Goal: Complete application form

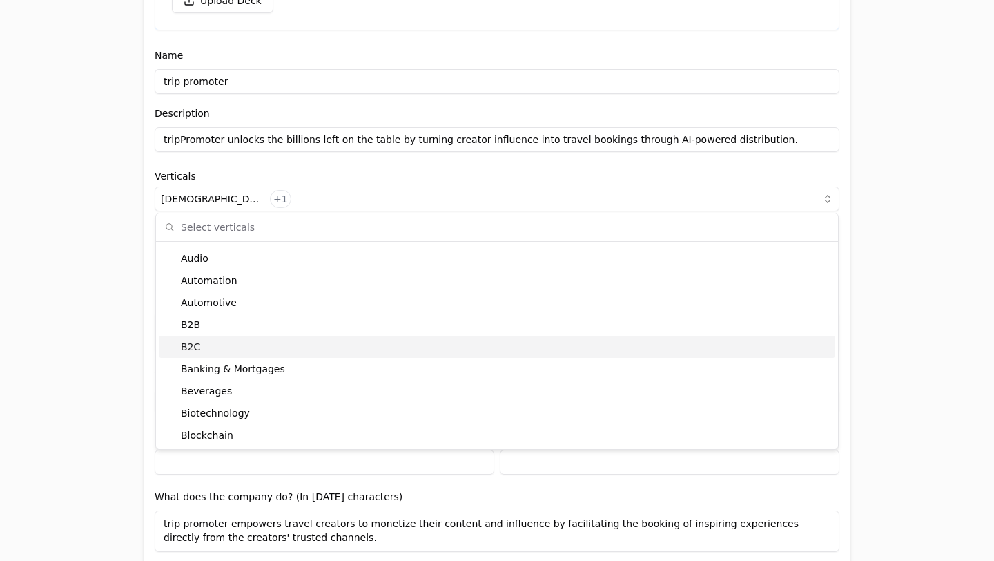
scroll to position [393, 0]
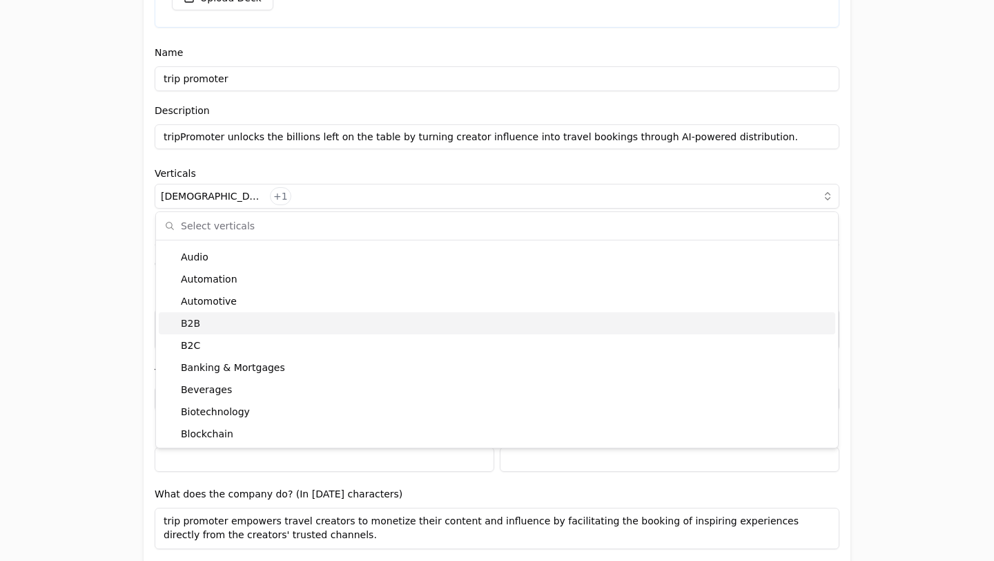
click at [305, 326] on div "B2B" at bounding box center [497, 323] width 677 height 22
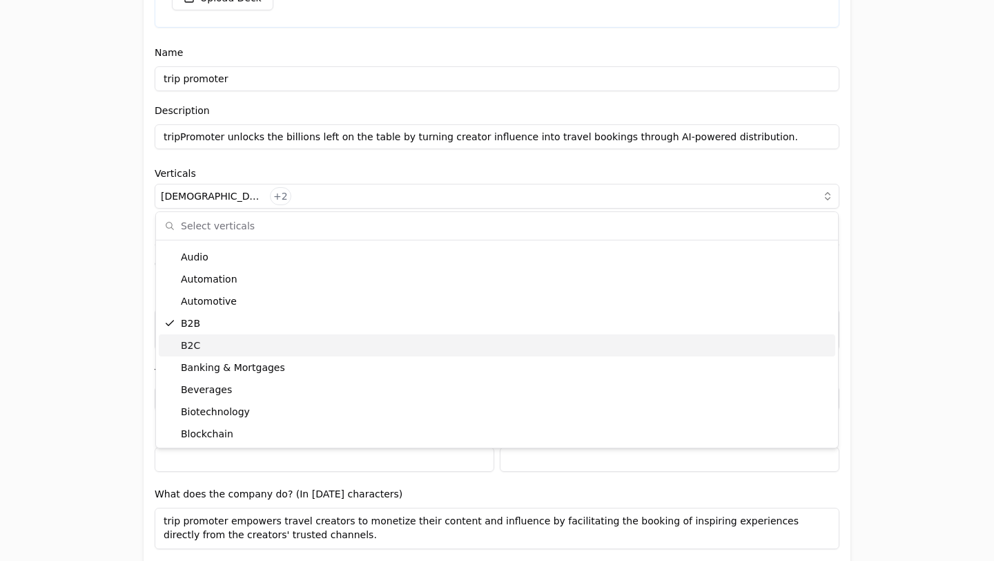
click at [304, 344] on div "B2C" at bounding box center [497, 345] width 677 height 22
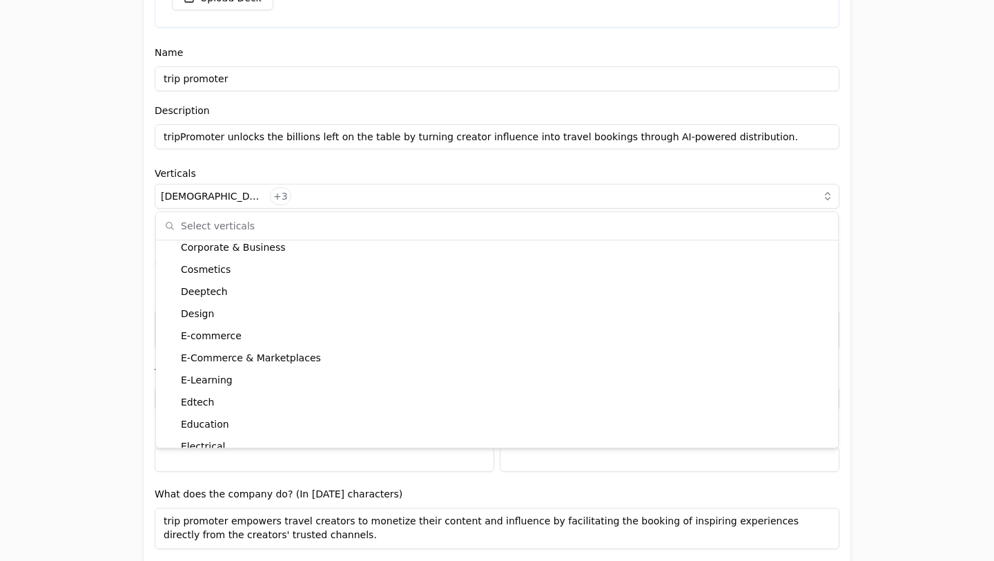
scroll to position [880, 0]
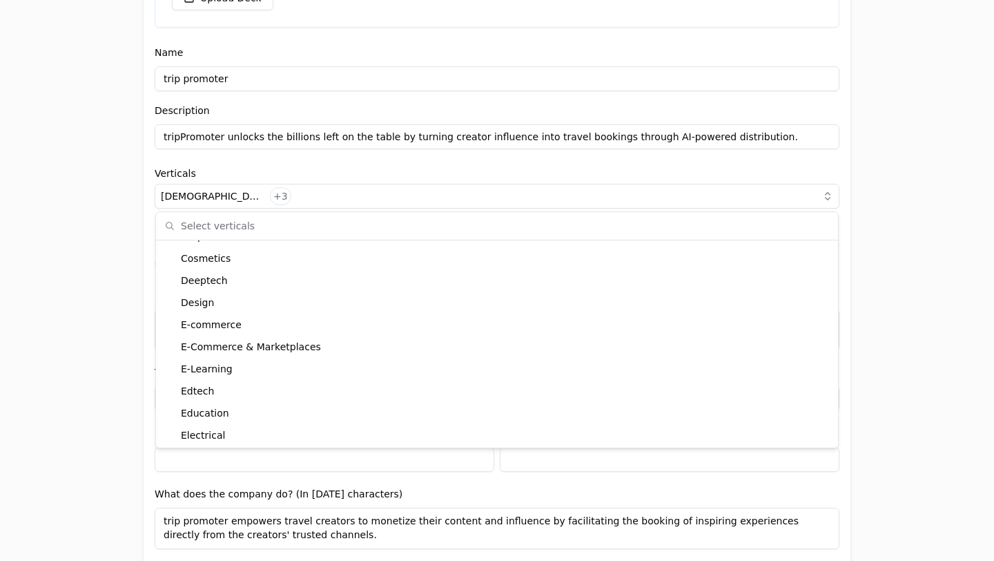
click at [304, 344] on div "E-Commerce & Marketplaces" at bounding box center [497, 347] width 677 height 22
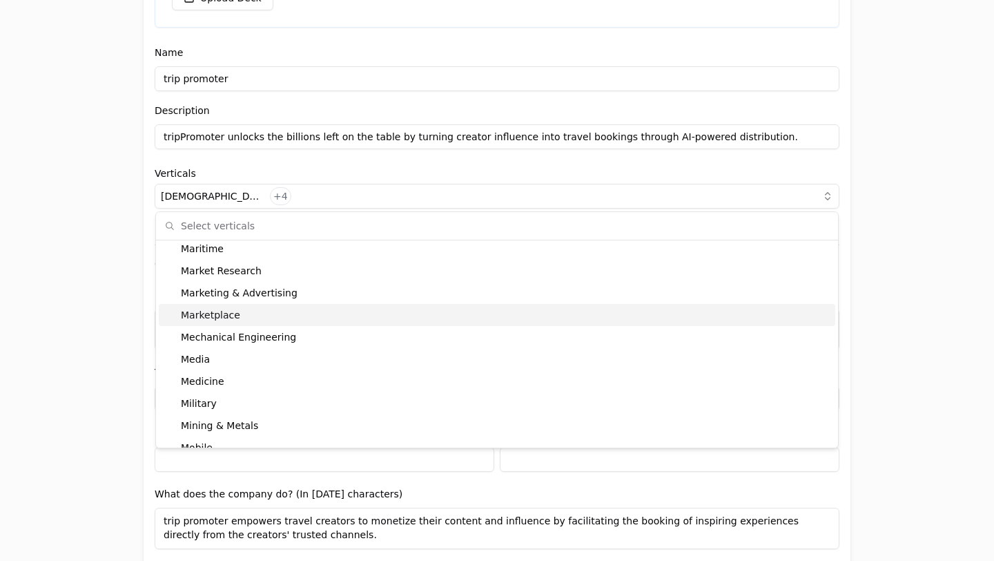
scroll to position [2108, 0]
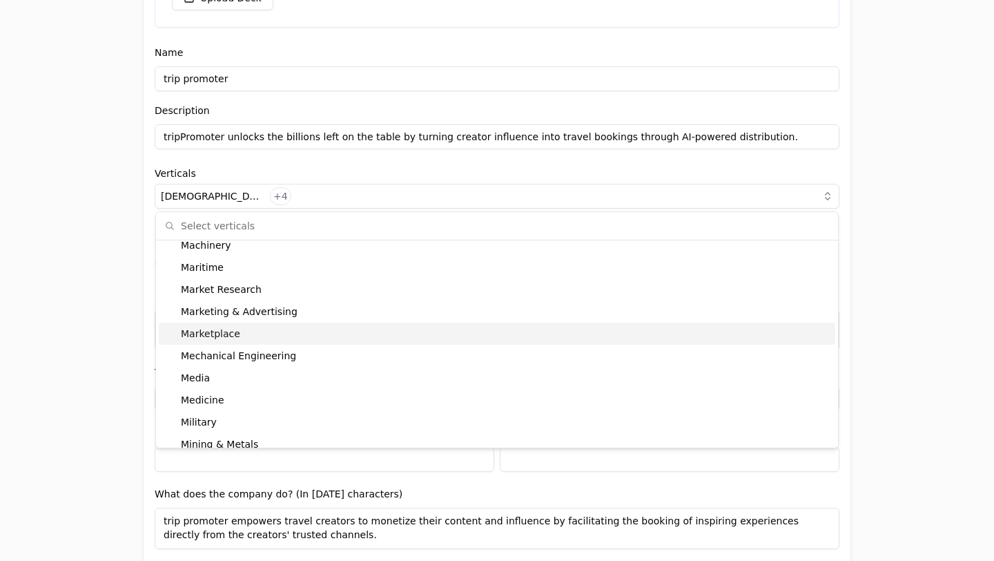
click at [332, 335] on div "Marketplace" at bounding box center [497, 333] width 677 height 22
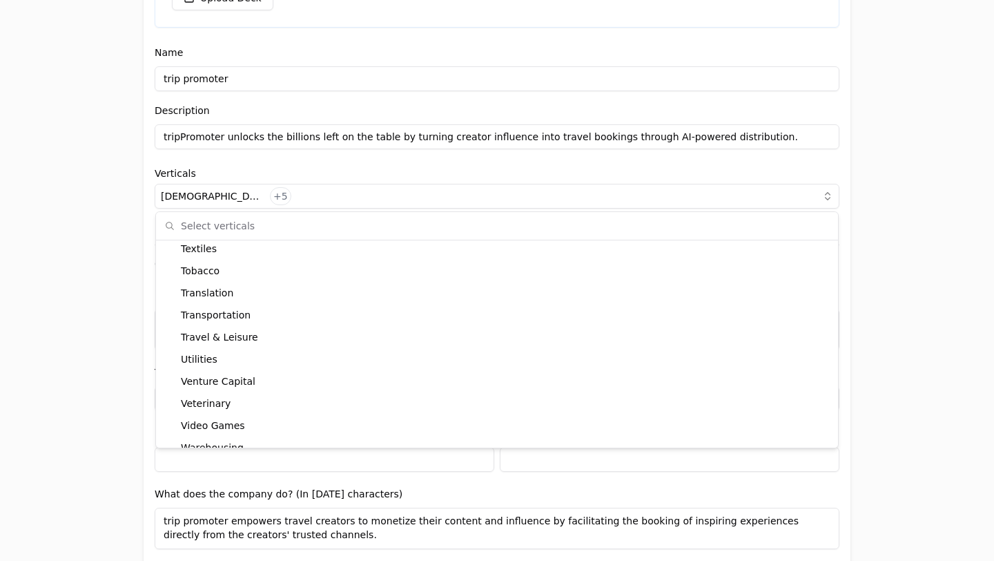
scroll to position [3276, 0]
click at [349, 326] on div "Travel & Leisure" at bounding box center [497, 336] width 677 height 22
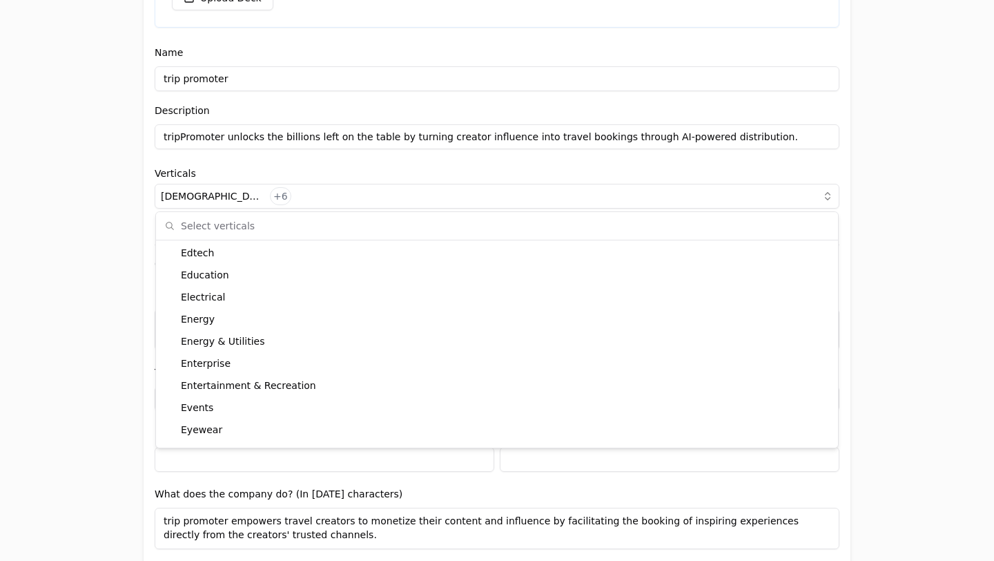
scroll to position [1018, 0]
click at [885, 337] on div "Invitation to register your entity Entity Project or Company Category Startup A…" at bounding box center [497, 280] width 994 height 561
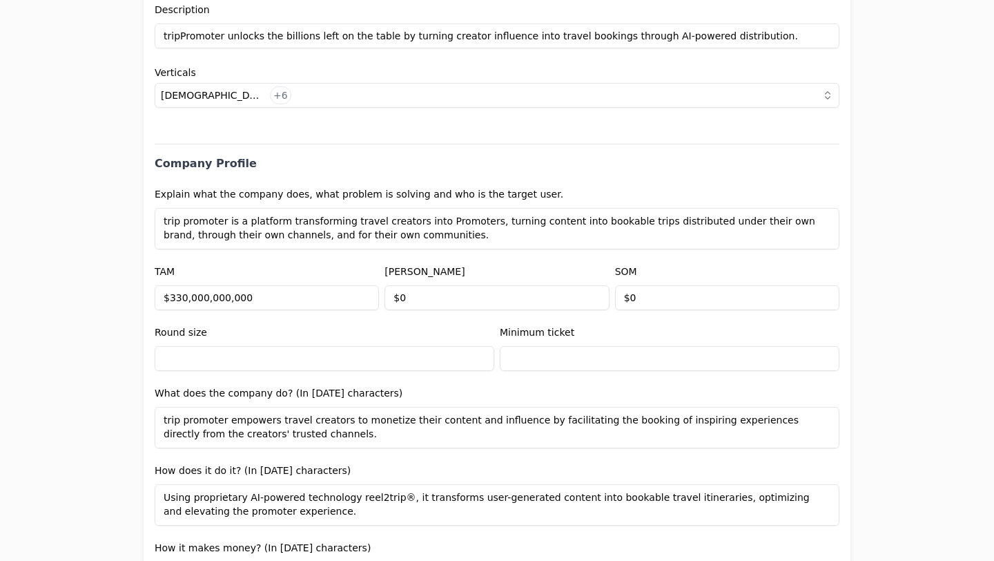
scroll to position [494, 0]
click at [400, 238] on textarea "trip promoter is a platform transforming travel creators into Promoters, turnin…" at bounding box center [497, 227] width 685 height 41
paste textarea "very day, creators drive intent to travel, yet the transaction happens elsewher…"
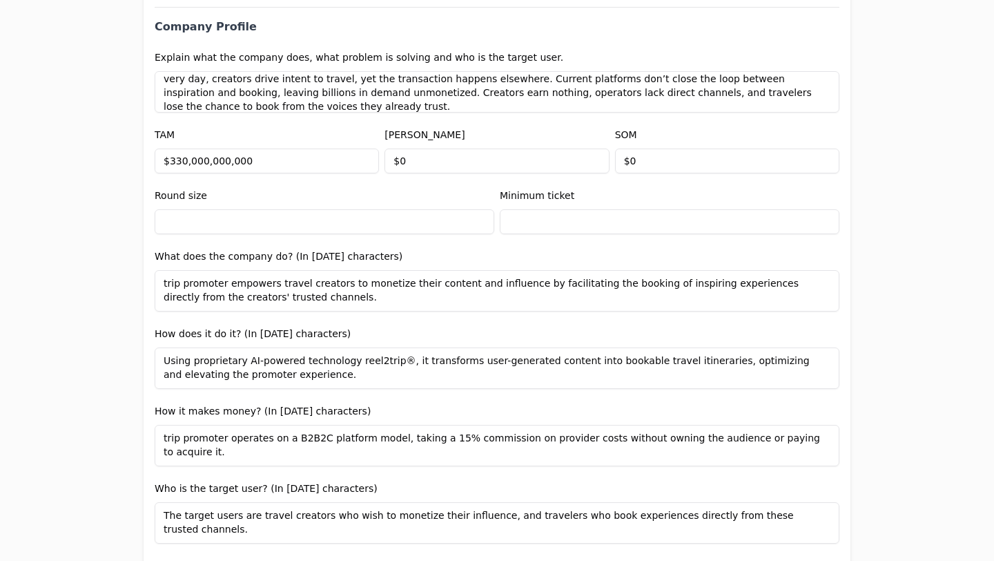
scroll to position [650, 0]
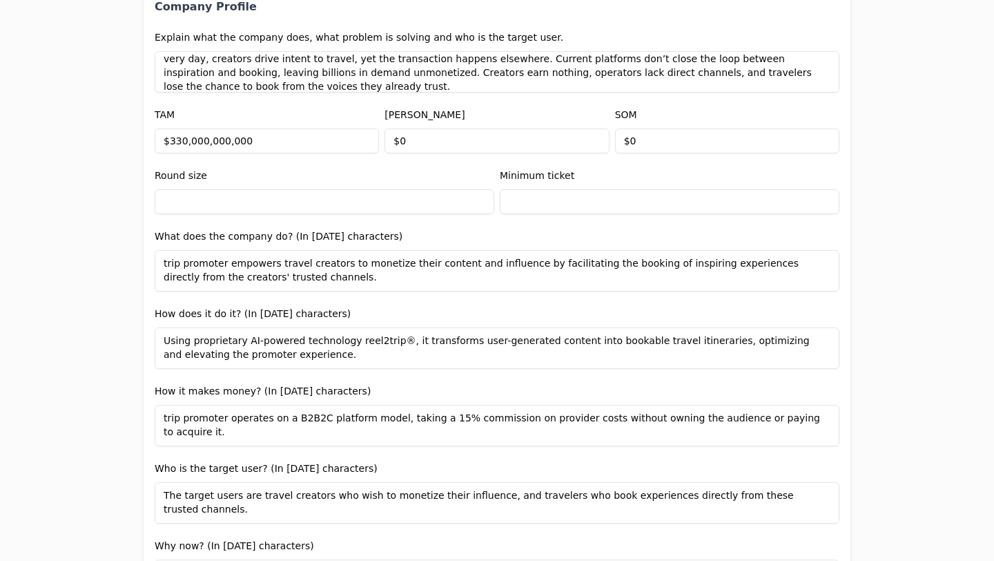
type textarea "trip promoter is a platform transforming travel creators into Promoters, turnin…"
click at [387, 204] on input "text" at bounding box center [325, 201] width 340 height 25
type input "$1,500,000"
click at [891, 200] on div "Invitation to register your entity Entity Project or Company Category Startup A…" at bounding box center [497, 280] width 994 height 561
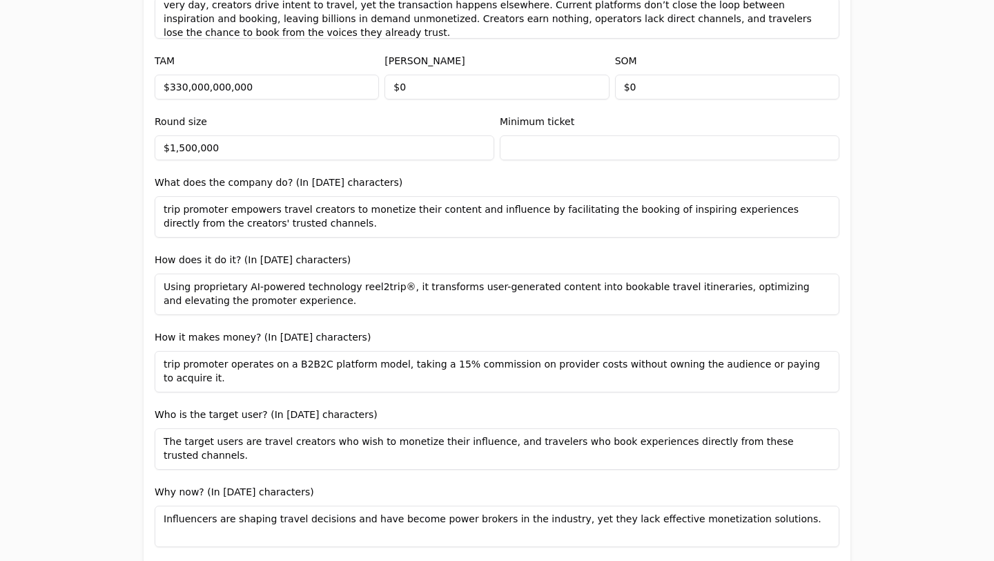
click at [584, 152] on input "text" at bounding box center [670, 147] width 340 height 25
type input "$50,000"
click at [875, 156] on div "Invitation to register your entity Entity Project or Company Category Startup A…" at bounding box center [497, 280] width 994 height 561
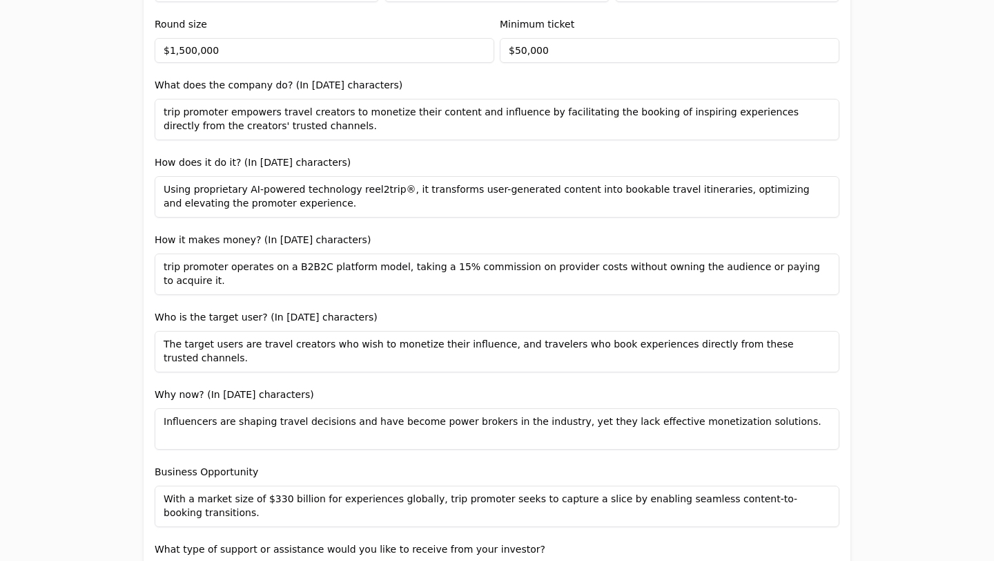
scroll to position [804, 0]
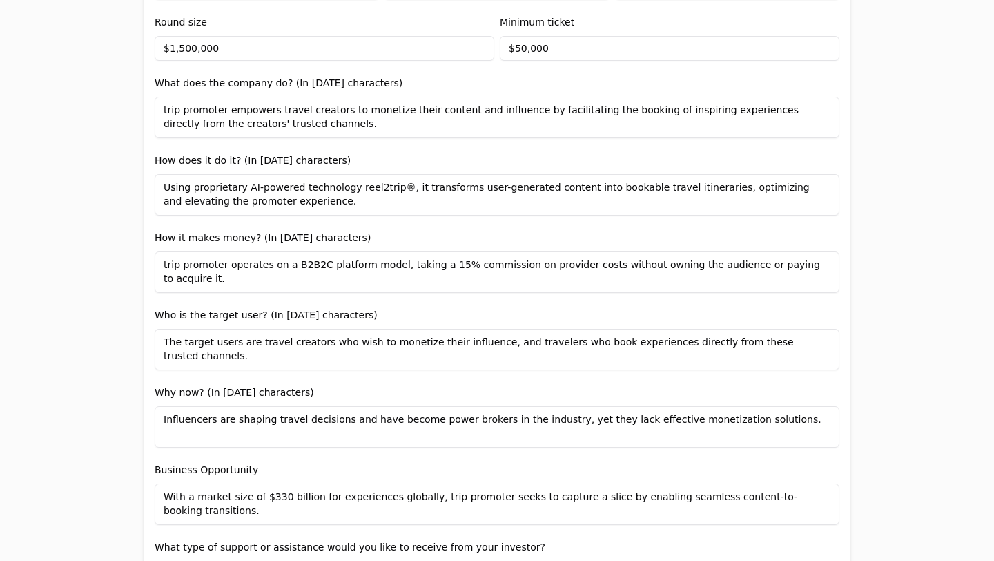
click at [393, 188] on textarea "Using proprietary AI-powered technology reel2trip®, it transforms user-generate…" at bounding box center [497, 194] width 685 height 41
type textarea "Using proprietary AI-powered technology reel2trip® and Audience Potential, it t…"
click at [453, 263] on textarea "trip promoter operates on a B2B2C platform model, taking a 15% commission on pr…" at bounding box center [497, 271] width 685 height 41
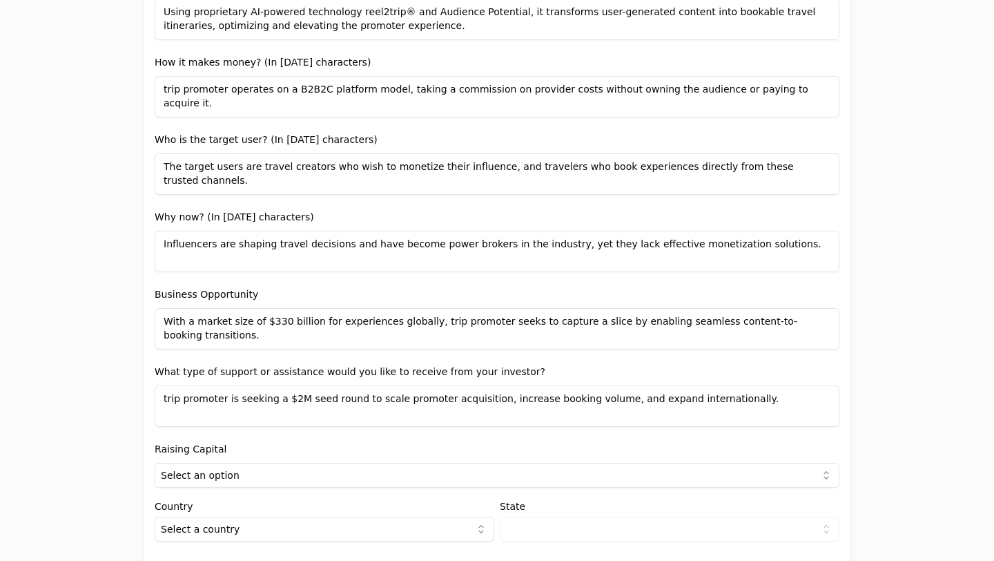
scroll to position [1000, 0]
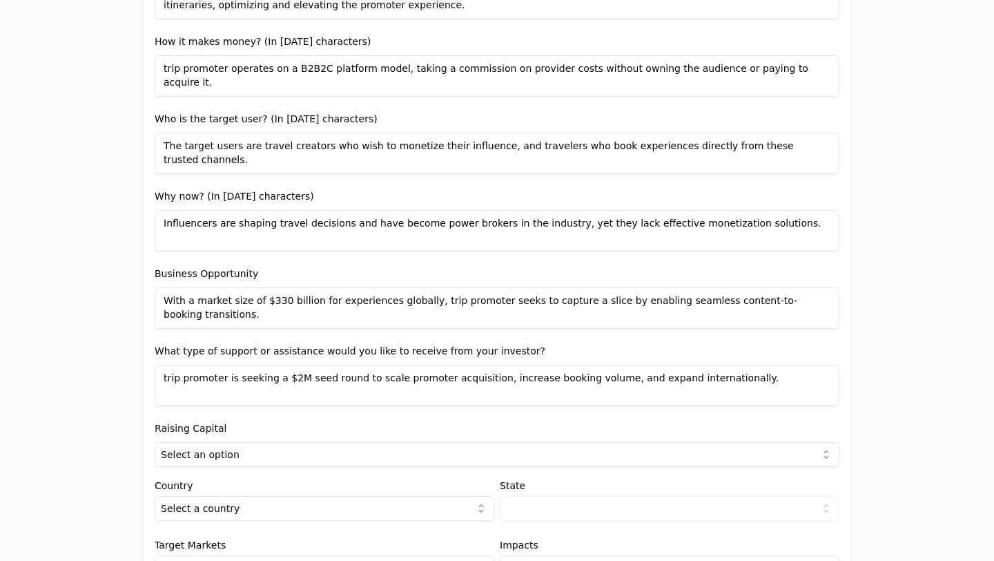
type textarea "trip promoter operates on a B2B2C platform model, taking a commission on provid…"
click at [224, 226] on textarea "Influencers are shaping travel decisions and have become power brokers in the i…" at bounding box center [497, 230] width 685 height 41
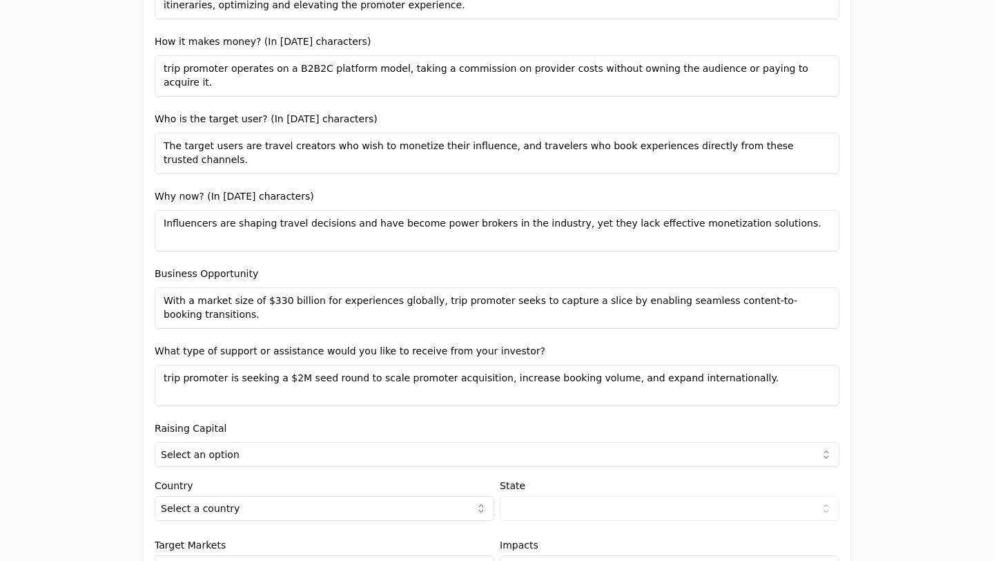
click at [224, 226] on textarea "Influencers are shaping travel decisions and have become power brokers in the i…" at bounding box center [497, 230] width 685 height 41
paste textarea "The creator economy is booming, with billions of followers shaping travel decis…"
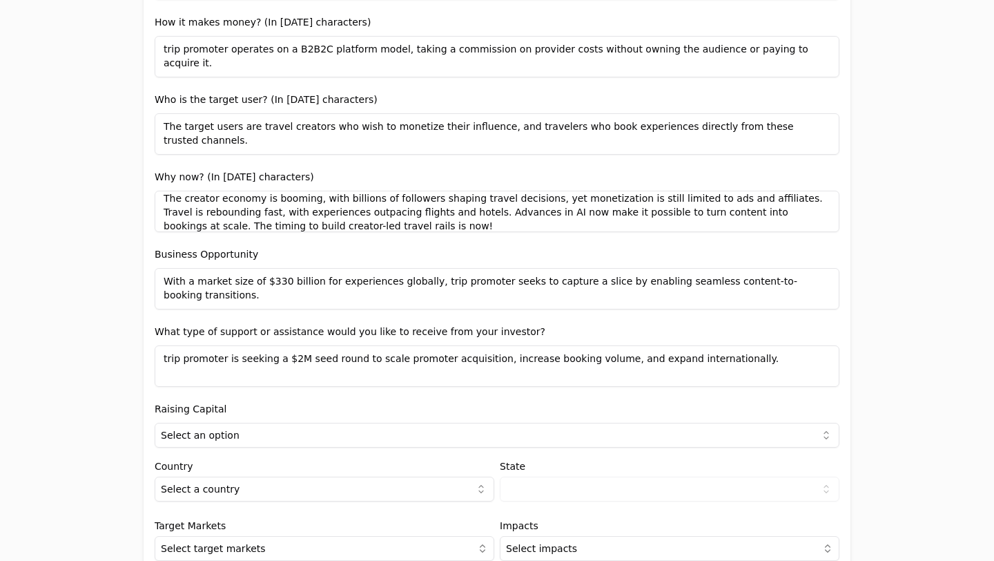
scroll to position [1032, 0]
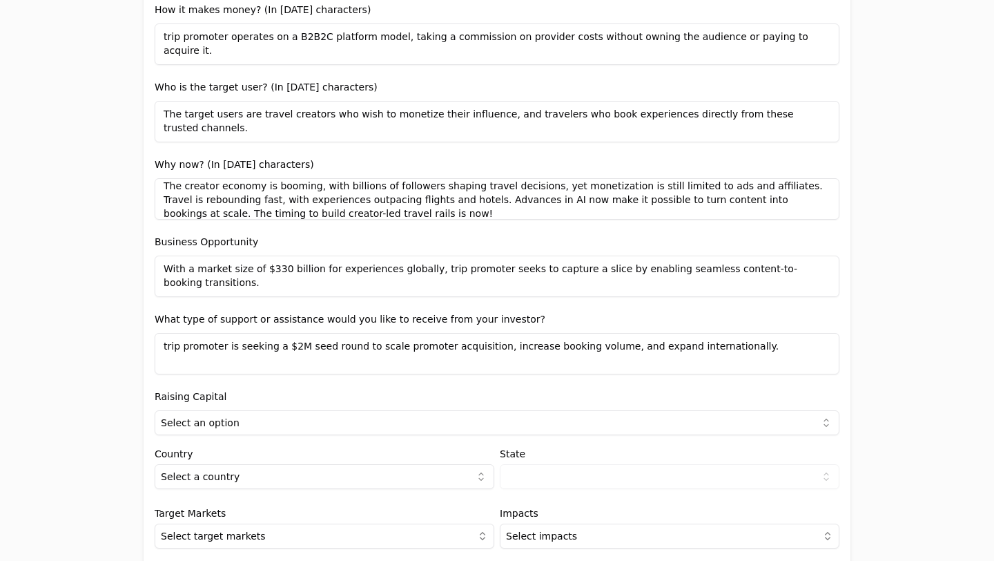
type textarea "The creator economy is booming, with billions of followers shaping travel decis…"
click at [291, 346] on textarea "trip promoter is seeking a $2M seed round to scale promoter acquisition, increa…" at bounding box center [497, 353] width 685 height 41
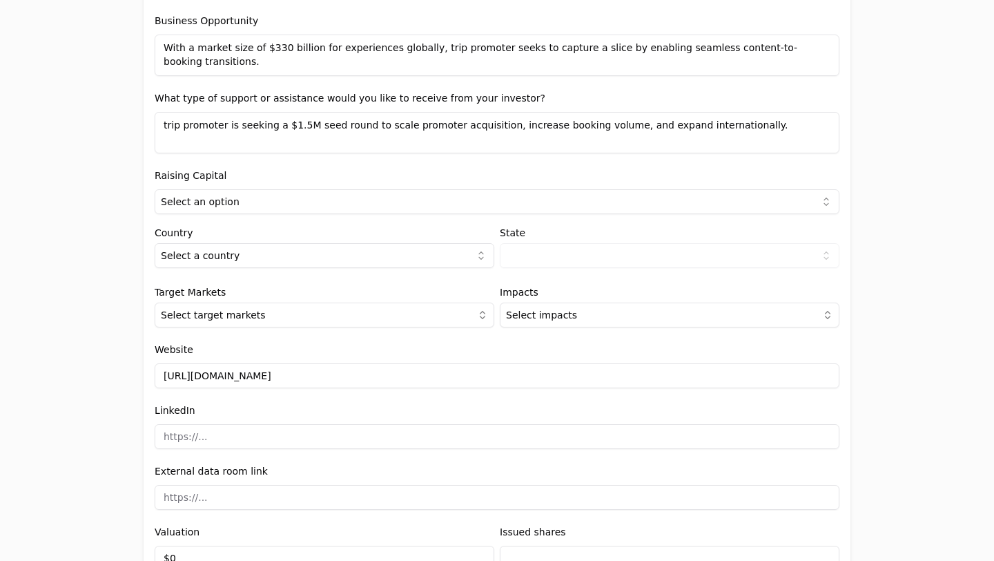
scroll to position [1277, 0]
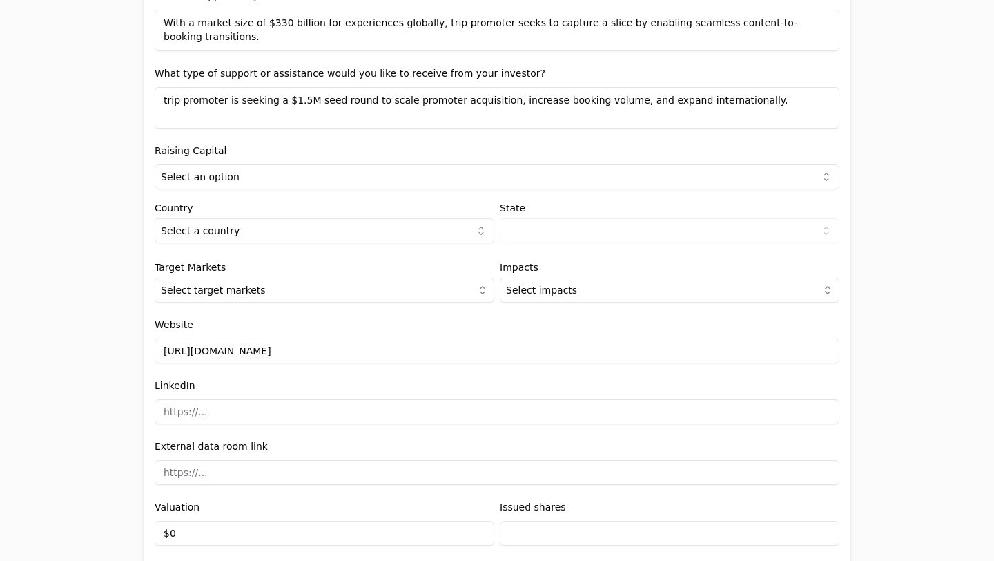
type textarea "trip promoter is seeking a $1.5M seed round to scale promoter acquisition, incr…"
click at [267, 179] on html "Invitation to register your entity Entity Project or Company Category Startup A…" at bounding box center [497, 280] width 994 height 561
click at [256, 233] on html "Invitation to register your entity Entity Project or Company Category Startup A…" at bounding box center [497, 280] width 994 height 561
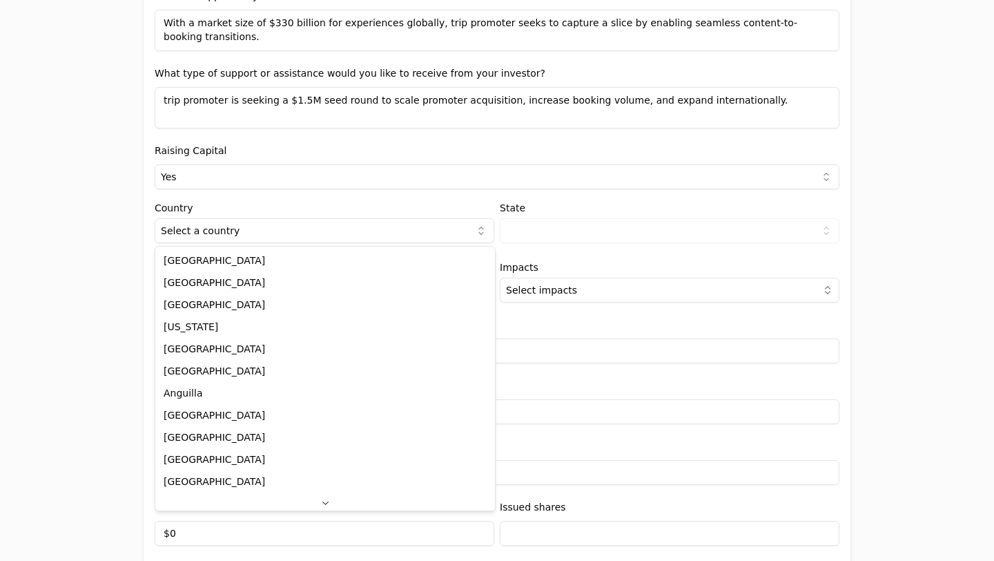
select select "1d353006-4738-4b62-8191-e6fb0769daa5"
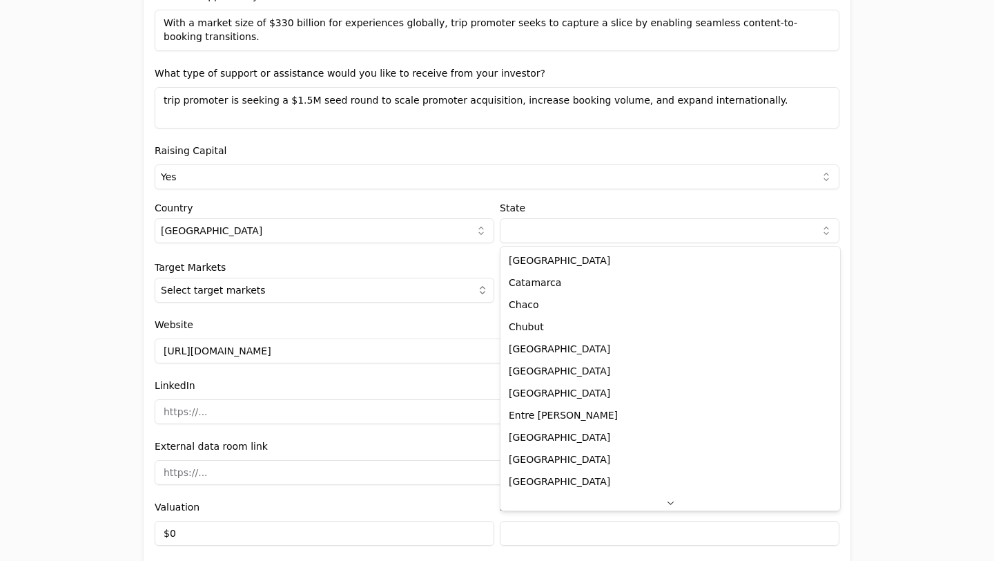
click at [533, 230] on html "Invitation to register your entity Entity Project or Company Category Startup A…" at bounding box center [497, 280] width 994 height 561
select select "C"
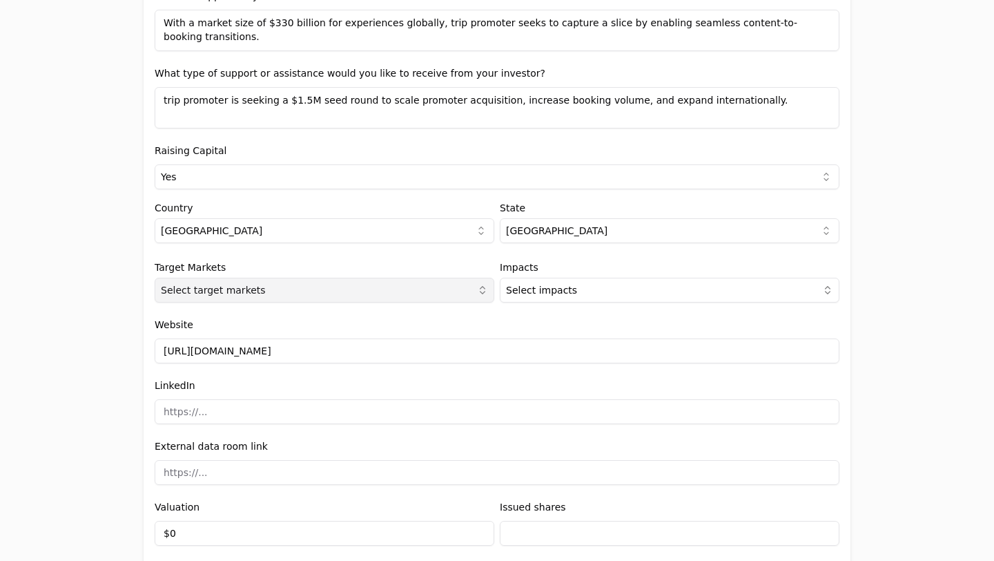
click at [314, 296] on button "Select target markets" at bounding box center [325, 290] width 340 height 25
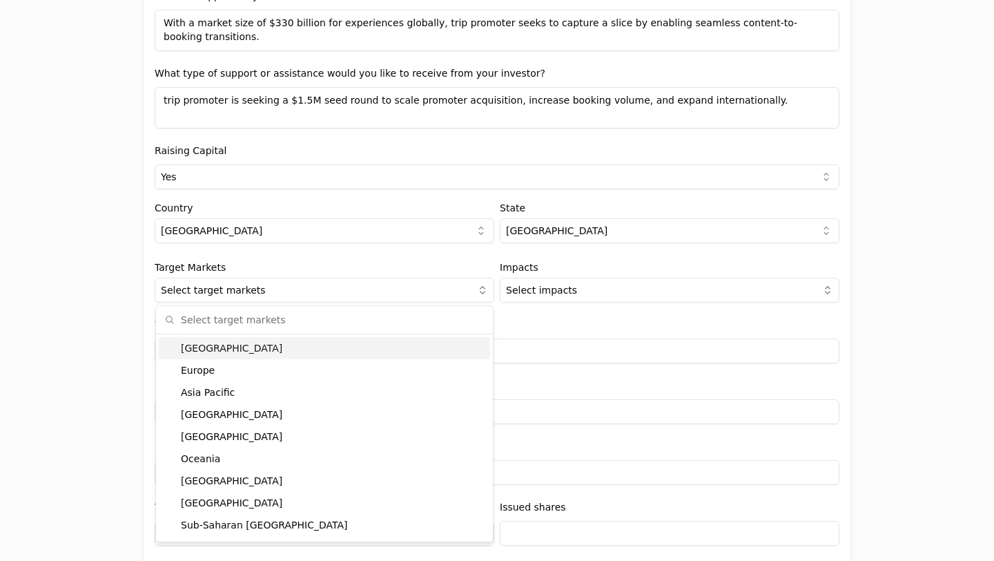
click at [288, 353] on div "[GEOGRAPHIC_DATA]" at bounding box center [324, 348] width 331 height 22
click at [278, 373] on div "Europe" at bounding box center [324, 370] width 331 height 22
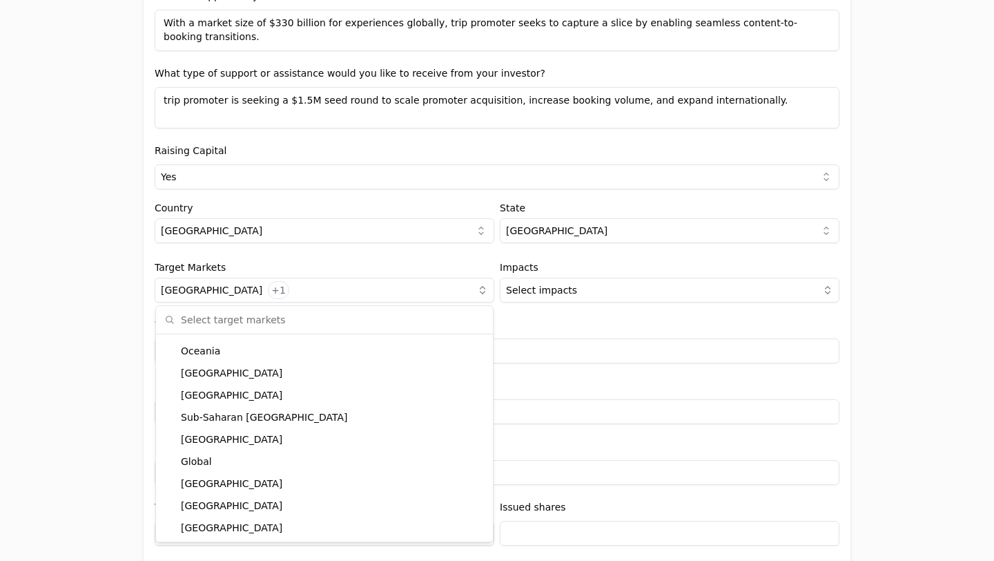
scroll to position [108, 0]
click at [247, 479] on div "[GEOGRAPHIC_DATA]" at bounding box center [324, 483] width 331 height 22
click at [909, 282] on div "Invitation to register your entity Entity Project or Company Category Startup A…" at bounding box center [497, 280] width 994 height 561
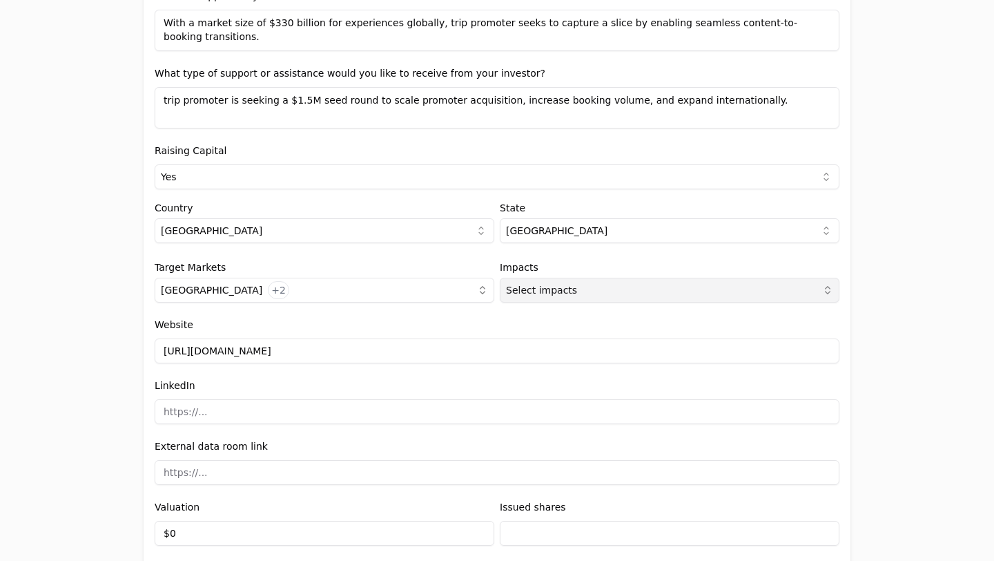
click at [767, 289] on button "Select impacts" at bounding box center [670, 290] width 340 height 25
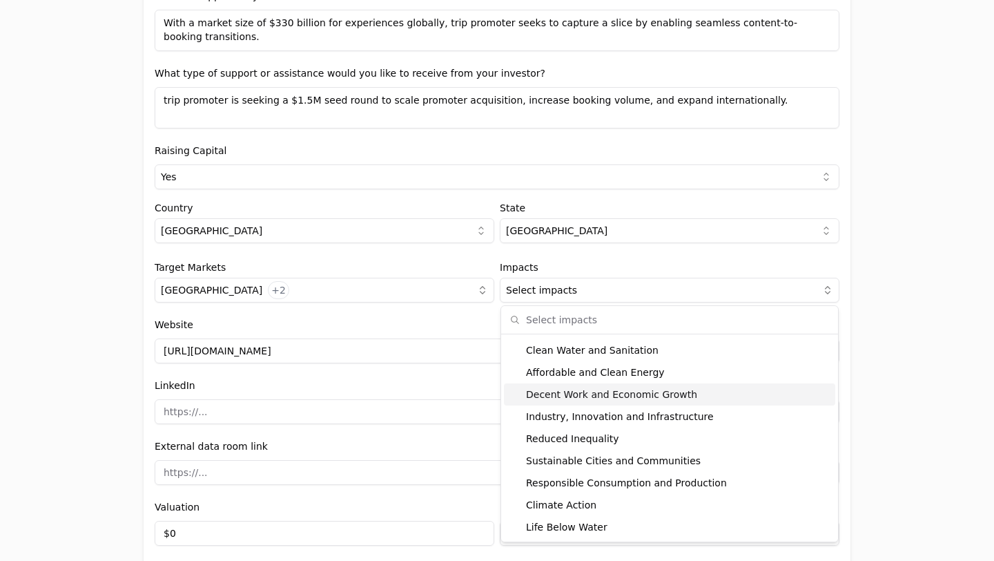
click at [652, 392] on div "Decent Work and Economic Growth" at bounding box center [669, 394] width 331 height 22
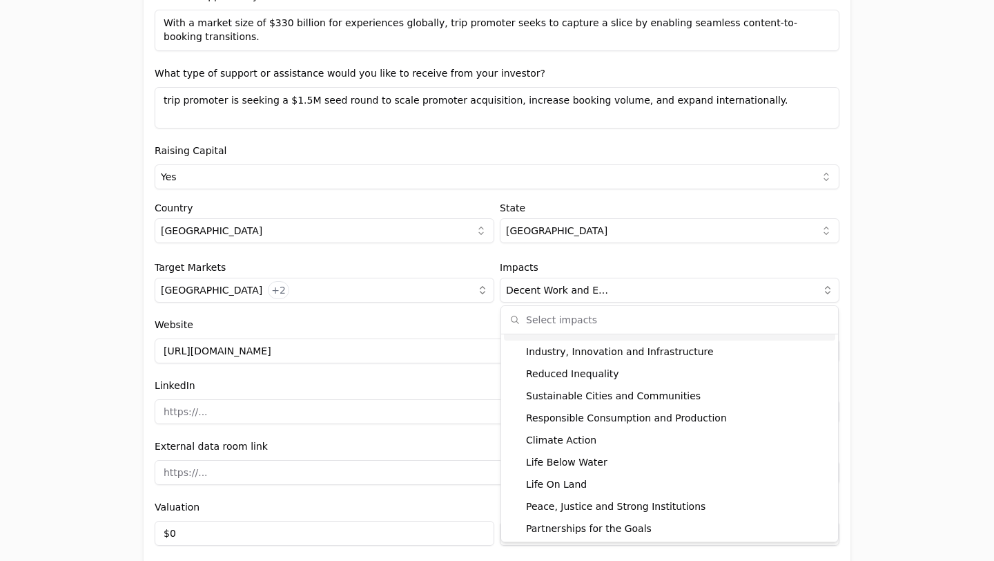
scroll to position [174, 0]
click at [912, 369] on div "Invitation to register your entity Entity Project or Company Category Startup A…" at bounding box center [497, 280] width 994 height 561
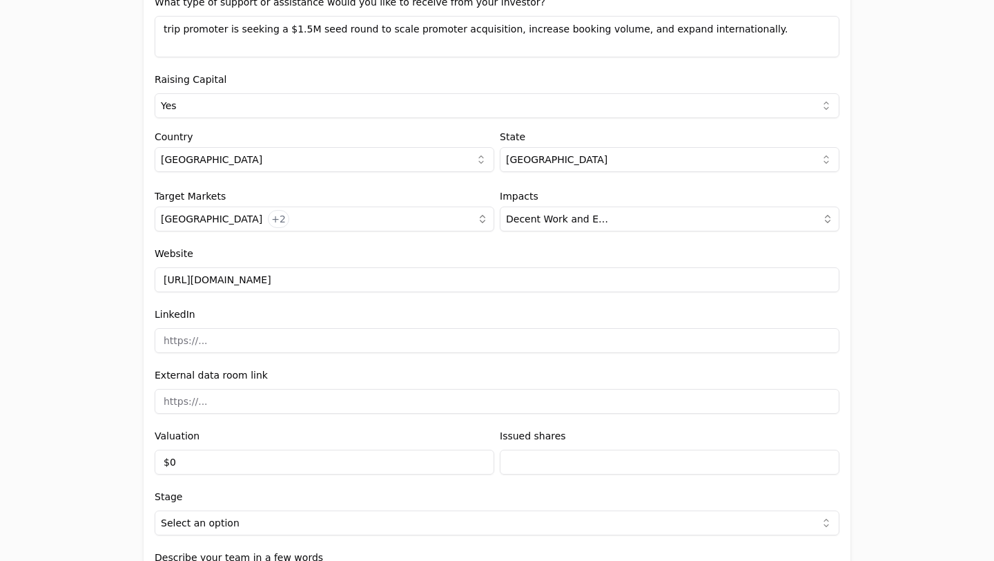
scroll to position [1388, 0]
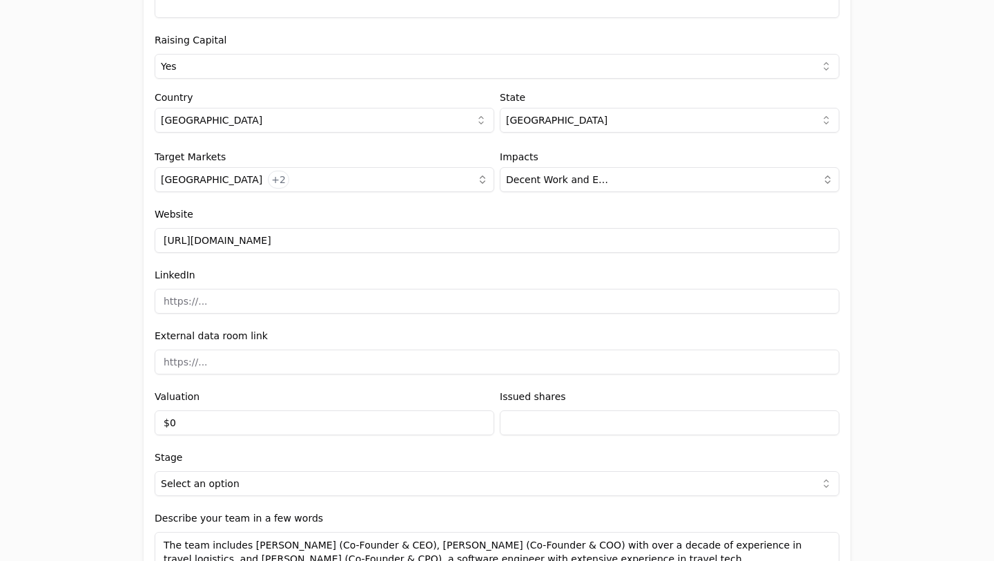
click at [418, 304] on input at bounding box center [497, 301] width 685 height 25
type input "[URL][DOMAIN_NAME]"
click at [313, 361] on input at bounding box center [497, 361] width 685 height 25
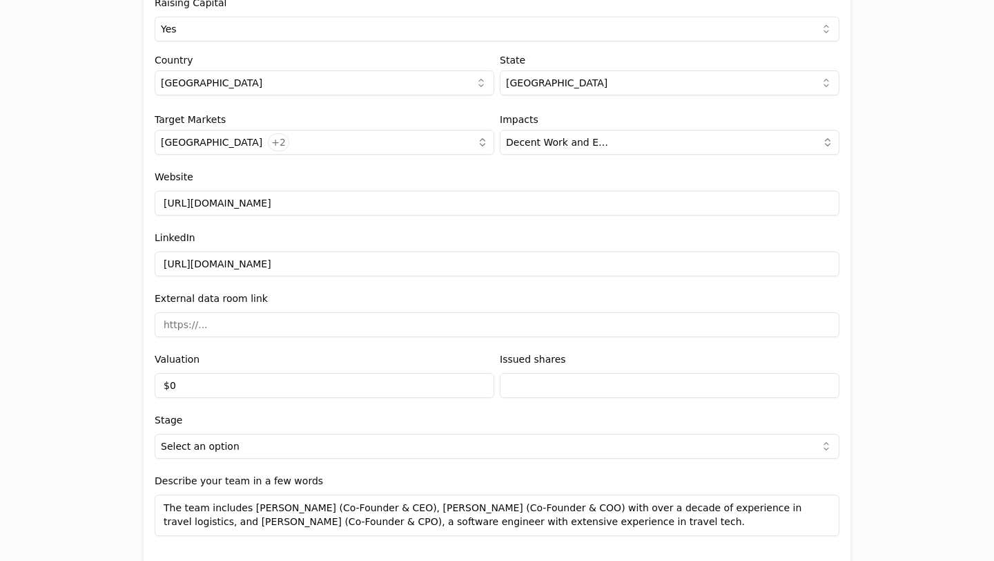
click at [208, 389] on input "$0" at bounding box center [325, 385] width 340 height 25
type input "$6,000,000"
click at [878, 297] on div "Invitation to register your entity Entity Project or Company Category Startup A…" at bounding box center [497, 280] width 994 height 561
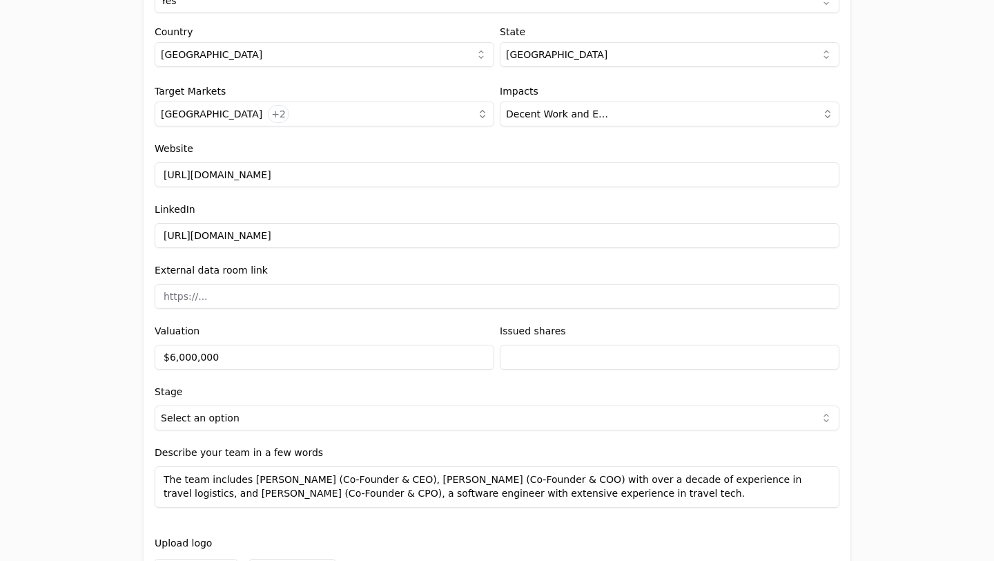
scroll to position [1456, 0]
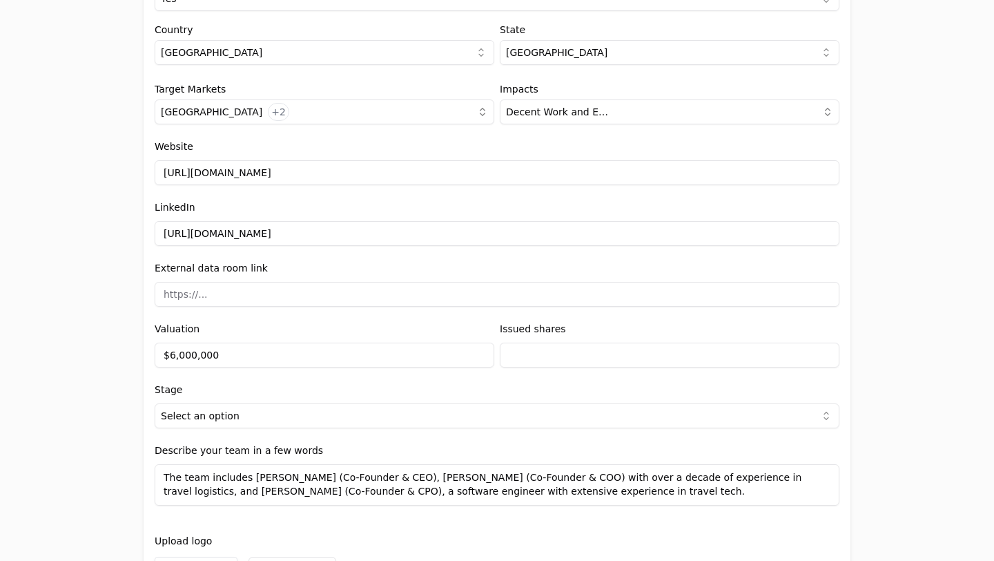
click at [609, 360] on input "text" at bounding box center [670, 354] width 340 height 25
click at [932, 310] on div "Invitation to register your entity Entity Project or Company Category Startup A…" at bounding box center [497, 280] width 994 height 561
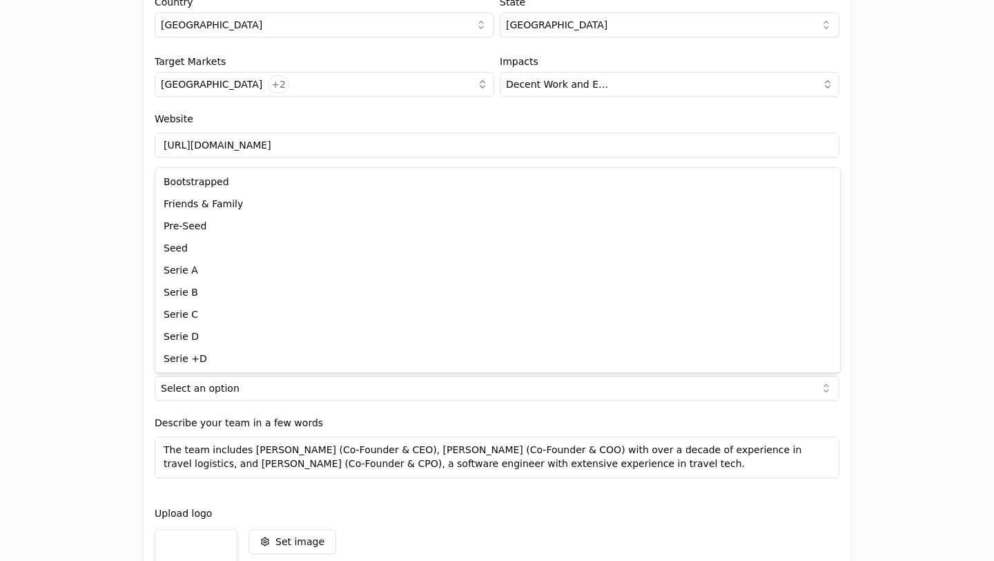
click at [824, 391] on html "Invitation to register your entity Entity Project or Company Category Startup A…" at bounding box center [497, 280] width 994 height 561
select select "738ef700-f130-44e3-98e2-a96b6b0c1128"
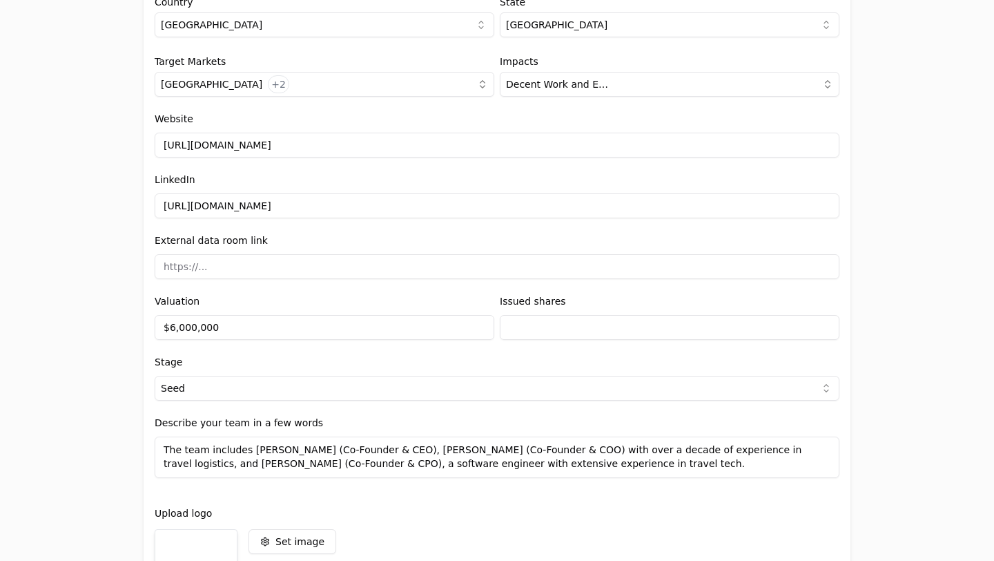
click at [893, 271] on div "Invitation to register your entity Entity Project or Company Category Startup A…" at bounding box center [497, 280] width 994 height 561
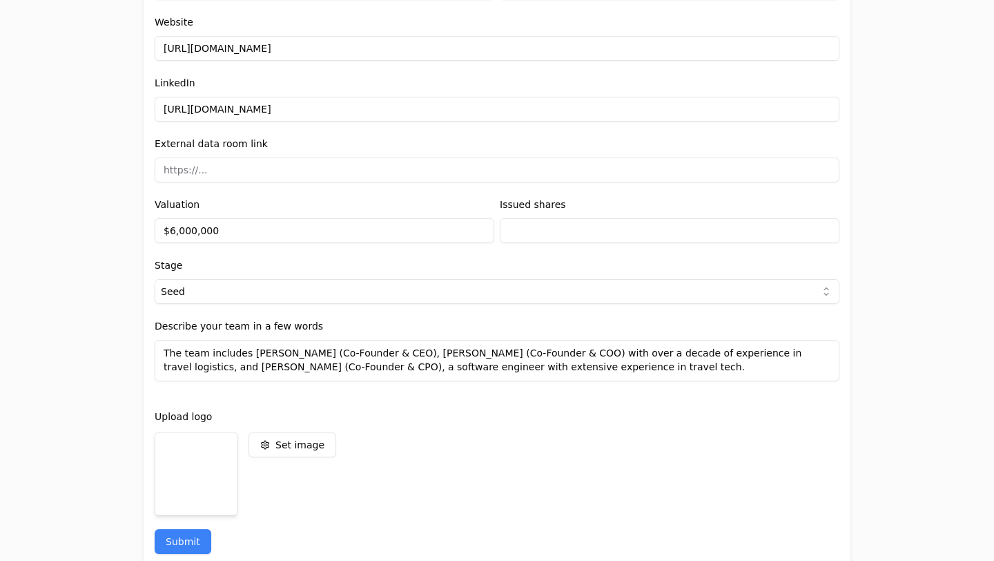
scroll to position [1617, 0]
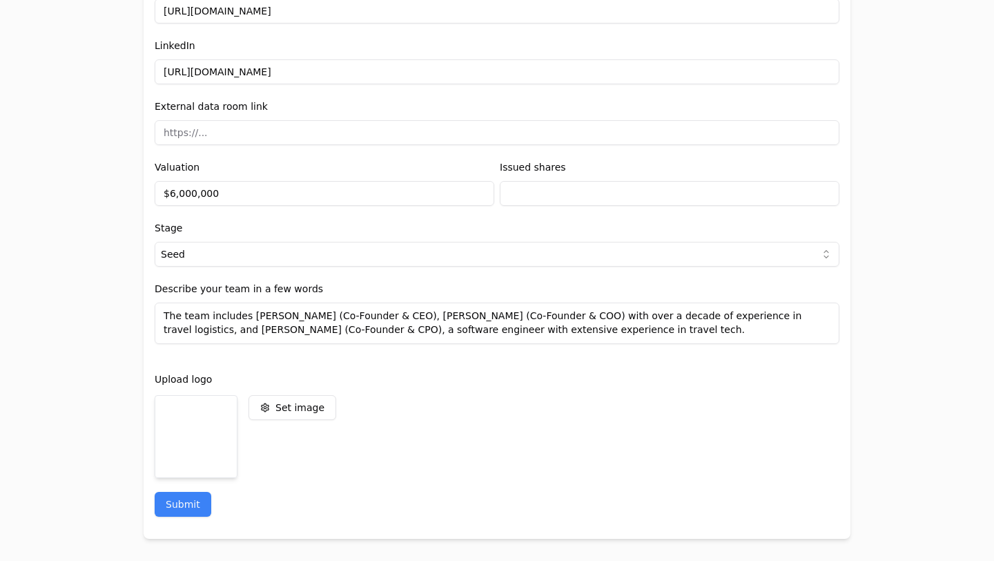
drag, startPoint x: 587, startPoint y: 318, endPoint x: 240, endPoint y: 328, distance: 346.8
click at [240, 328] on textarea "The team includes [PERSON_NAME] (Co-Founder & CEO), [PERSON_NAME] (Co-Founder &…" at bounding box center [497, 322] width 685 height 41
drag, startPoint x: 425, startPoint y: 331, endPoint x: 802, endPoint y: 318, distance: 376.6
click at [802, 318] on textarea "The team includes [PERSON_NAME] (Co-Founder & CEO), [PERSON_NAME] (Co-Founder &…" at bounding box center [497, 322] width 685 height 41
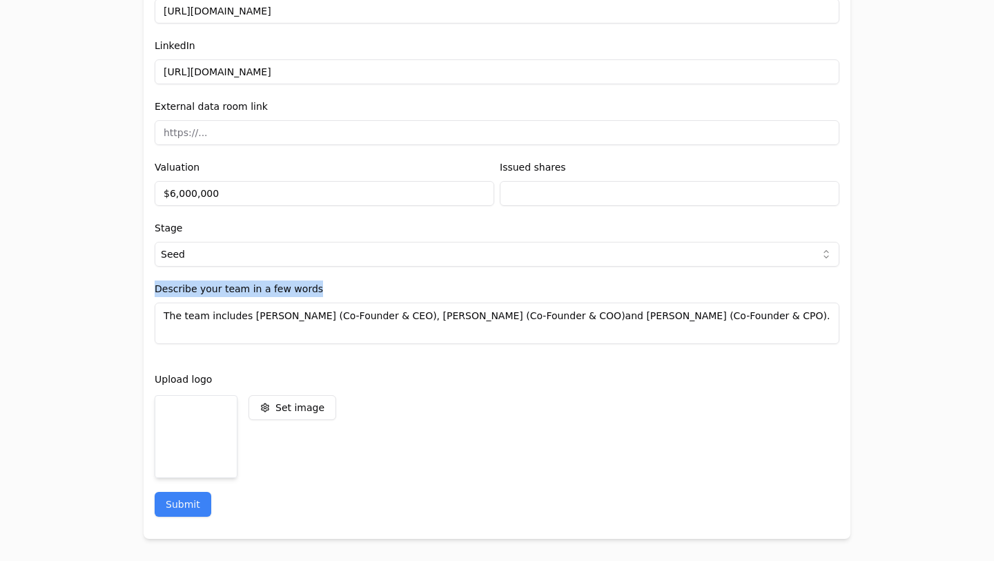
drag, startPoint x: 318, startPoint y: 287, endPoint x: 152, endPoint y: 282, distance: 165.8
copy label "Describe your team in a few words"
click at [811, 325] on textarea "The team includes [PERSON_NAME] (Co-Founder & CEO), [PERSON_NAME] (Co-Founder &…" at bounding box center [497, 322] width 685 height 41
click at [811, 320] on textarea "The team includes [PERSON_NAME] (Co-Founder & CEO), [PERSON_NAME] (Co-Founder &…" at bounding box center [497, 322] width 685 height 41
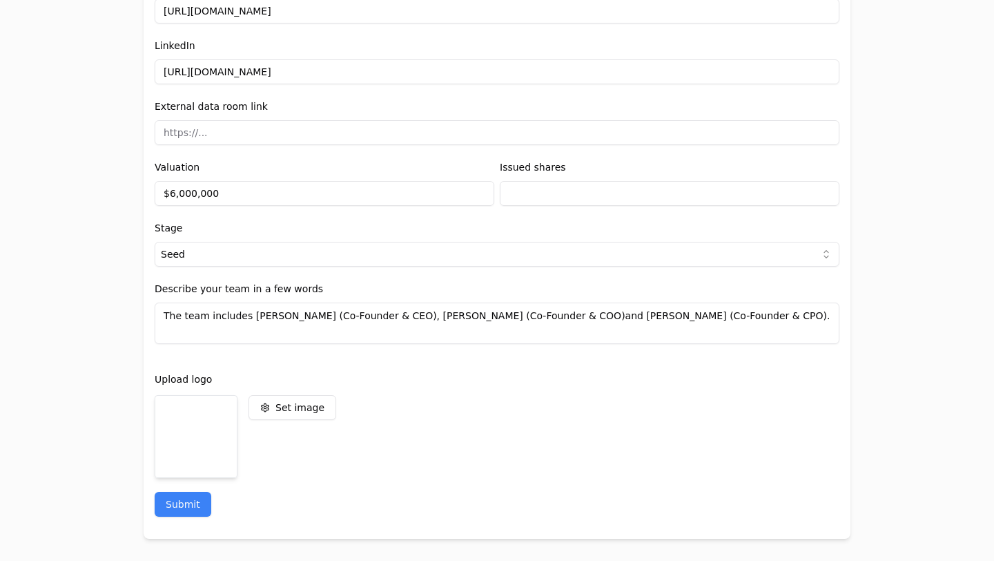
paste textarea "Core team: community builder, travel operator, and tech product leader with dee…"
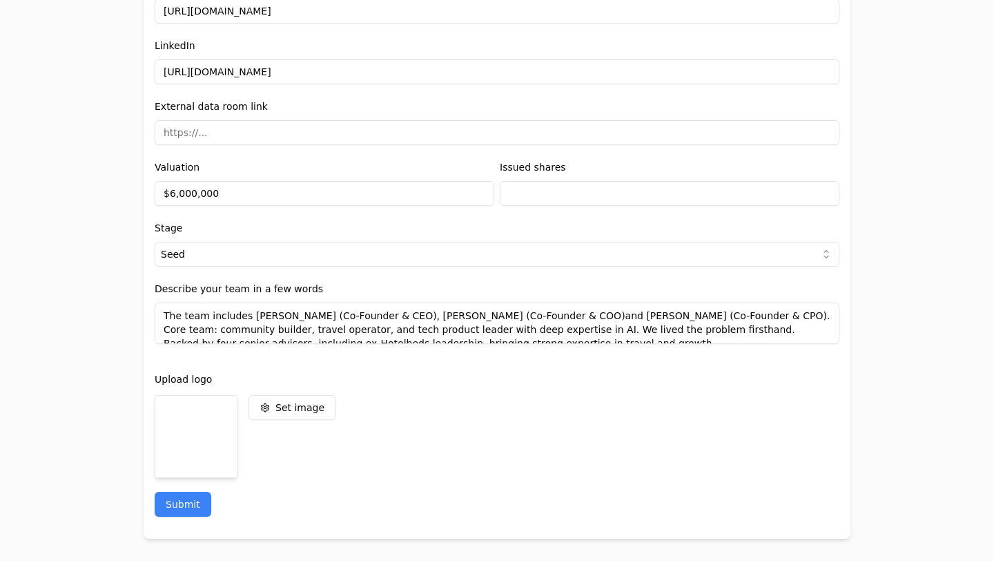
scroll to position [6, 0]
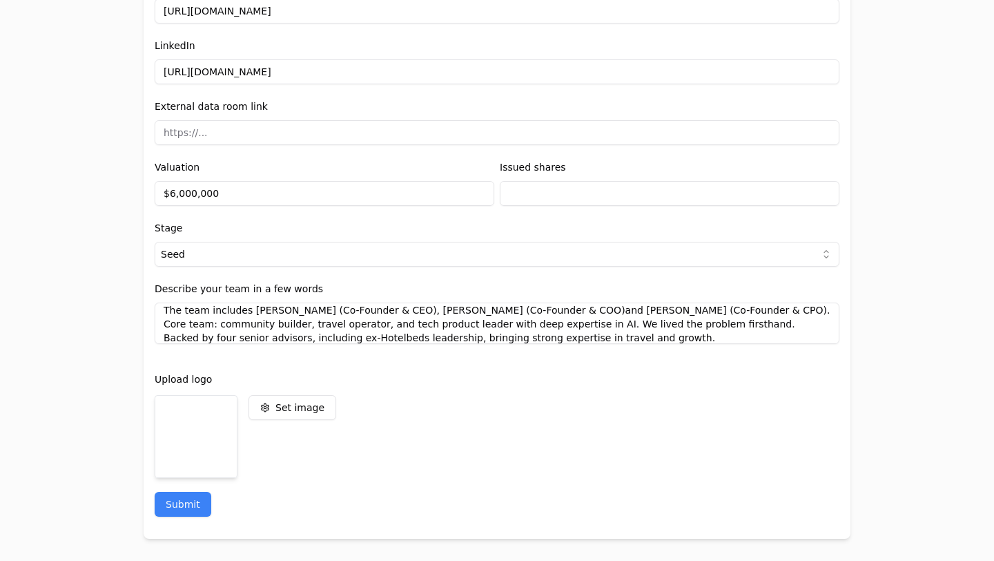
click at [365, 338] on textarea "The team includes [PERSON_NAME] (Co-Founder & CEO), [PERSON_NAME] (Co-Founder &…" at bounding box center [497, 322] width 685 height 41
click at [641, 338] on textarea "The team includes [PERSON_NAME] (Co-Founder & CEO), [PERSON_NAME] (Co-Founder &…" at bounding box center [497, 322] width 685 height 41
type textarea "The team includes [PERSON_NAME] (Co-Founder & CEO), [PERSON_NAME] (Co-Founder &…"
click at [907, 345] on div "Invitation to register your entity Entity Project or Company Category Startup A…" at bounding box center [497, 280] width 994 height 561
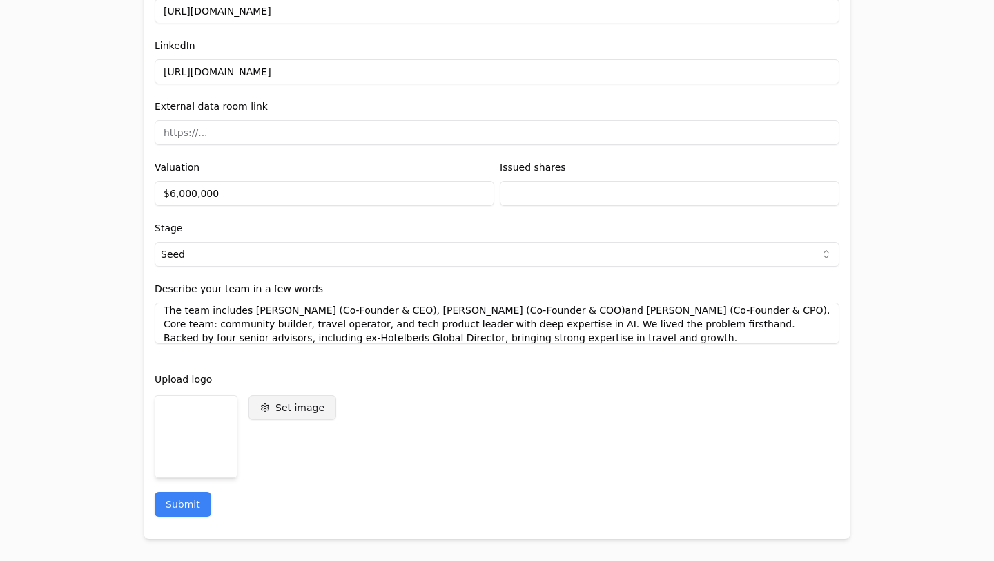
click at [279, 409] on div "Set image" at bounding box center [300, 407] width 49 height 14
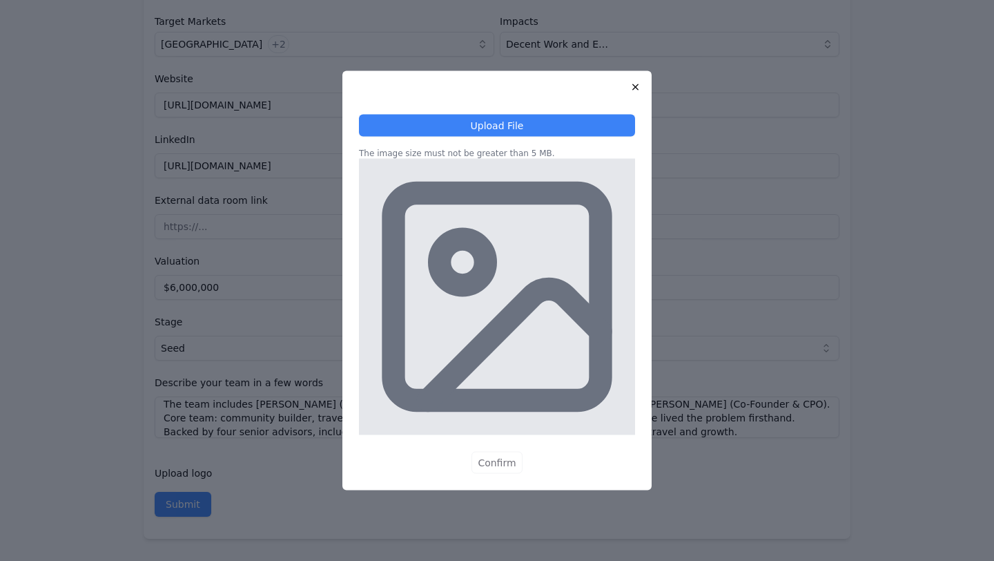
scroll to position [1523, 0]
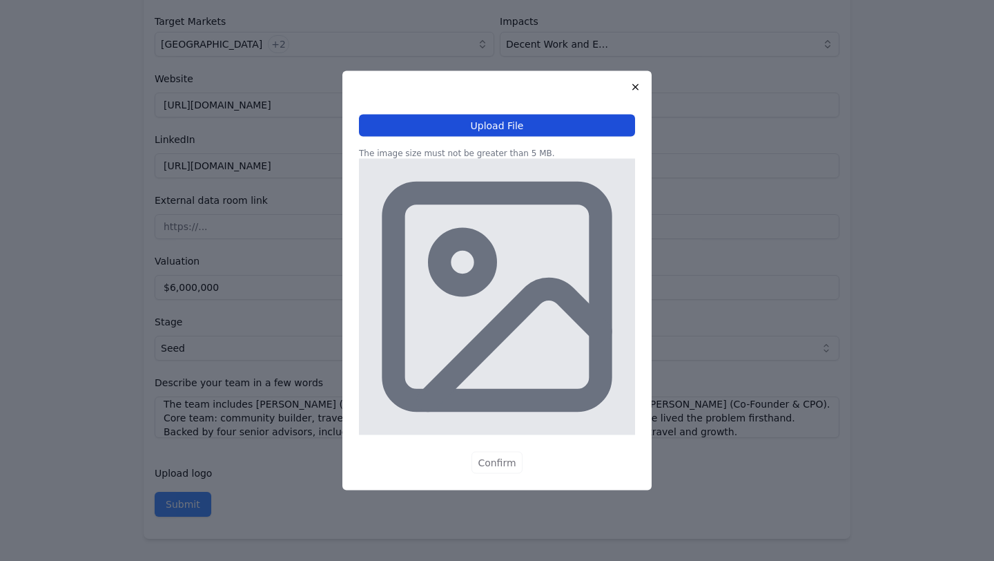
click at [510, 122] on button "Upload File" at bounding box center [497, 126] width 276 height 22
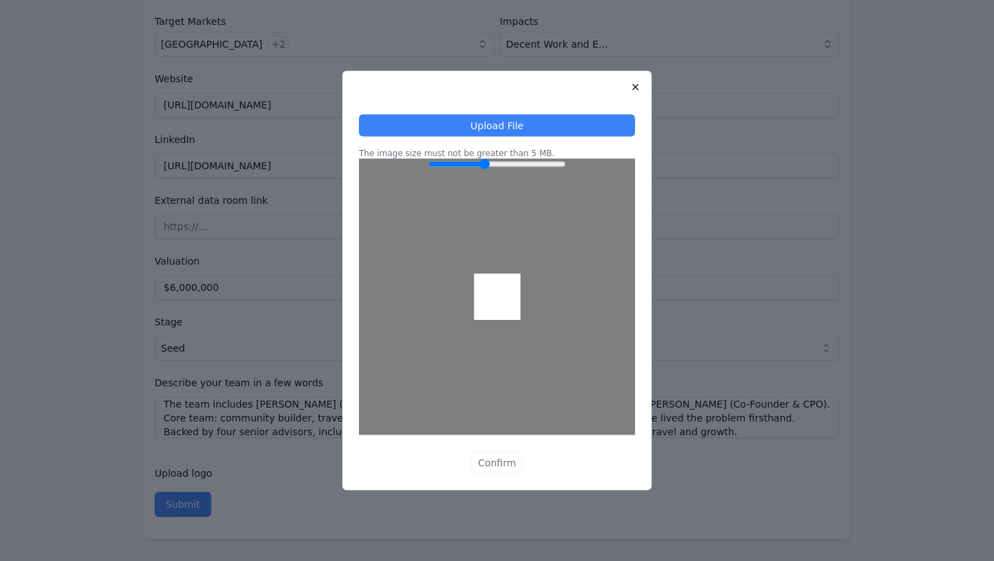
type input "1"
drag, startPoint x: 434, startPoint y: 162, endPoint x: 151, endPoint y: 177, distance: 283.5
click at [428, 170] on input "Zoom" at bounding box center [497, 164] width 138 height 11
click at [641, 88] on div at bounding box center [635, 87] width 21 height 21
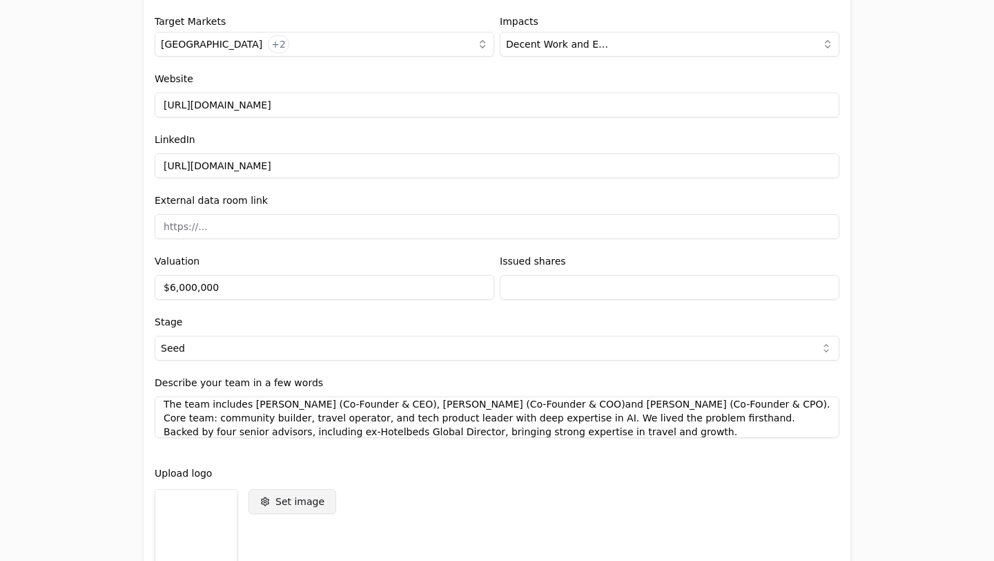
click at [312, 499] on div "Set image" at bounding box center [300, 501] width 49 height 14
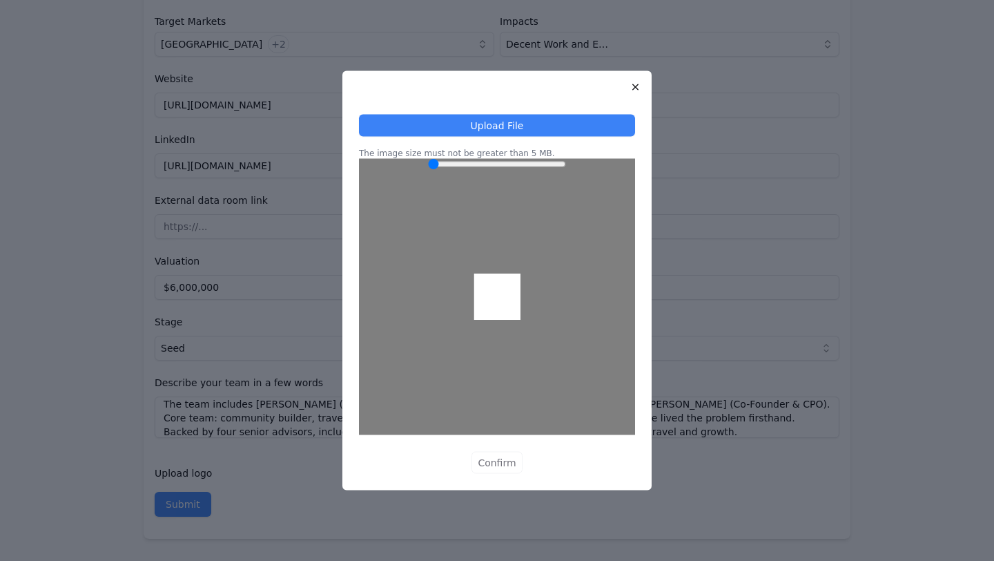
click at [499, 329] on div at bounding box center [497, 297] width 276 height 276
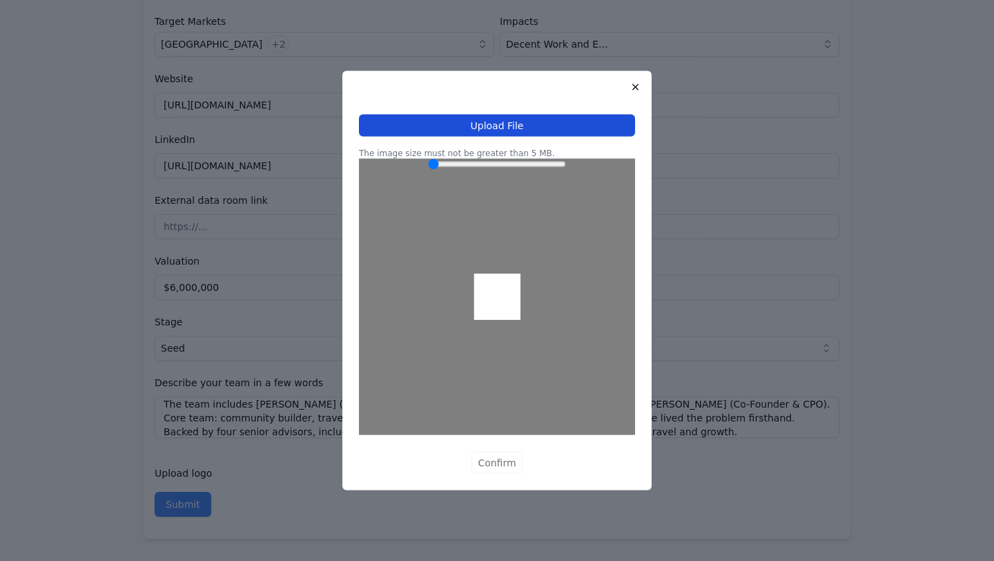
click at [492, 121] on button "Upload File" at bounding box center [497, 126] width 276 height 22
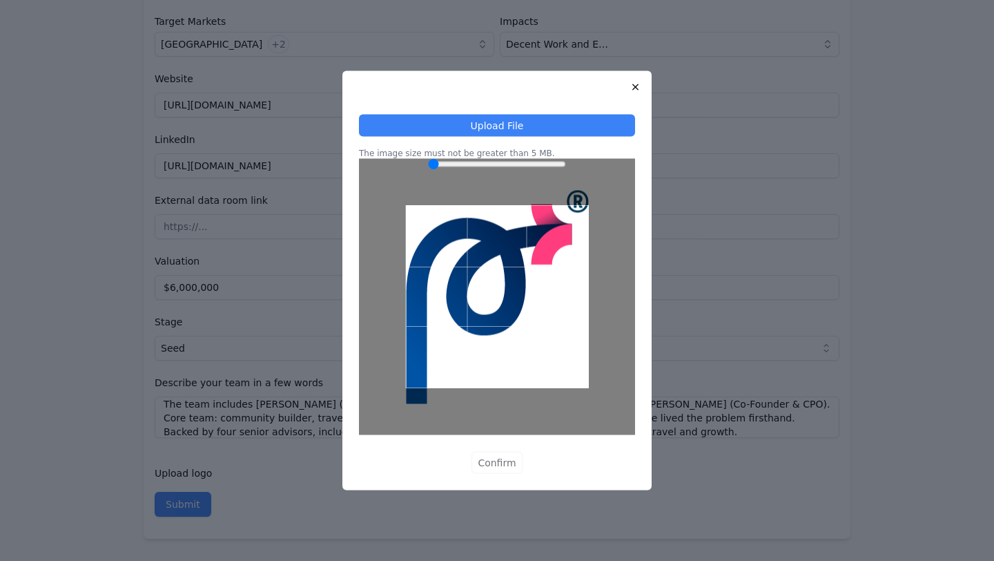
drag, startPoint x: 435, startPoint y: 160, endPoint x: 298, endPoint y: 173, distance: 137.4
click at [428, 170] on input "Zoom" at bounding box center [497, 164] width 138 height 11
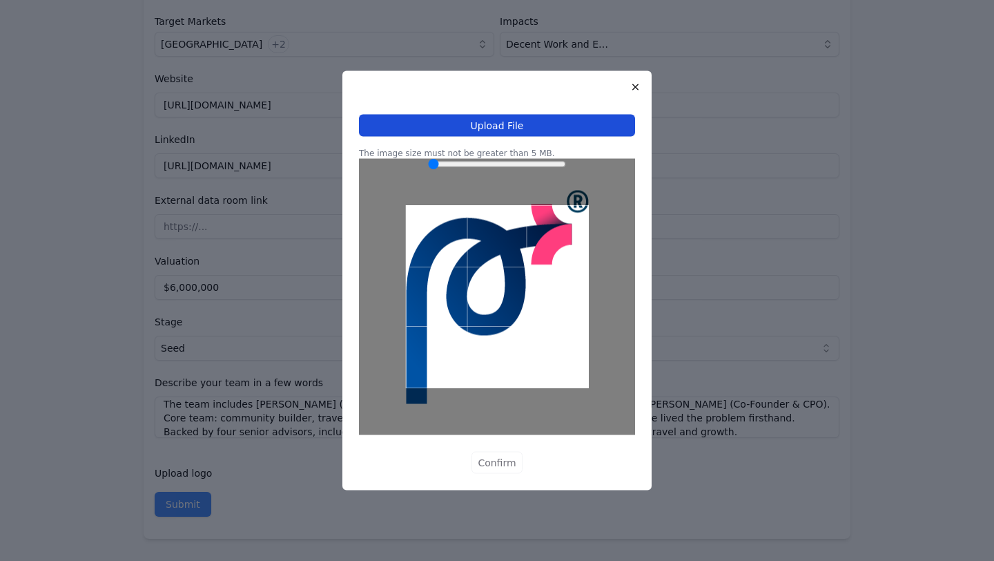
click at [508, 124] on button "Upload File" at bounding box center [497, 126] width 276 height 22
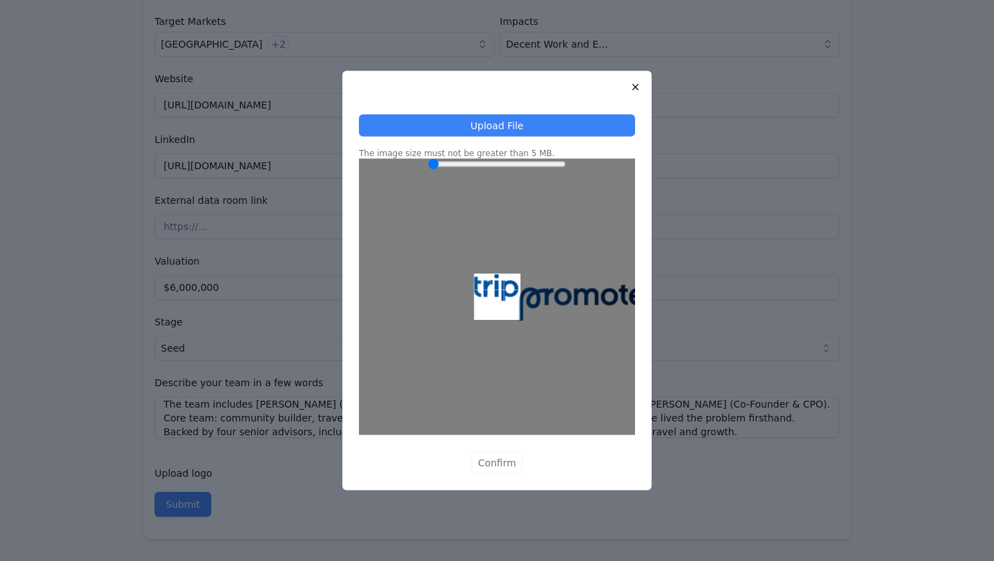
drag, startPoint x: 501, startPoint y: 309, endPoint x: 582, endPoint y: 302, distance: 81.0
click at [582, 302] on div at bounding box center [497, 297] width 276 height 276
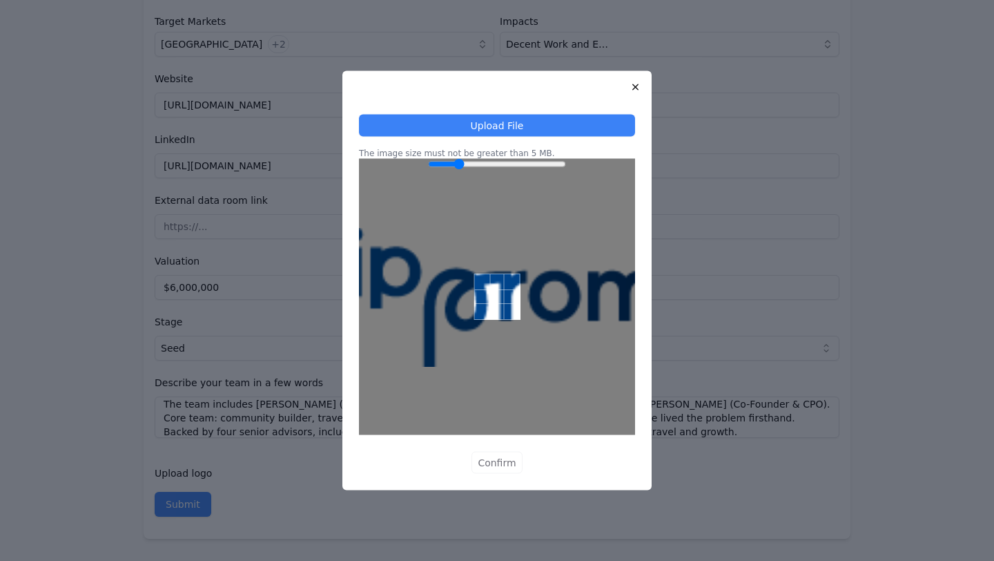
type input "1"
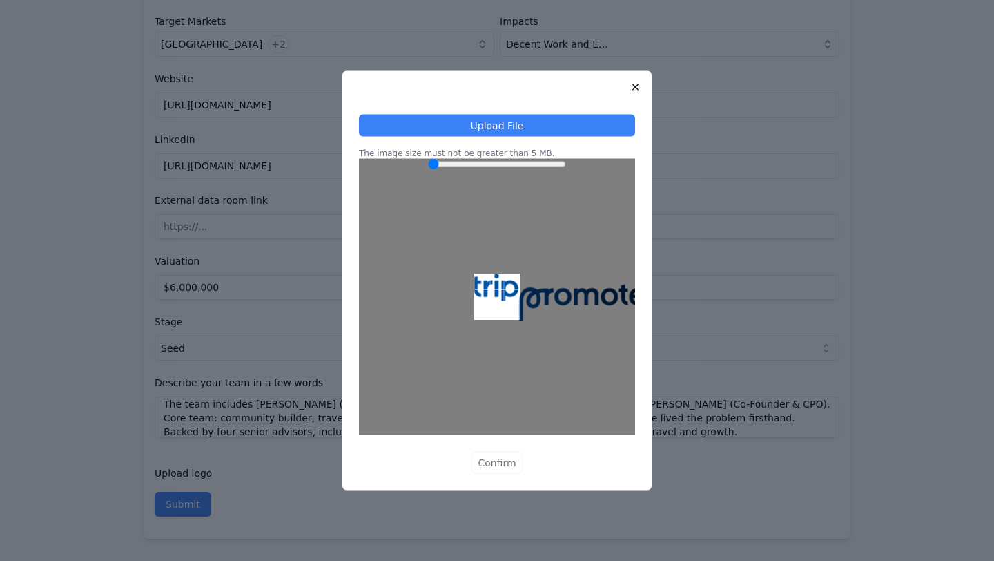
drag, startPoint x: 436, startPoint y: 166, endPoint x: 155, endPoint y: 150, distance: 280.8
click at [428, 159] on input "Zoom" at bounding box center [497, 164] width 138 height 11
drag, startPoint x: 521, startPoint y: 249, endPoint x: 503, endPoint y: 230, distance: 26.9
click at [503, 230] on div at bounding box center [497, 297] width 276 height 276
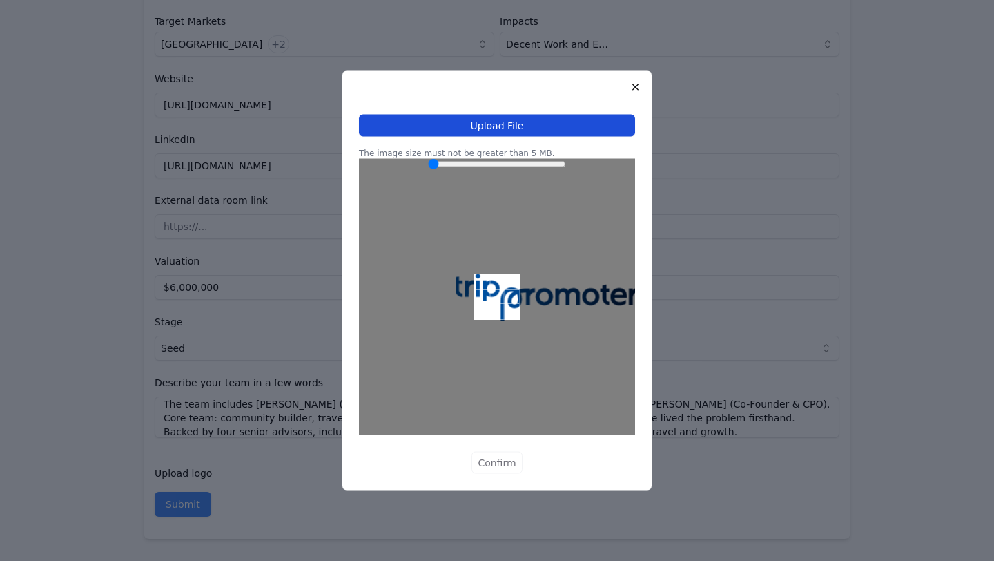
click at [525, 132] on button "Upload File" at bounding box center [497, 126] width 276 height 22
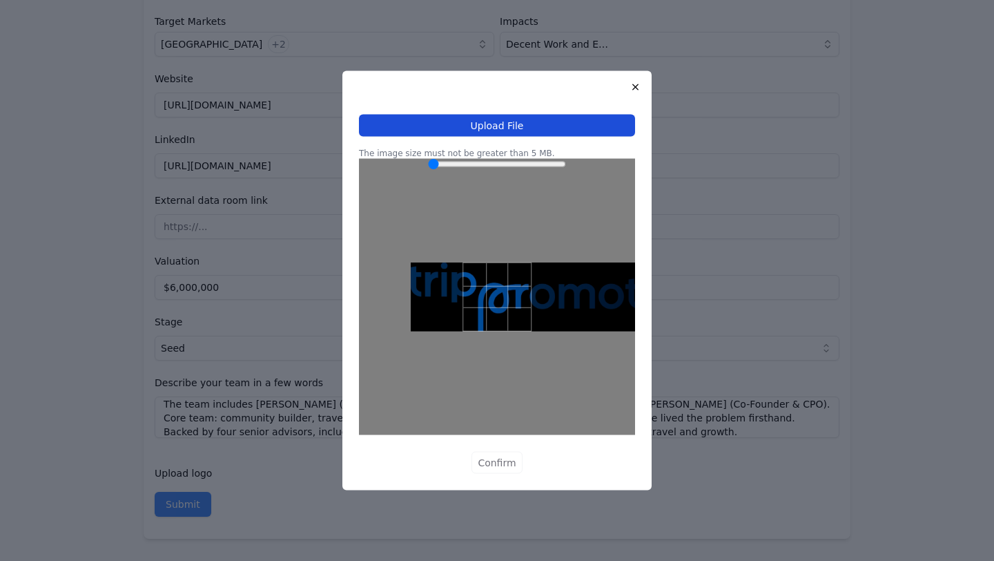
click at [545, 130] on button "Upload File" at bounding box center [497, 126] width 276 height 22
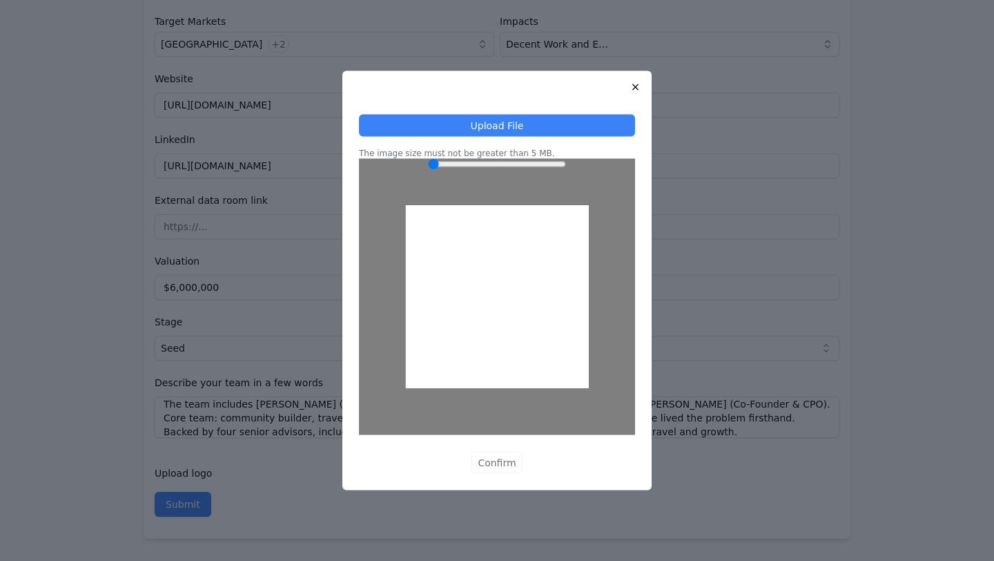
drag, startPoint x: 519, startPoint y: 280, endPoint x: 510, endPoint y: 322, distance: 43.1
click at [510, 322] on div at bounding box center [497, 296] width 183 height 183
click at [492, 456] on button "Confirm" at bounding box center [497, 463] width 50 height 22
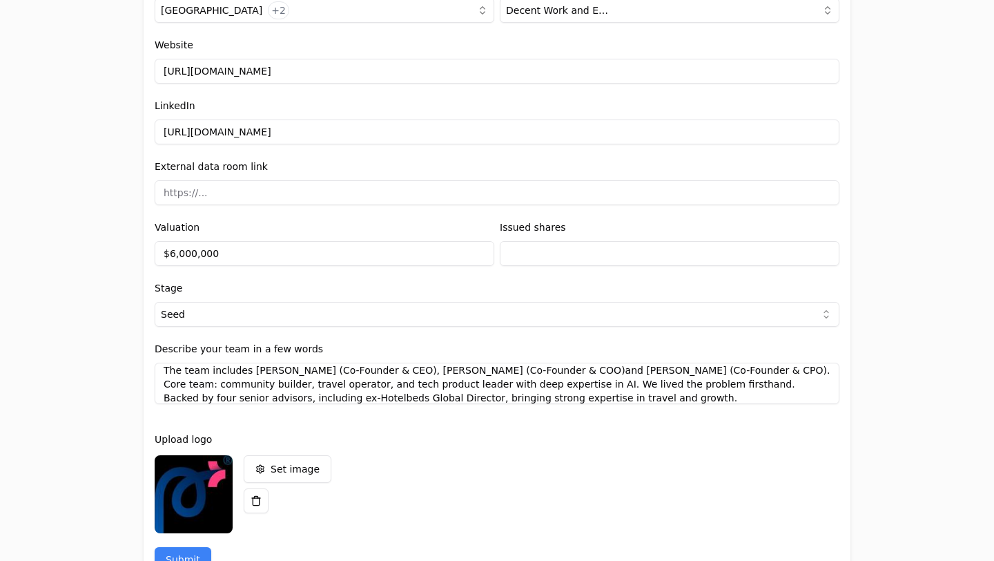
scroll to position [1612, 0]
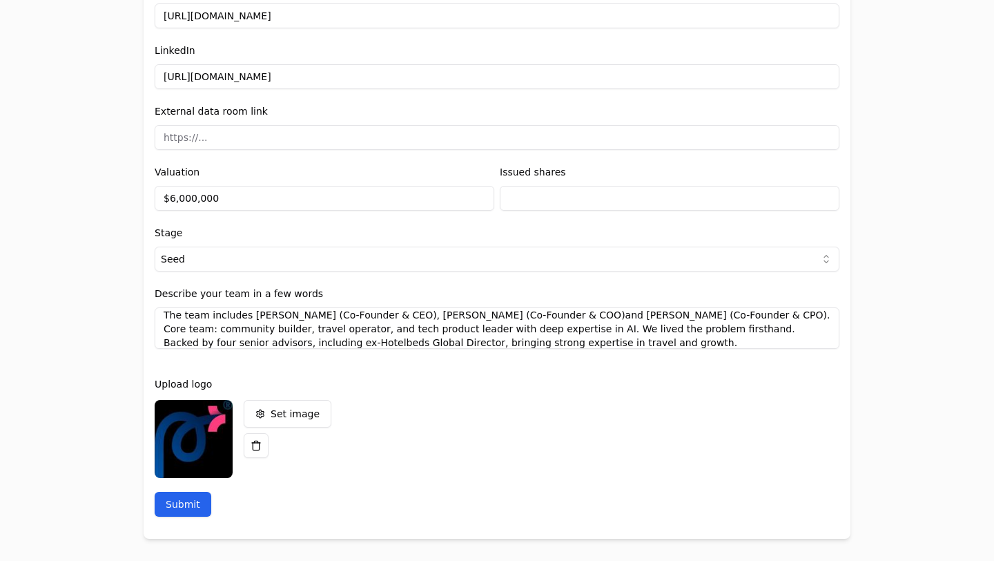
click at [192, 501] on button "Submit" at bounding box center [183, 504] width 57 height 25
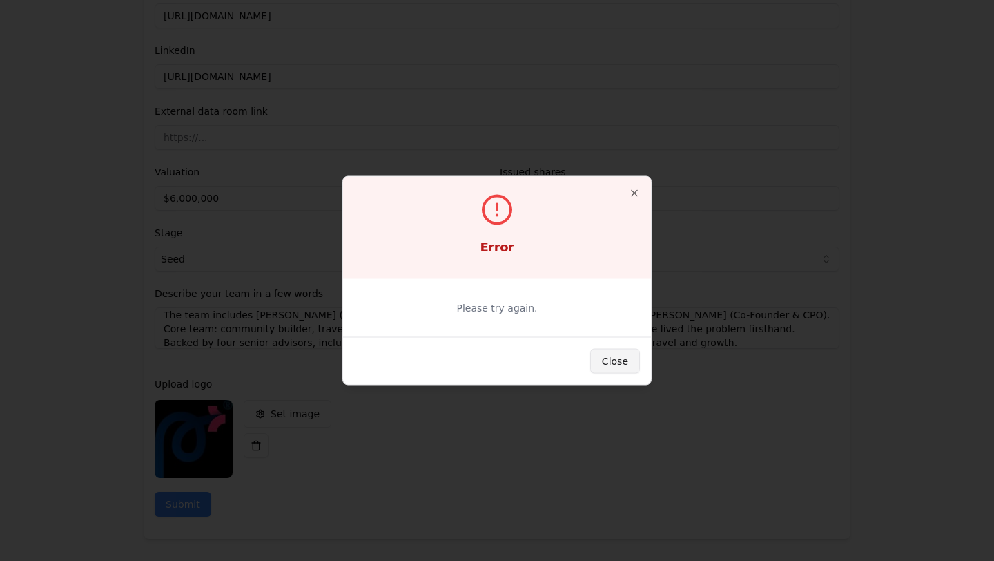
click at [617, 364] on button "Close" at bounding box center [615, 361] width 50 height 25
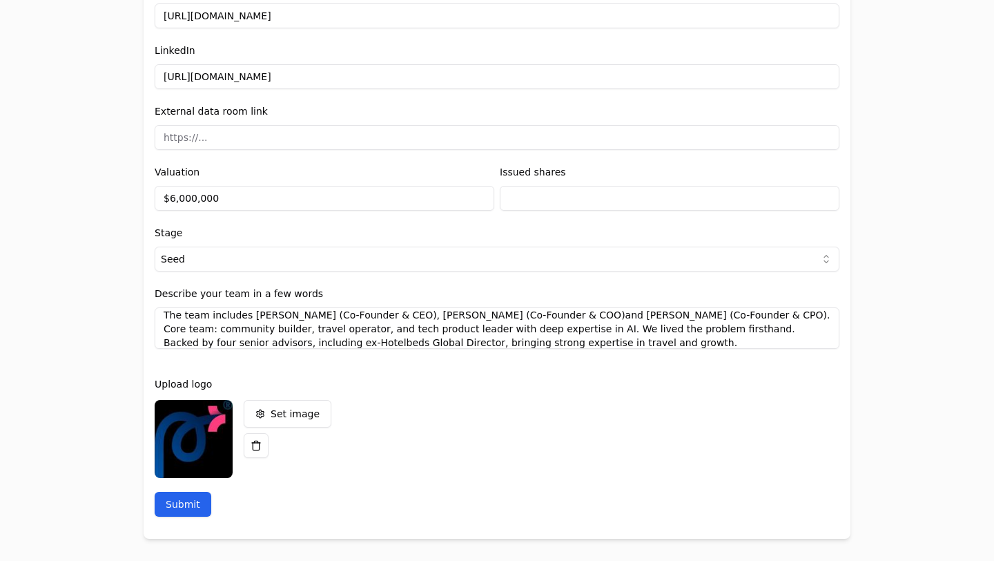
click at [204, 497] on button "Submit" at bounding box center [183, 504] width 57 height 25
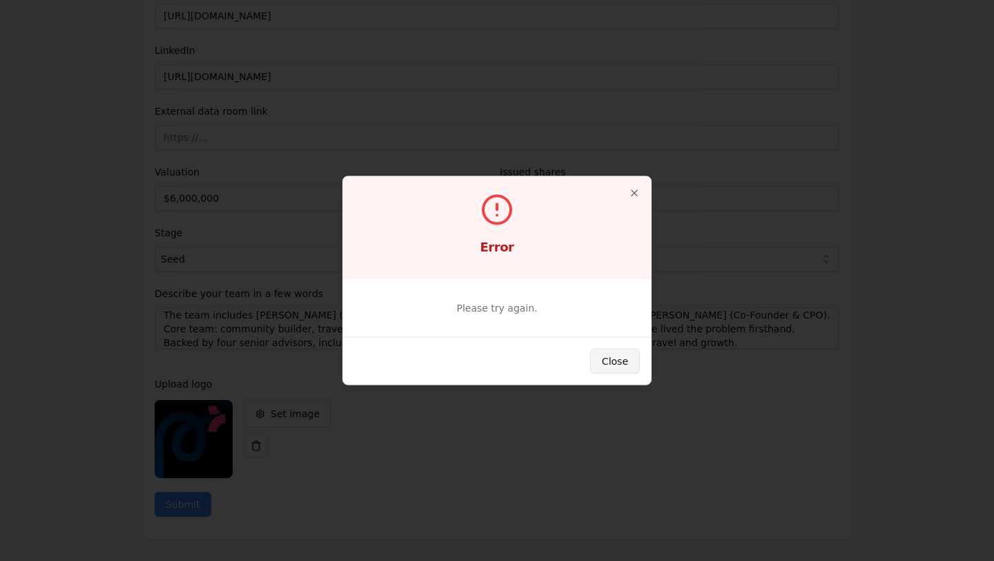
click at [619, 363] on button "Close" at bounding box center [615, 361] width 50 height 25
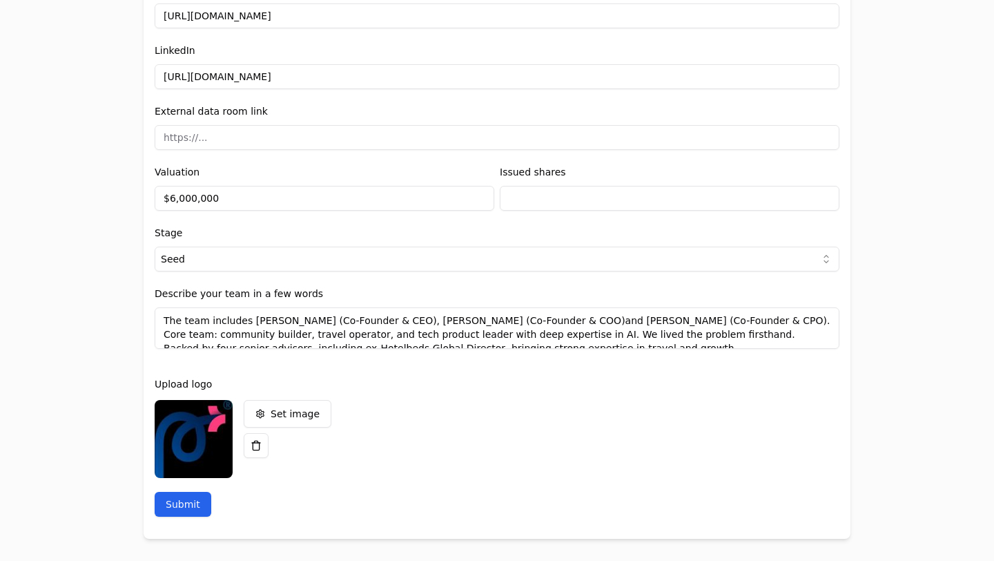
click at [198, 500] on button "Submit" at bounding box center [183, 504] width 57 height 25
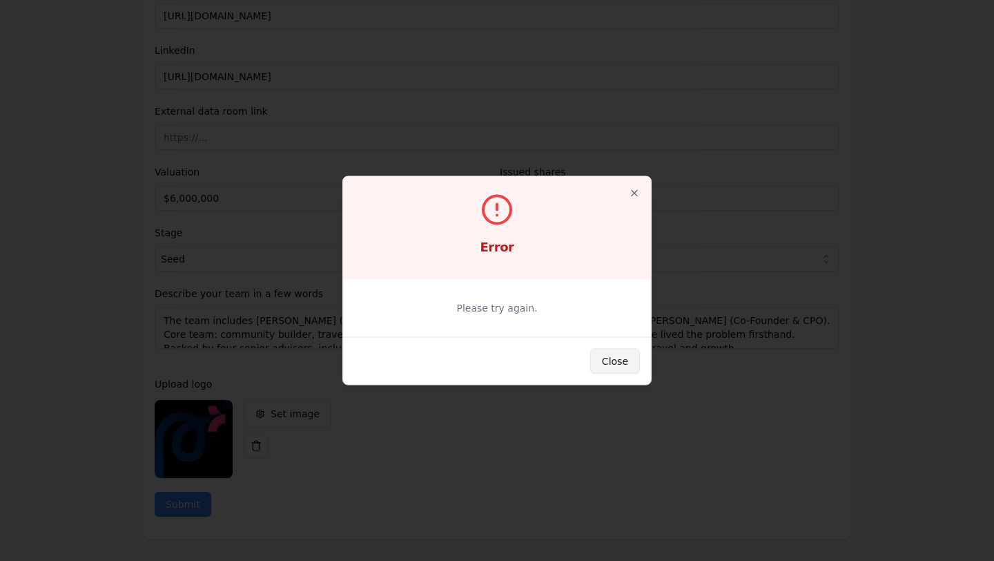
click at [627, 363] on button "Close" at bounding box center [615, 361] width 50 height 25
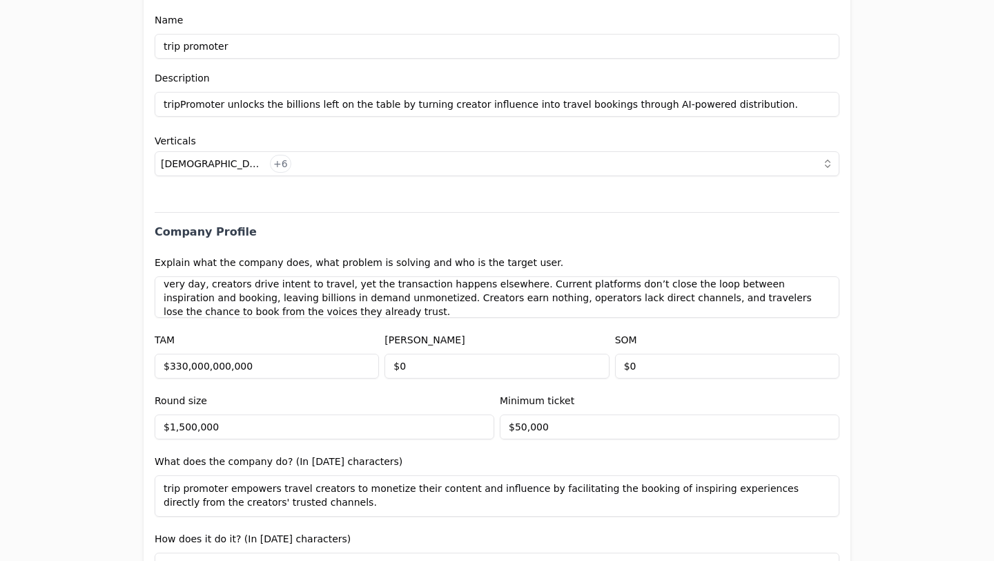
scroll to position [502, 0]
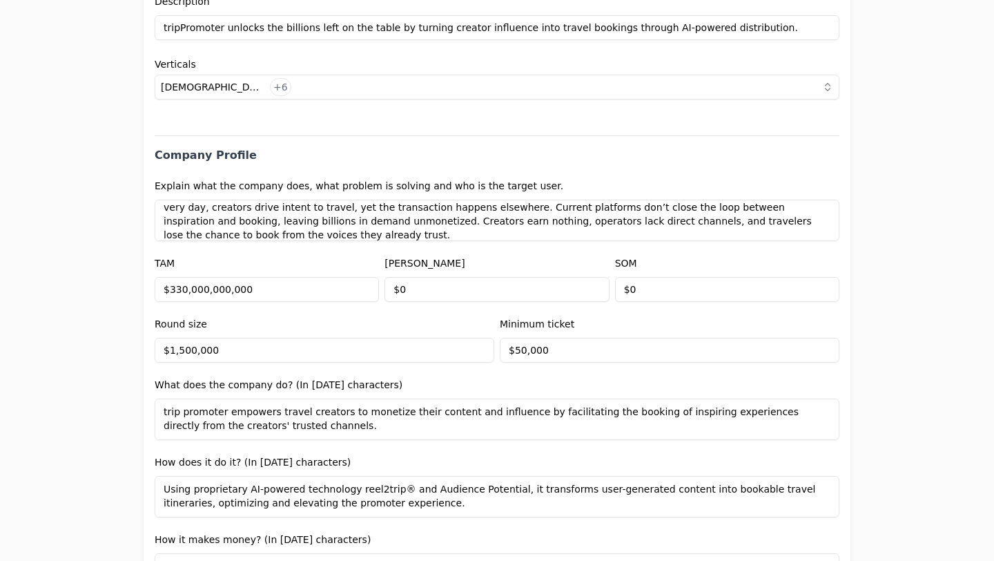
click at [576, 354] on input "$50,000" at bounding box center [670, 350] width 340 height 25
type input "$50,000"
click at [895, 338] on div "Invitation to register your entity Entity Project or Company Category Startup A…" at bounding box center [497, 280] width 994 height 561
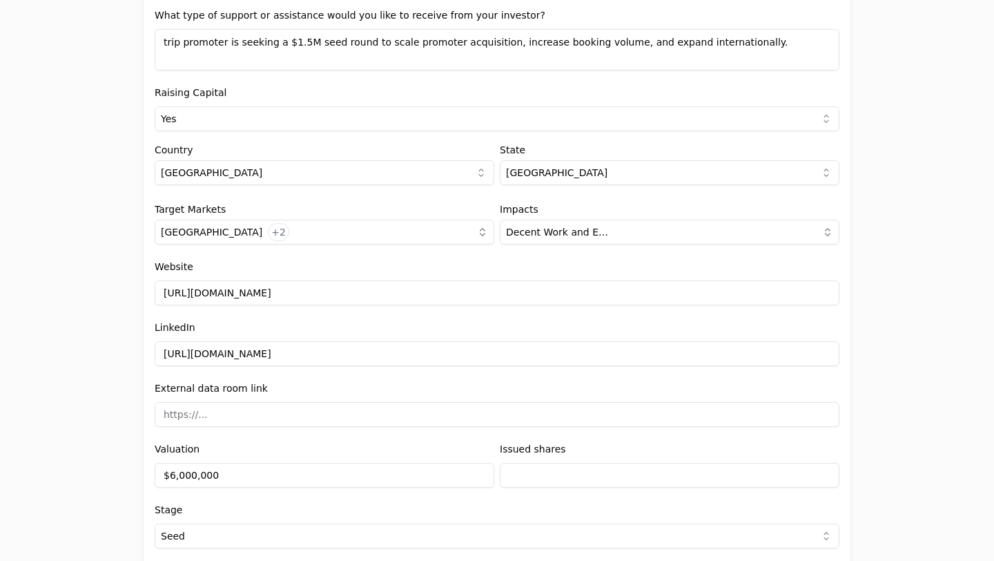
scroll to position [1612, 0]
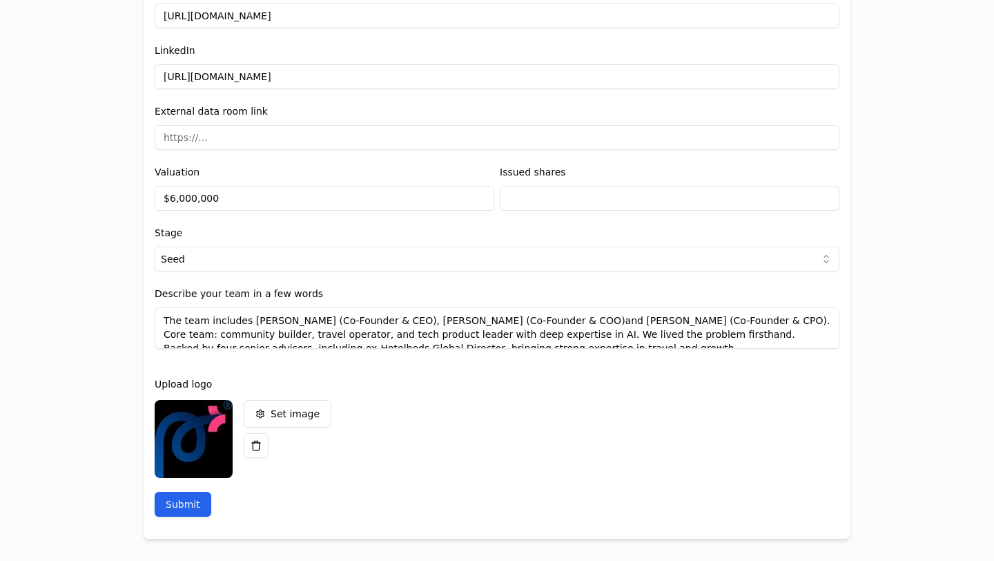
click at [197, 500] on button "Submit" at bounding box center [183, 504] width 57 height 25
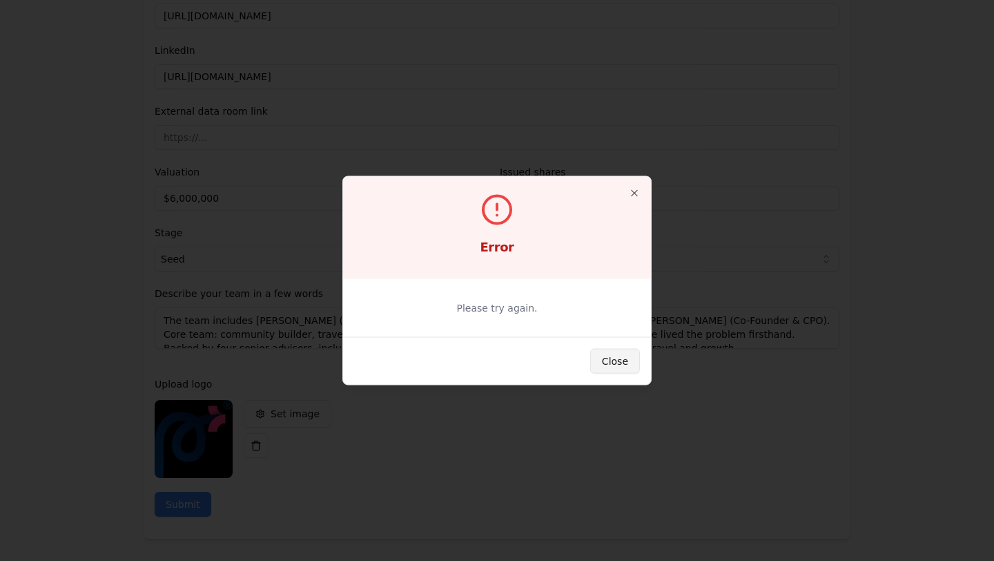
click at [618, 360] on button "Close" at bounding box center [615, 361] width 50 height 25
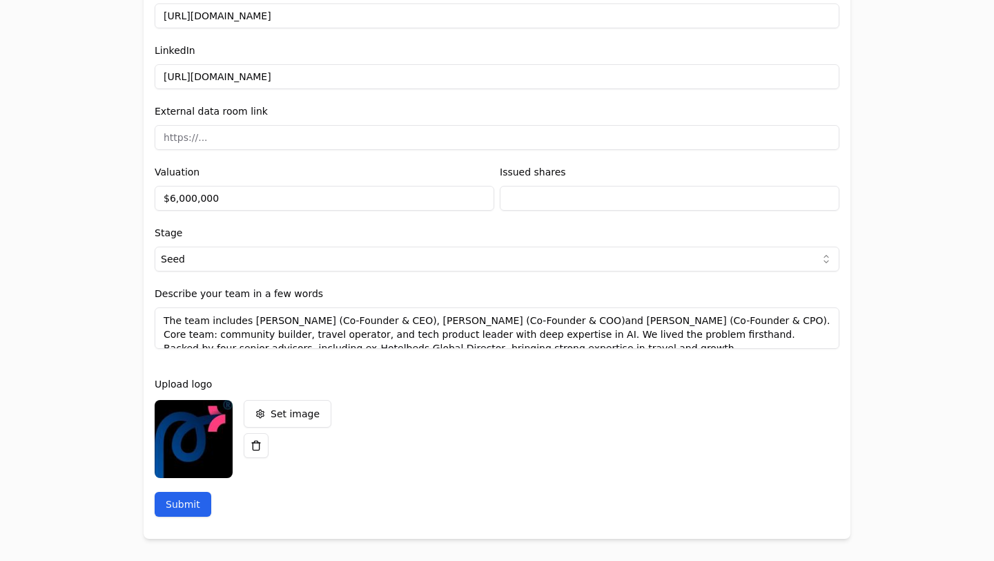
click at [198, 508] on button "Submit" at bounding box center [183, 504] width 57 height 25
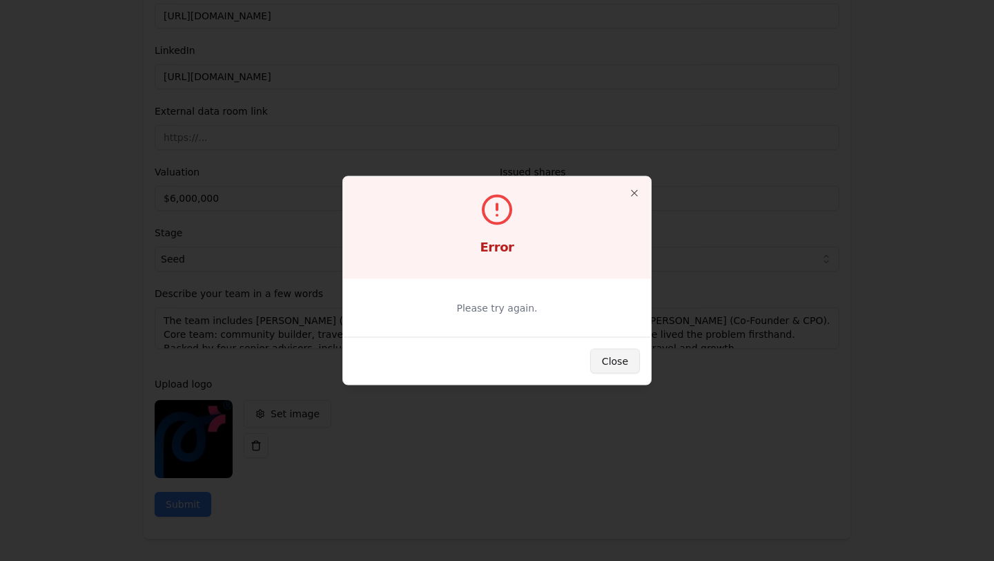
click at [638, 351] on button "Close" at bounding box center [615, 361] width 50 height 25
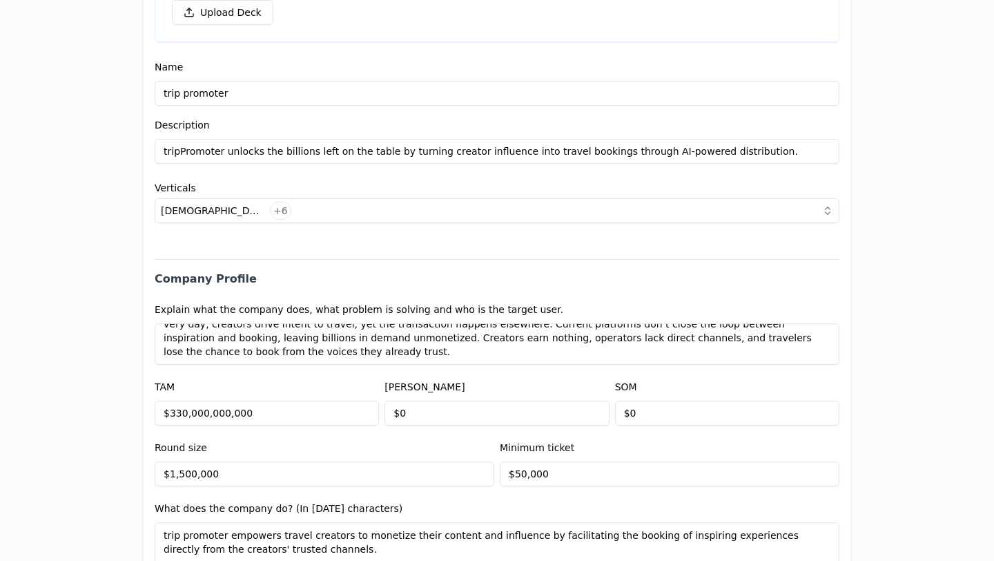
scroll to position [0, 0]
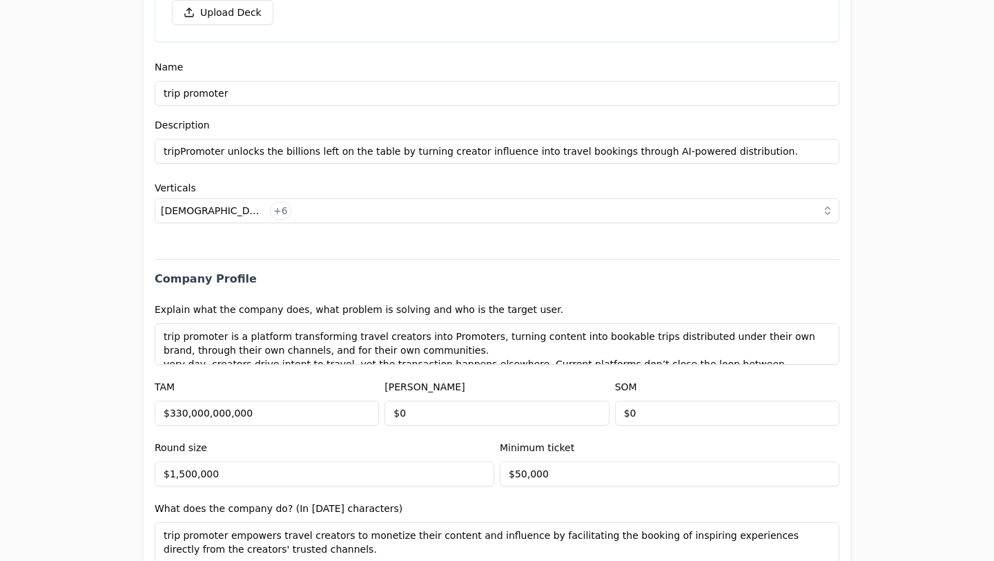
drag, startPoint x: 297, startPoint y: 350, endPoint x: 126, endPoint y: 280, distance: 184.5
click at [126, 280] on div "Invitation to register your entity Entity Project or Company Category Startup A…" at bounding box center [497, 280] width 994 height 561
click at [256, 312] on label "Explain what the company does, what problem is solving and who is the target us…" at bounding box center [359, 309] width 409 height 11
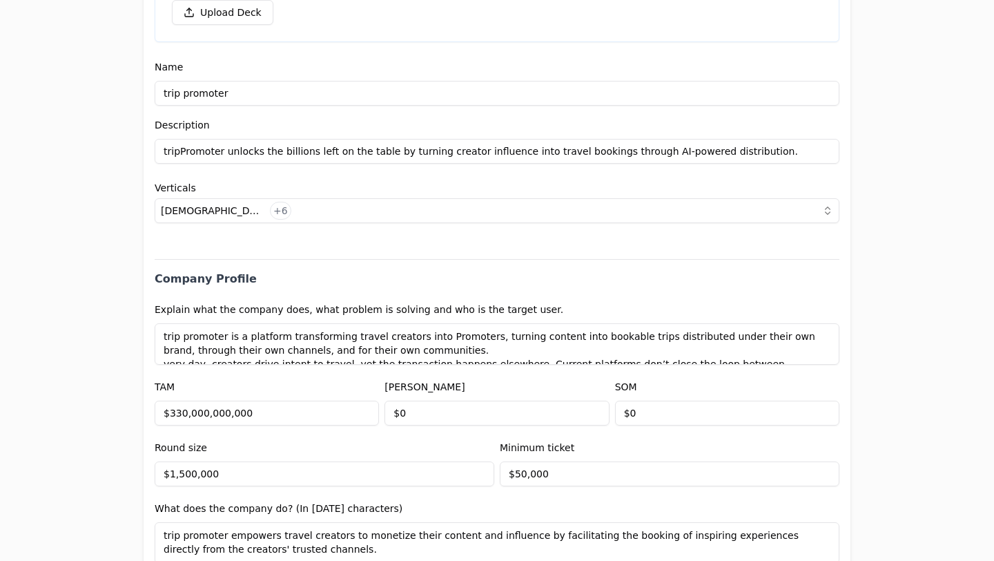
click at [256, 312] on label "Explain what the company does, what problem is solving and who is the target us…" at bounding box center [359, 309] width 409 height 11
click at [229, 311] on label "Explain what the company does, what problem is solving and who is the target us…" at bounding box center [359, 309] width 409 height 11
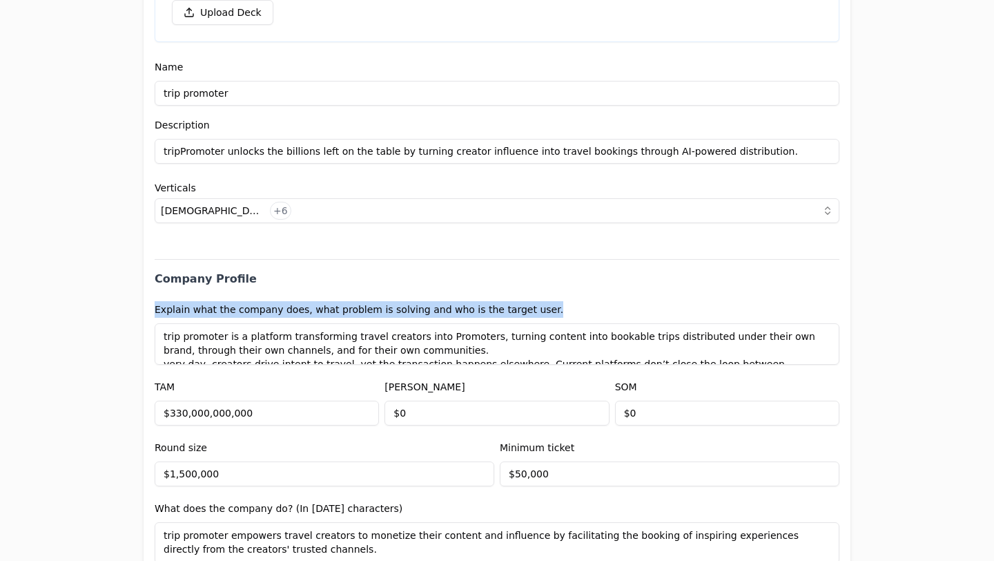
drag, startPoint x: 151, startPoint y: 313, endPoint x: 537, endPoint y: 305, distance: 386.1
copy label "Explain what the company does, what problem is solving and who is the target us…"
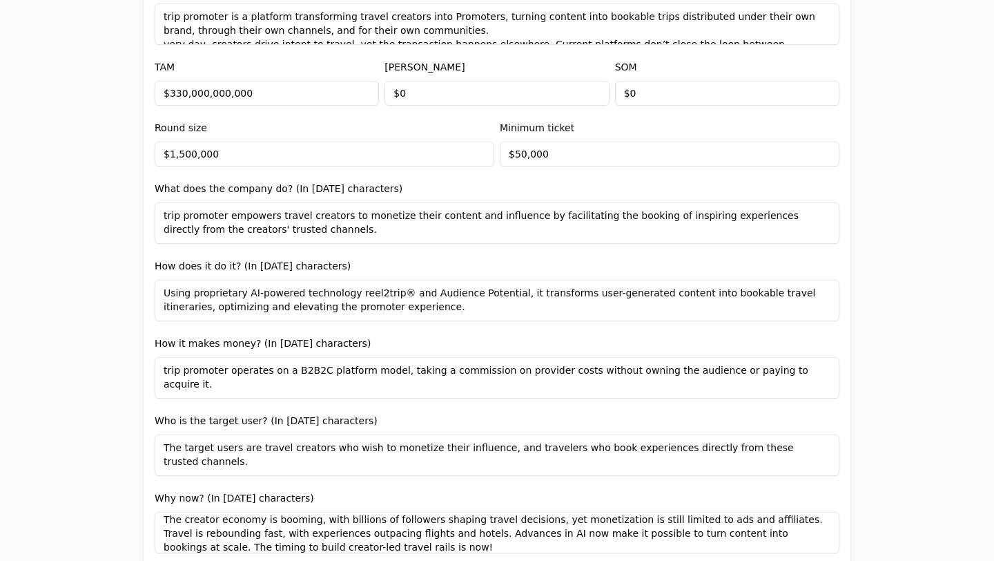
scroll to position [687, 0]
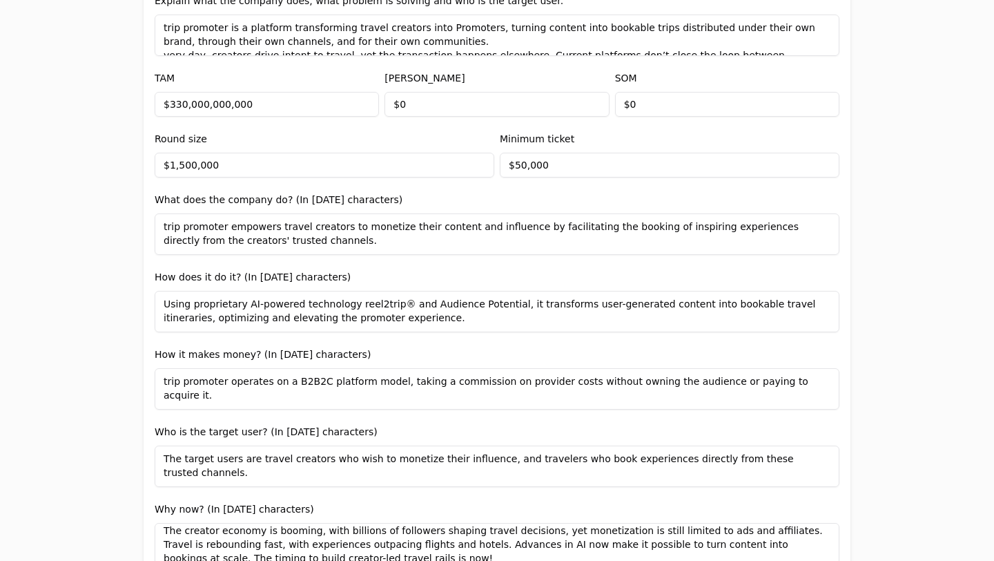
drag, startPoint x: 291, startPoint y: 239, endPoint x: 139, endPoint y: 221, distance: 153.0
click at [139, 221] on div "Invitation to register your entity Entity Project or Company Category Startup A…" at bounding box center [497, 280] width 994 height 561
drag, startPoint x: 151, startPoint y: 197, endPoint x: 379, endPoint y: 206, distance: 228.0
click at [379, 206] on div "Entity Project or Company Category Startup Add new company details Upload Deck …" at bounding box center [497, 431] width 707 height 2042
copy label "What does the company do? (In [DATE] characters)"
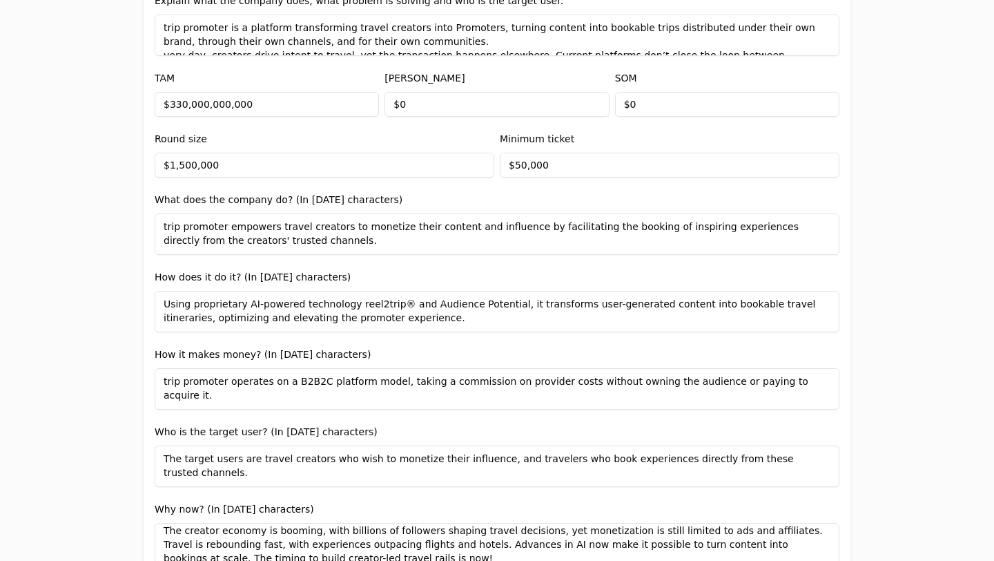
drag, startPoint x: 394, startPoint y: 313, endPoint x: 171, endPoint y: 294, distance: 224.6
click at [171, 294] on textarea "Using proprietary AI-powered technology reel2trip® and Audience Potential, it t…" at bounding box center [497, 311] width 685 height 41
drag, startPoint x: 154, startPoint y: 356, endPoint x: 372, endPoint y: 356, distance: 218.2
click at [372, 356] on div "Entity Project or Company Category Startup Add new company details Upload Deck …" at bounding box center [497, 431] width 707 height 2042
drag, startPoint x: 149, startPoint y: 276, endPoint x: 441, endPoint y: 293, distance: 291.9
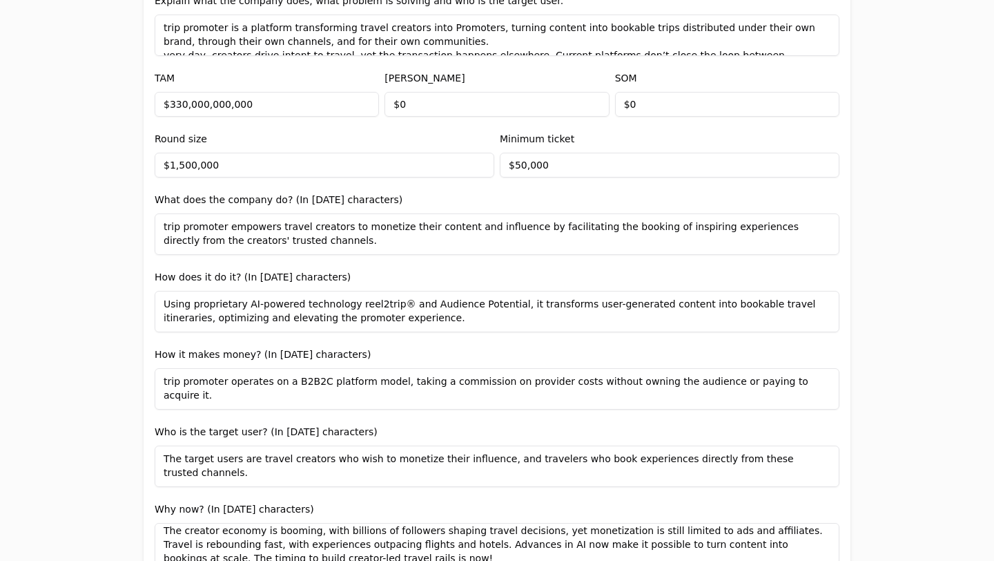
click at [441, 293] on div "Entity Project or Company Category Startup Add new company details Upload Deck …" at bounding box center [497, 431] width 707 height 2042
copy label "How does it do it? (In [DATE] characters)"
drag, startPoint x: 152, startPoint y: 355, endPoint x: 811, endPoint y: 390, distance: 659.7
click at [811, 390] on div "Entity Project or Company Category Startup Add new company details Upload Deck …" at bounding box center [497, 431] width 707 height 2042
copy label "How it makes money? (In [DATE] characters)"
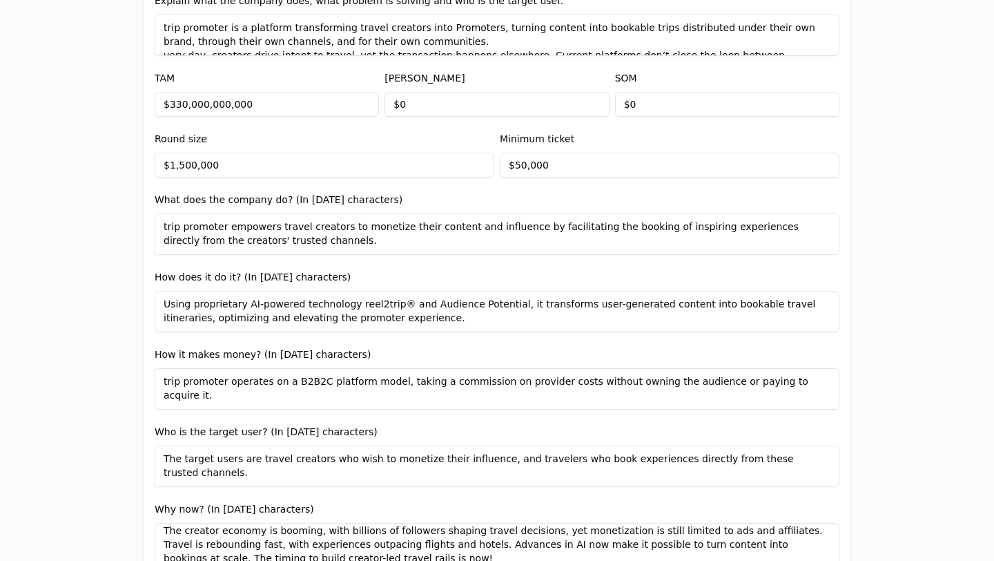
click at [167, 383] on textarea "trip promoter operates on a B2B2C platform model, taking a commission on provid…" at bounding box center [497, 388] width 685 height 41
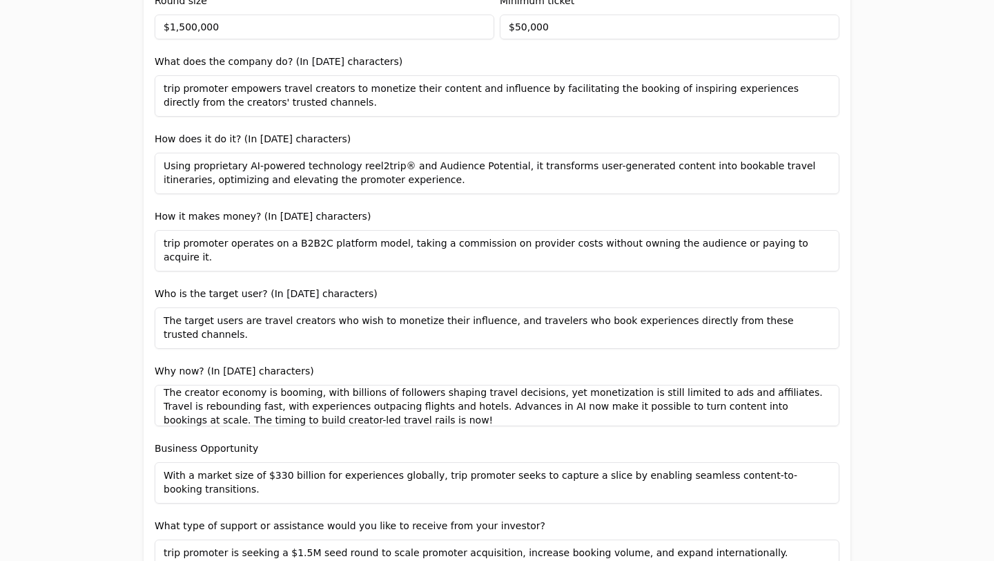
scroll to position [870, 0]
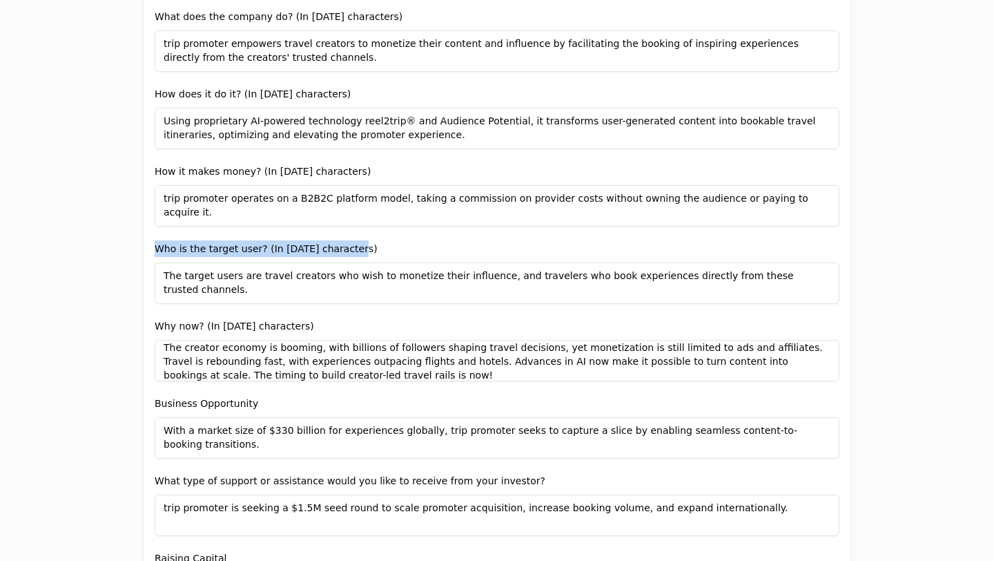
drag, startPoint x: 151, startPoint y: 245, endPoint x: 365, endPoint y: 249, distance: 214.1
click at [365, 249] on div "Entity Project or Company Category Startup Add new company details Upload Deck …" at bounding box center [497, 248] width 707 height 2042
copy label "Who is the target user? (In [DATE] characters)"
click at [173, 276] on textarea "The target users are travel creators who wish to monetize their influence, and …" at bounding box center [497, 282] width 685 height 41
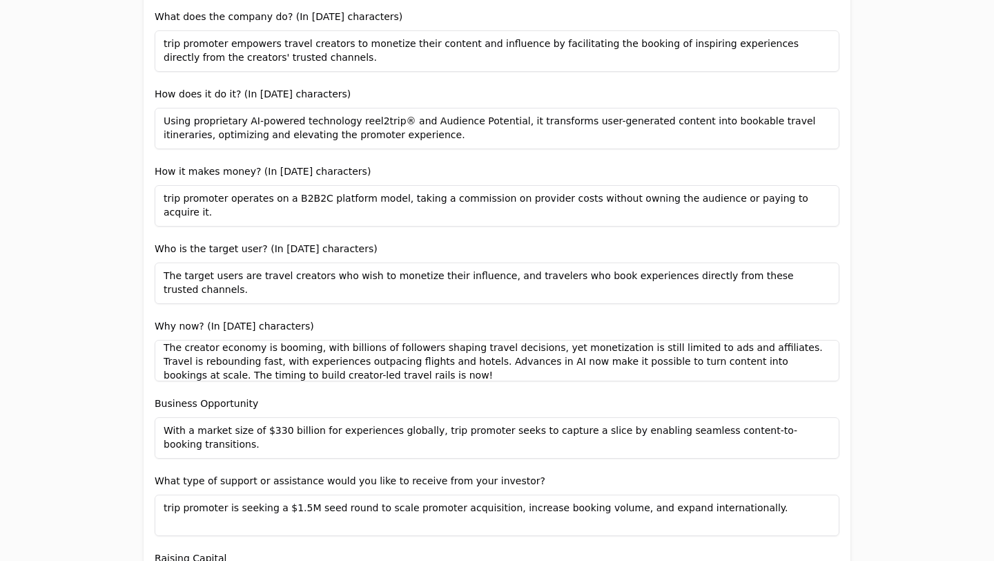
click at [173, 276] on textarea "The target users are travel creators who wish to monetize their influence, and …" at bounding box center [497, 282] width 685 height 41
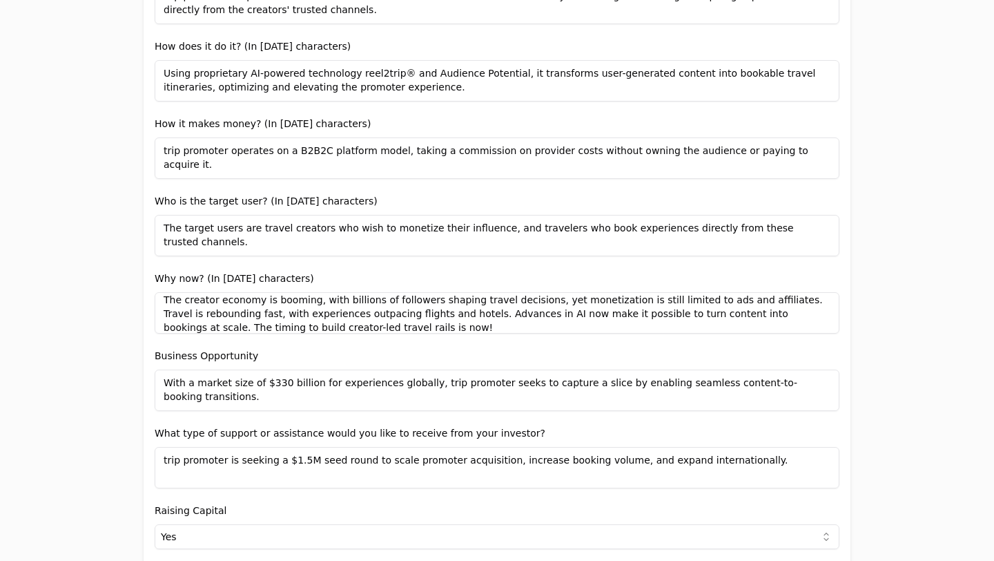
scroll to position [929, 0]
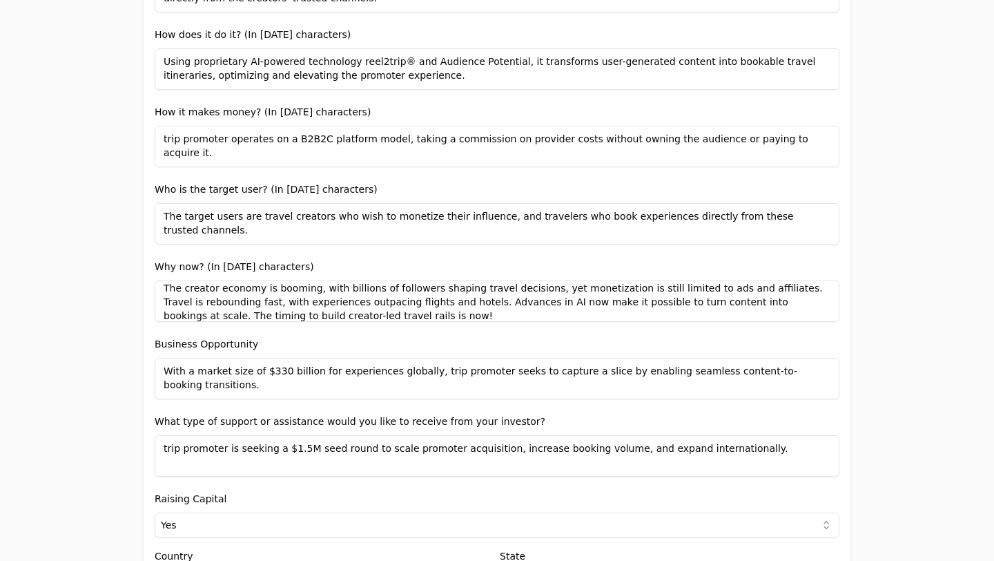
drag, startPoint x: 155, startPoint y: 267, endPoint x: 375, endPoint y: 278, distance: 219.9
click at [375, 278] on div "Why now? (In [DATE] characters) The creator economy is booming, with billions o…" at bounding box center [497, 290] width 685 height 64
drag, startPoint x: 154, startPoint y: 340, endPoint x: 304, endPoint y: 353, distance: 150.4
click at [304, 353] on div "Business Opportunity With a market size of $330 billion for experiences globall…" at bounding box center [497, 368] width 685 height 64
copy label "Business Opportunity"
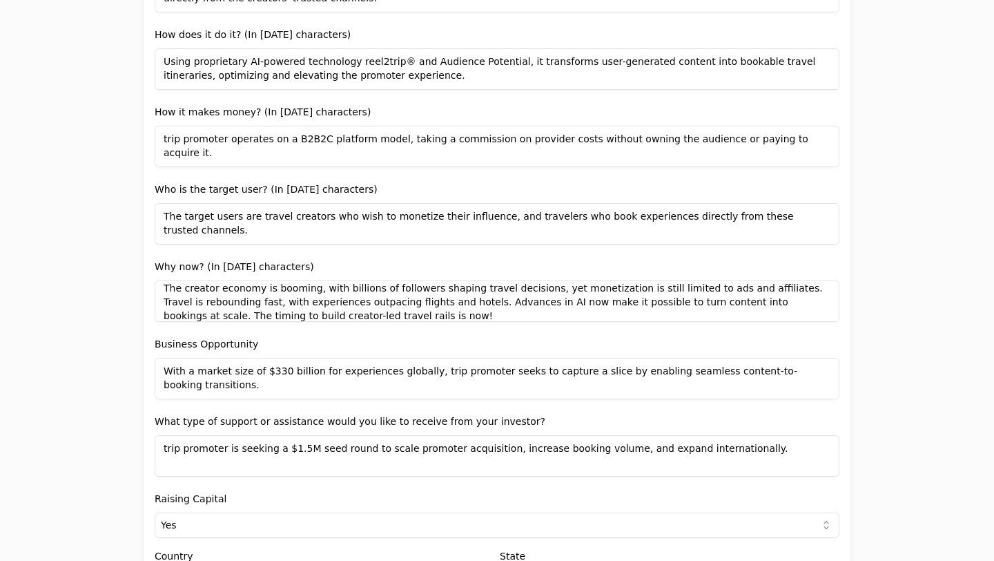
drag, startPoint x: 213, startPoint y: 382, endPoint x: 173, endPoint y: 356, distance: 47.3
click at [173, 356] on div "Business Opportunity With a market size of $330 billion for experiences globall…" at bounding box center [497, 368] width 685 height 64
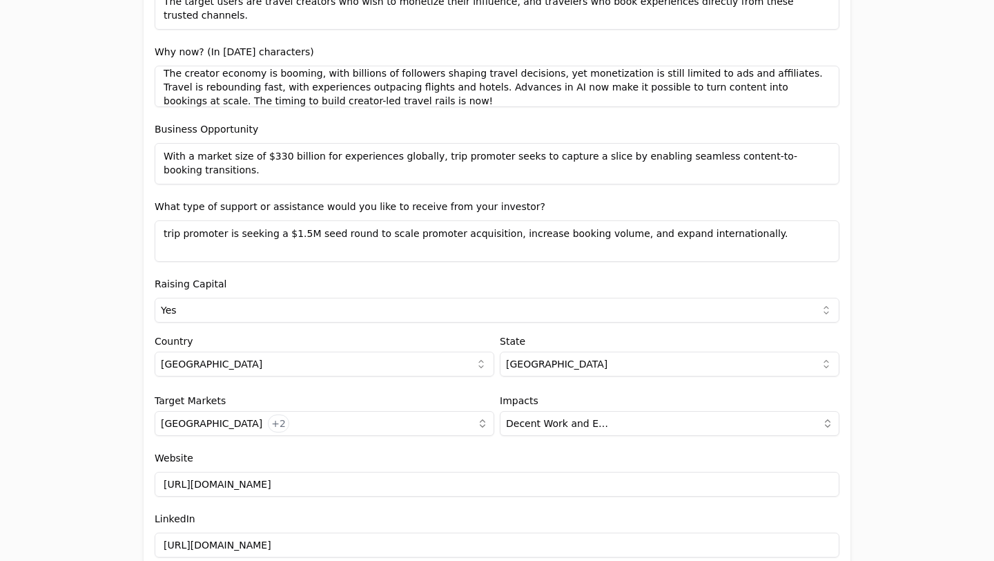
scroll to position [1116, 0]
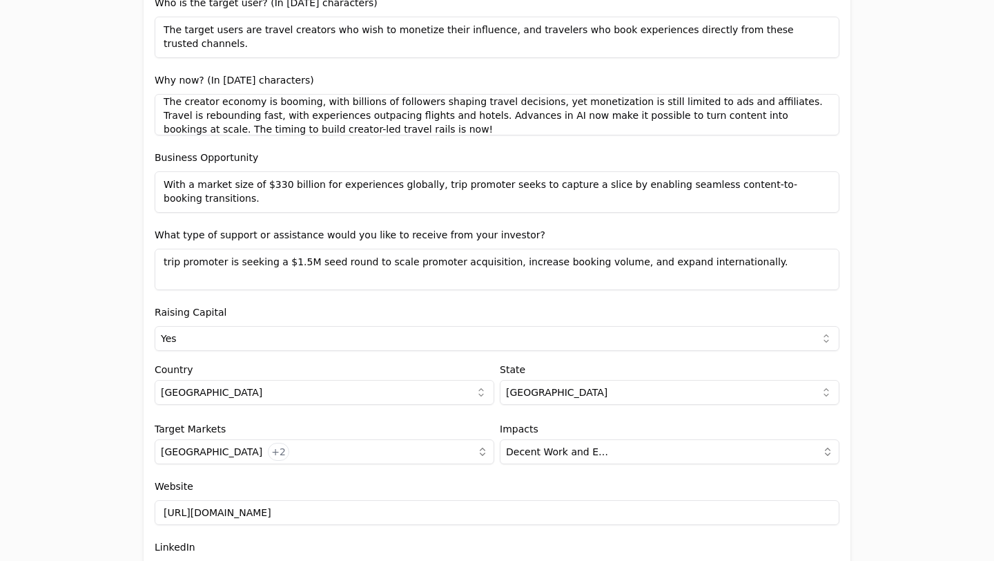
click at [156, 238] on label "What type of support or assistance would you like to receive from your investor?" at bounding box center [350, 234] width 391 height 11
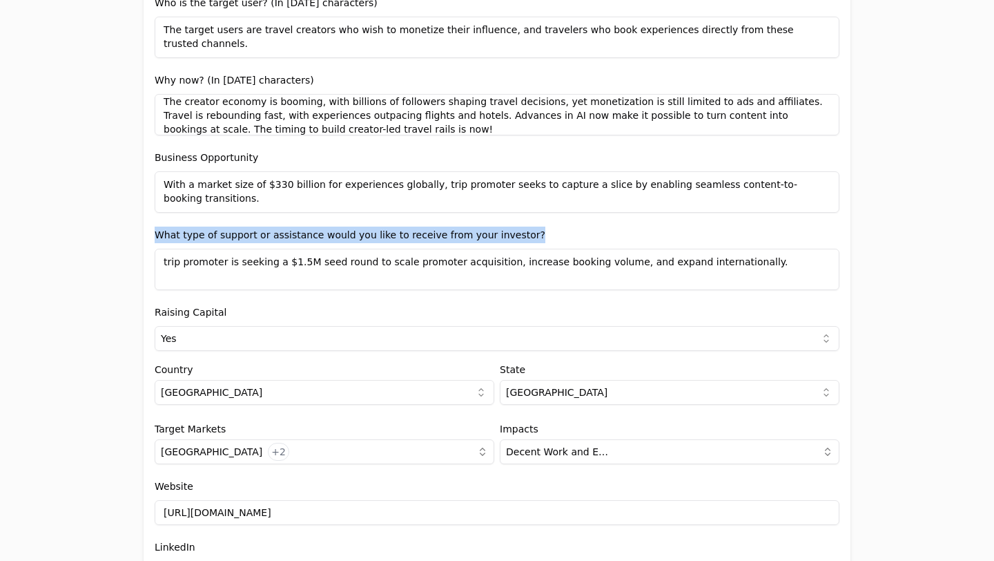
drag, startPoint x: 156, startPoint y: 238, endPoint x: 560, endPoint y: 239, distance: 403.9
click at [560, 239] on div "What type of support or assistance would you like to receive from your investor…" at bounding box center [497, 258] width 685 height 64
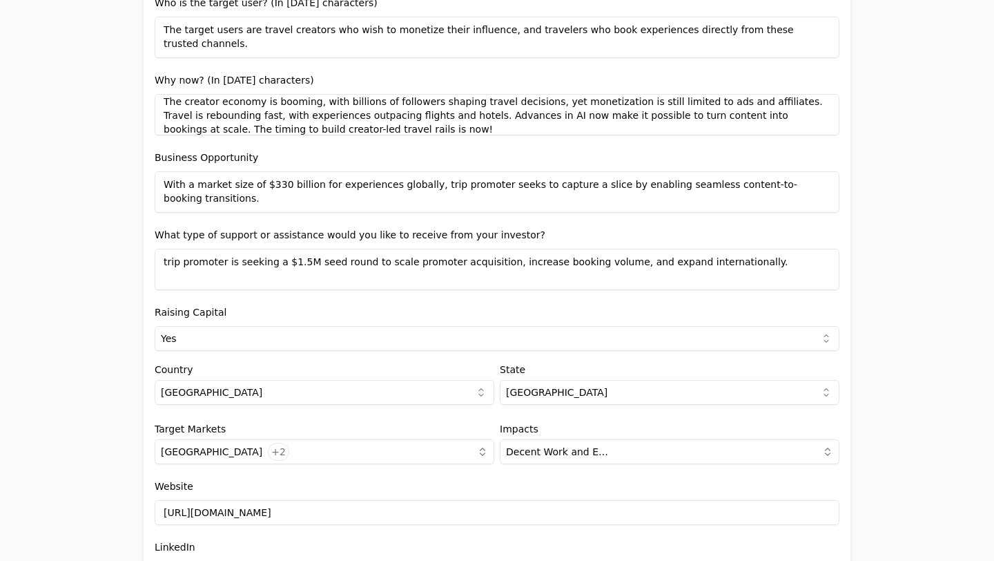
click at [472, 244] on div "What type of support or assistance would you like to receive from your investor…" at bounding box center [497, 258] width 685 height 64
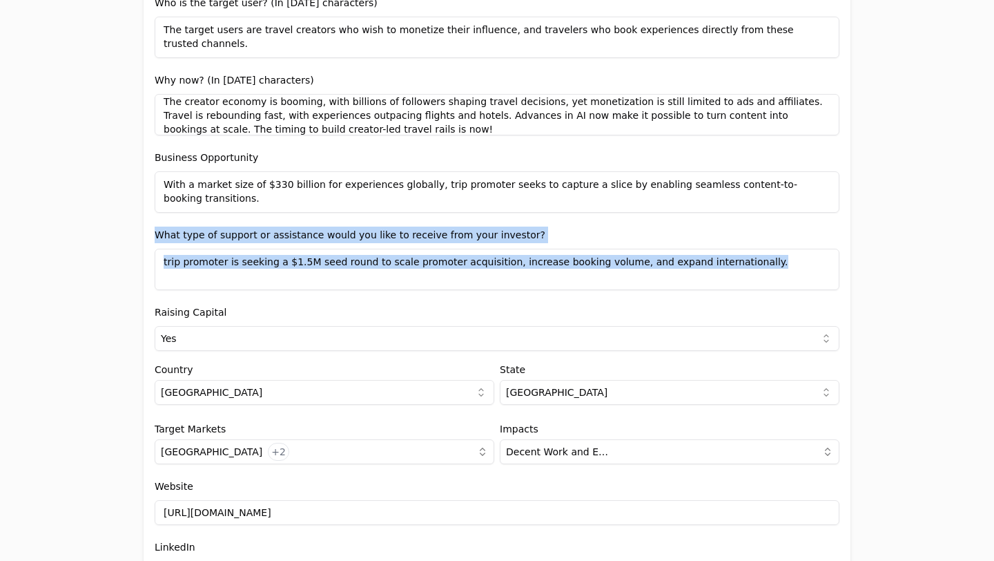
drag, startPoint x: 152, startPoint y: 238, endPoint x: 777, endPoint y: 297, distance: 627.7
click at [777, 297] on div "Entity Project or Company Category Startup Add new company details Upload Deck …" at bounding box center [497, 3] width 707 height 2042
copy div "What type of support or assistance would you like to receive from your investor…"
click at [345, 254] on textarea "trip promoter is seeking a $1.5M seed round to scale promoter acquisition, incr…" at bounding box center [497, 269] width 685 height 41
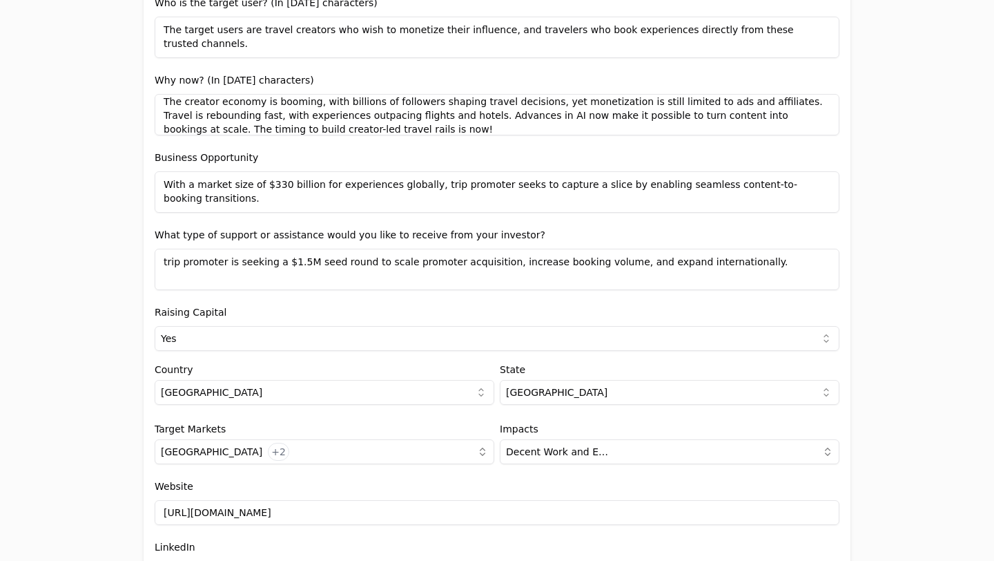
click at [345, 258] on textarea "trip promoter is seeking a $1.5M seed round to scale promoter acquisition, incr…" at bounding box center [497, 269] width 685 height 41
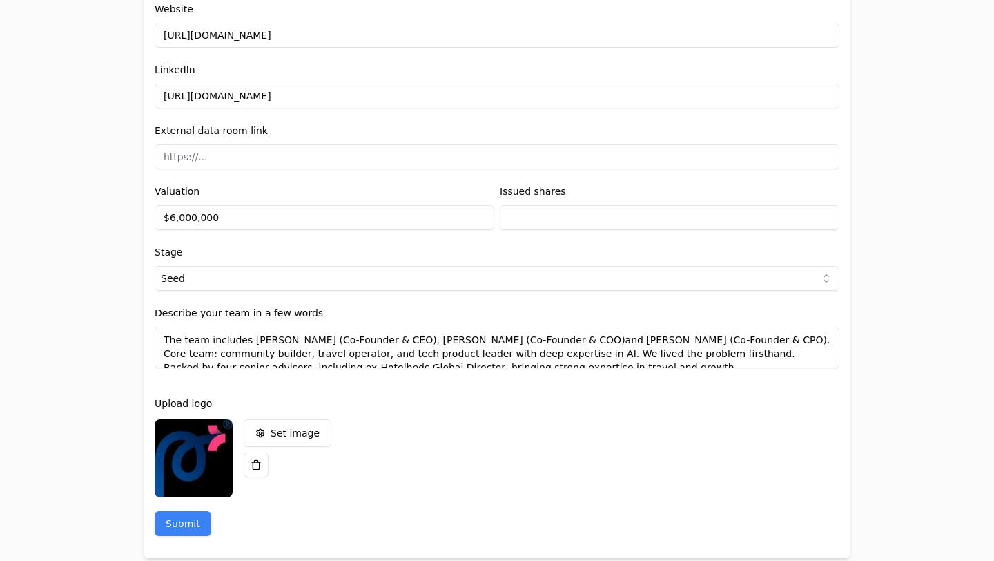
scroll to position [1612, 0]
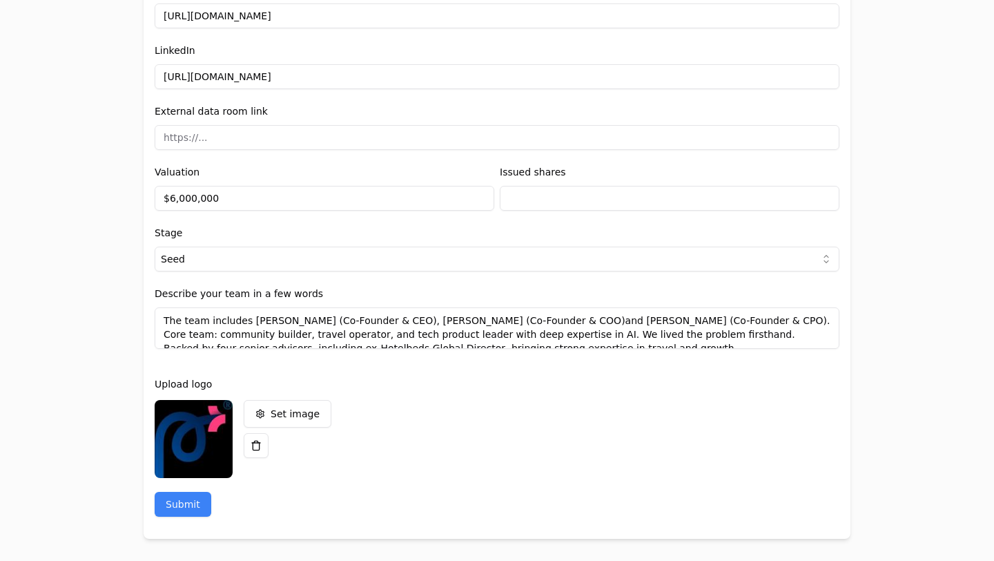
click at [166, 301] on div "Describe your team in a few words The team includes [PERSON_NAME] (Co-Founder &…" at bounding box center [497, 317] width 685 height 64
drag, startPoint x: 149, startPoint y: 296, endPoint x: 336, endPoint y: 291, distance: 187.2
copy label "Describe your team in a few words"
click at [194, 325] on textarea "The team includes [PERSON_NAME] (Co-Founder & CEO), [PERSON_NAME] (Co-Founder &…" at bounding box center [497, 327] width 685 height 41
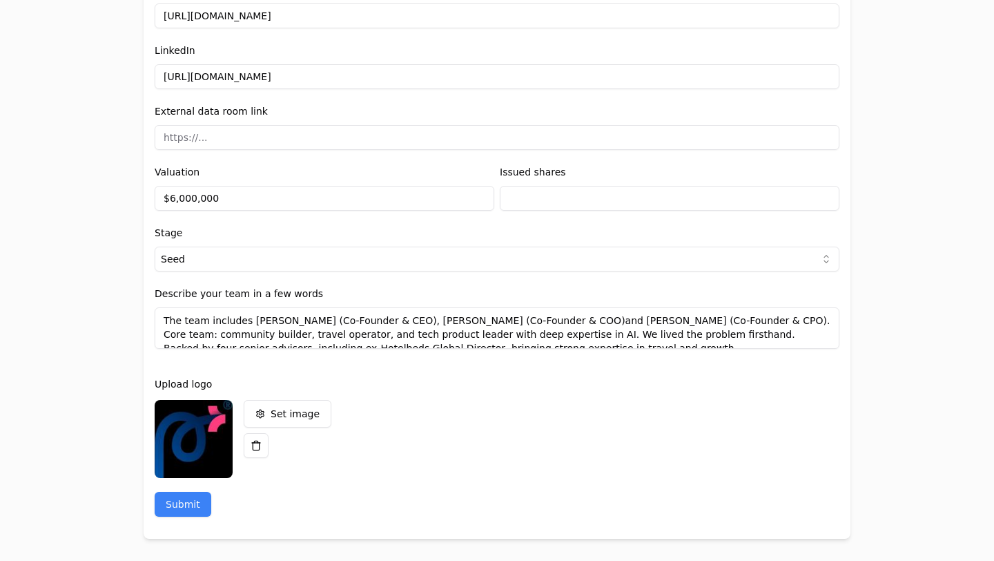
click at [194, 325] on textarea "The team includes [PERSON_NAME] (Co-Founder & CEO), [PERSON_NAME] (Co-Founder &…" at bounding box center [497, 327] width 685 height 41
click at [163, 320] on textarea "The team includes [PERSON_NAME] (Co-Founder & CEO), [PERSON_NAME] (Co-Founder &…" at bounding box center [497, 327] width 685 height 41
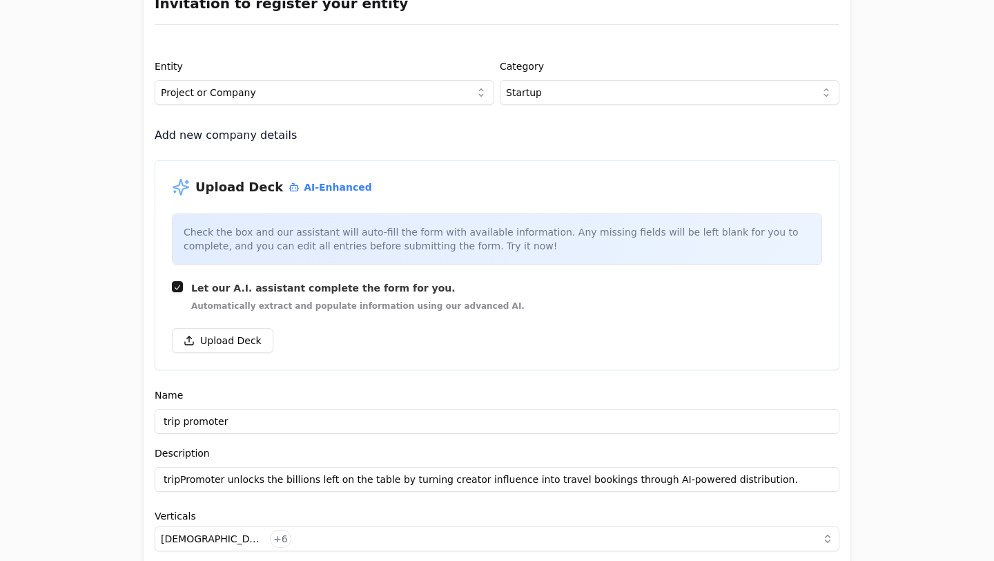
scroll to position [0, 0]
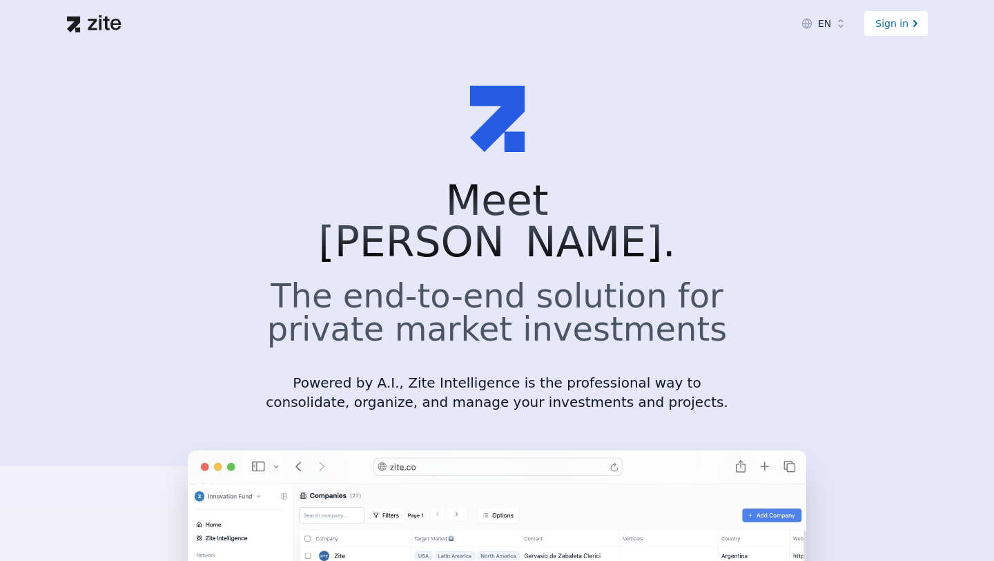
click at [892, 25] on div "Sign in" at bounding box center [896, 23] width 64 height 25
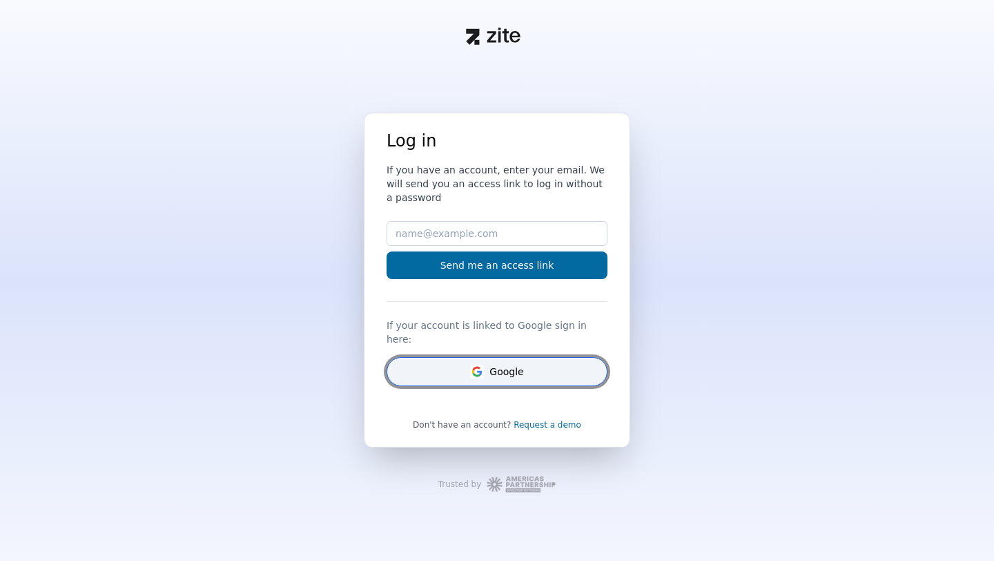
click at [546, 365] on button "Google" at bounding box center [497, 371] width 221 height 29
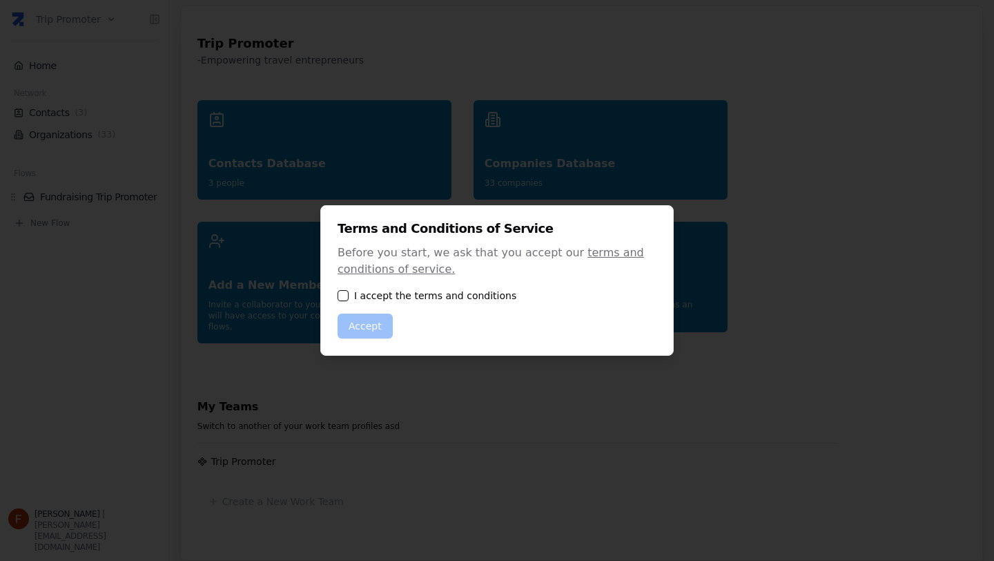
click at [340, 296] on button "button" at bounding box center [343, 295] width 11 height 11
click at [356, 320] on button "Accept" at bounding box center [365, 325] width 55 height 25
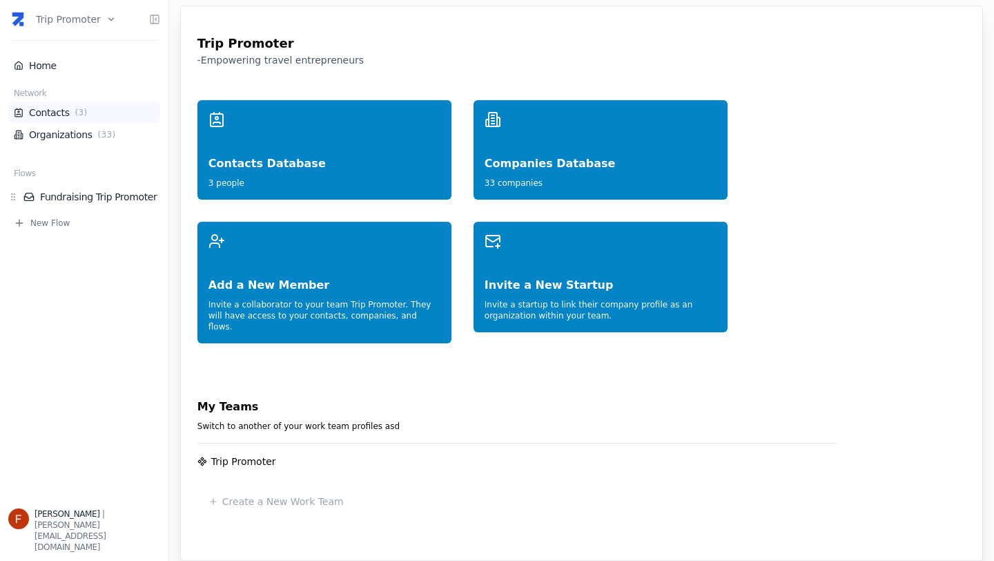
click at [48, 114] on link "Contacts ( 3 )" at bounding box center [84, 113] width 141 height 14
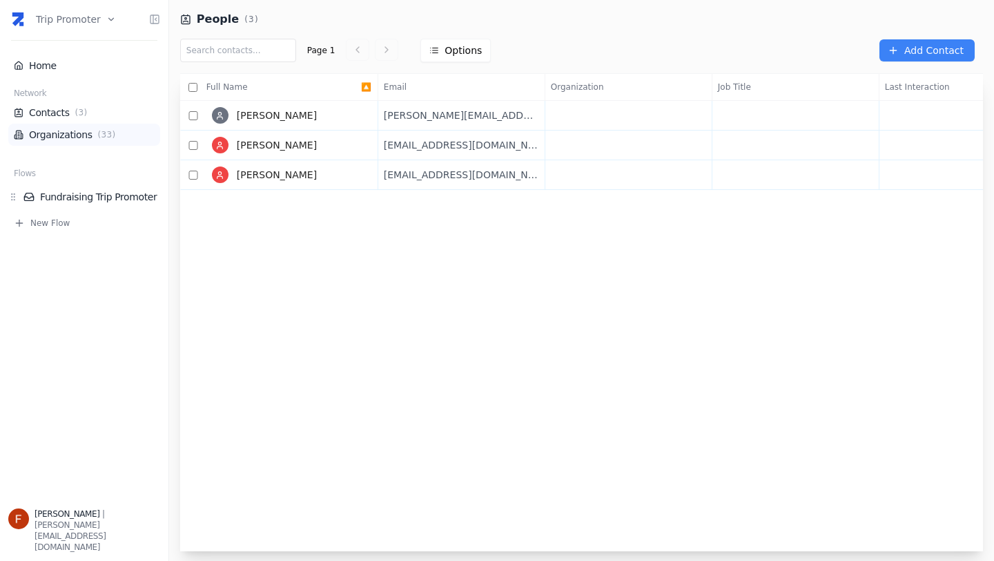
click at [73, 133] on link "Organizations ( 33 )" at bounding box center [84, 135] width 141 height 14
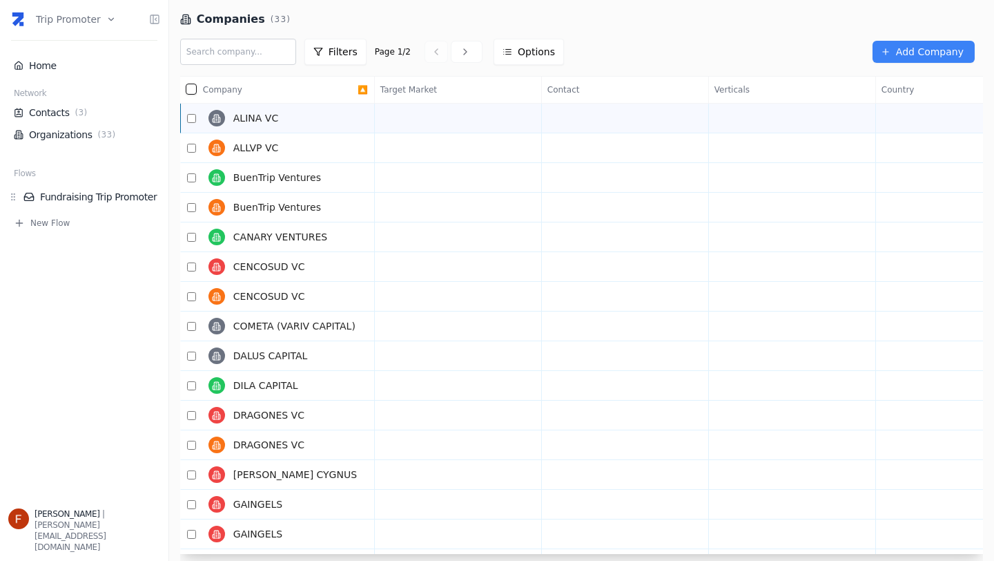
click at [263, 117] on span "ALINA VC" at bounding box center [255, 118] width 45 height 14
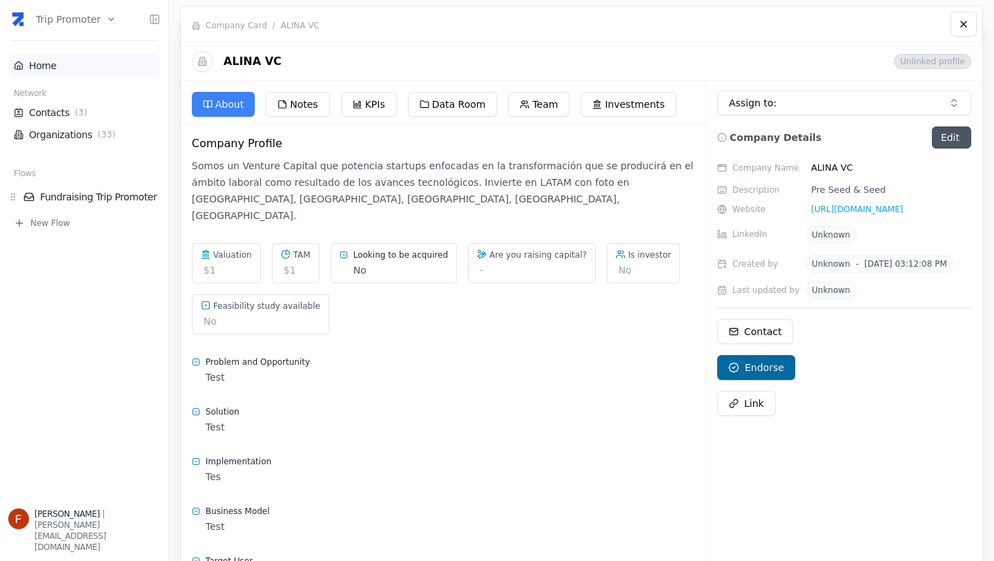
click at [43, 70] on link "Home" at bounding box center [84, 66] width 141 height 14
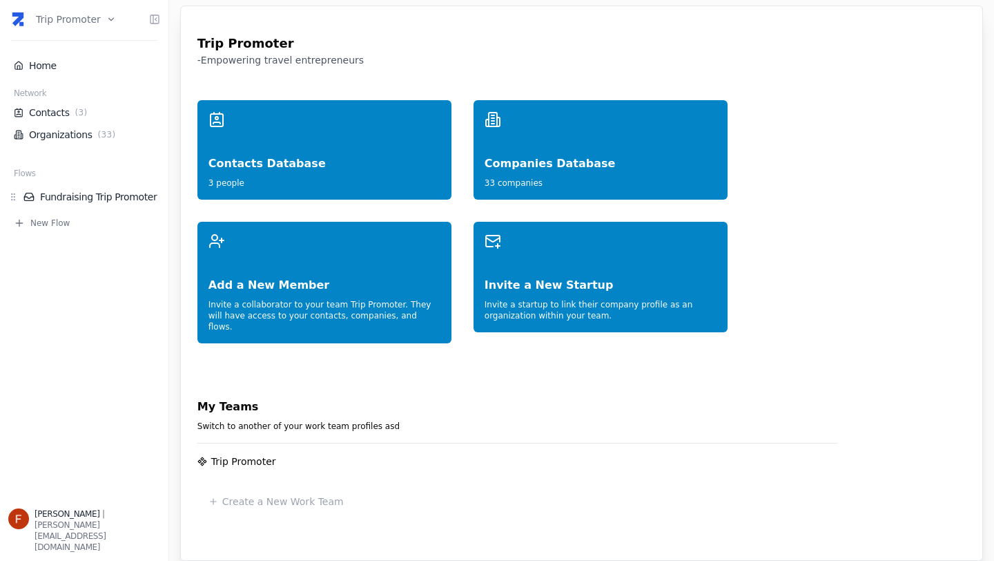
click at [90, 17] on html "Trip Promoter Home Network Contacts ( 3 ) Organizations ( 33 ) Flows Fundraisin…" at bounding box center [497, 280] width 994 height 561
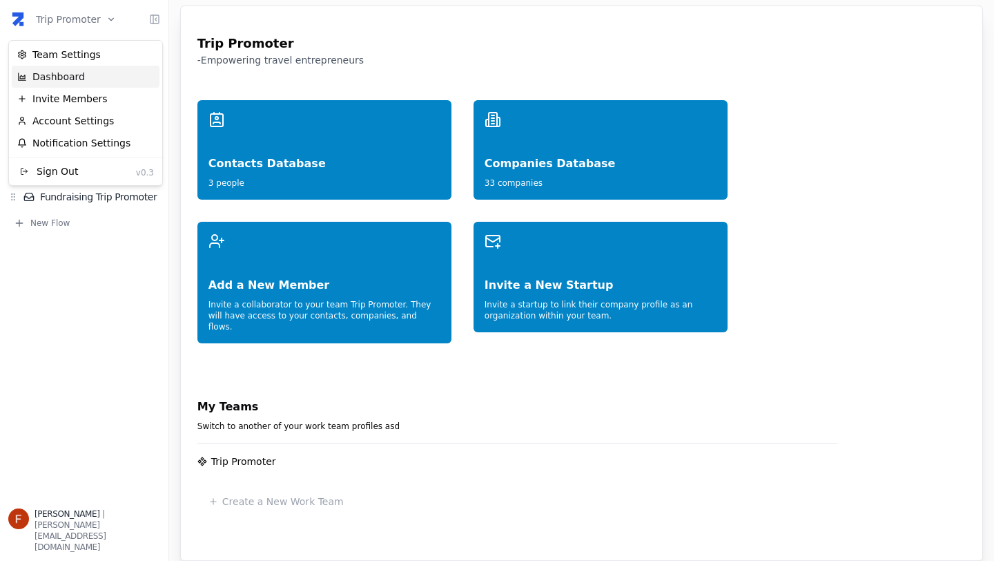
click at [70, 76] on div "Dashboard" at bounding box center [86, 77] width 148 height 22
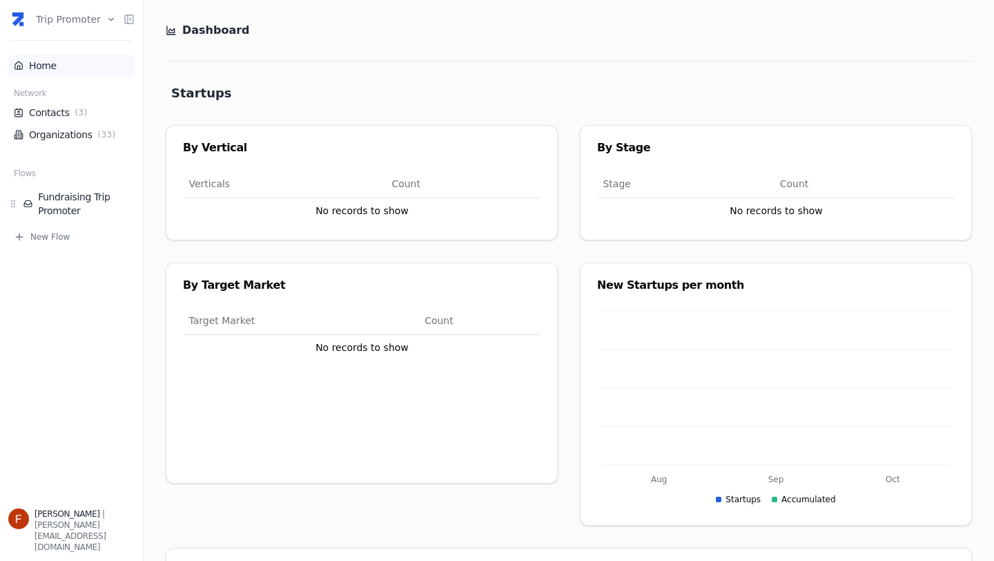
click at [63, 66] on link "Home" at bounding box center [71, 66] width 115 height 14
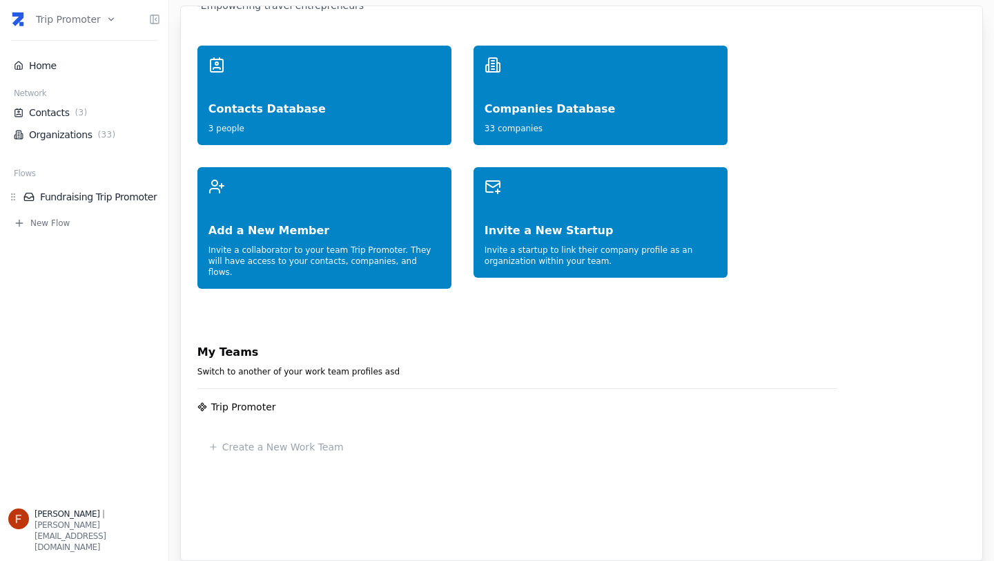
scroll to position [90, 0]
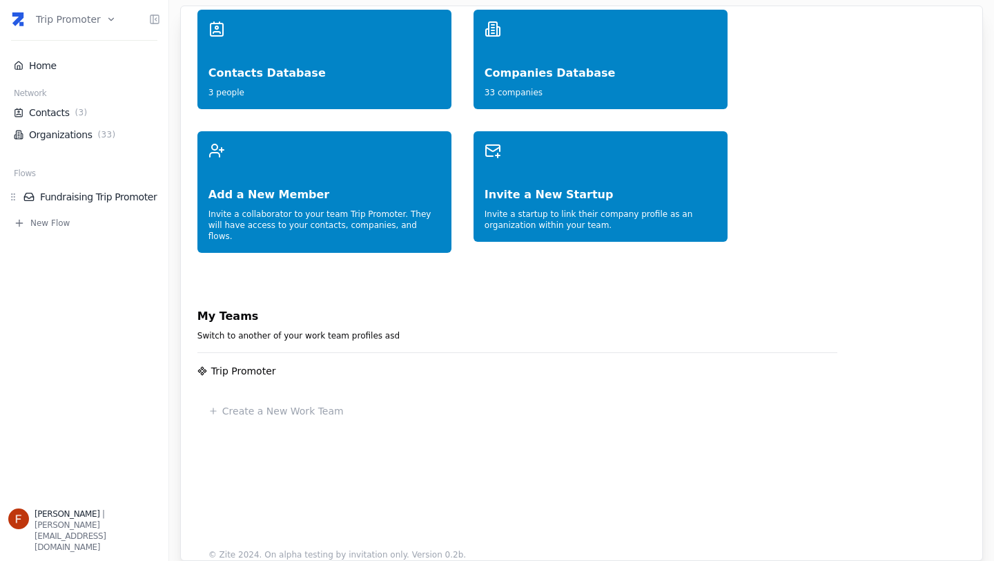
click at [251, 364] on div "Trip Promoter" at bounding box center [243, 371] width 65 height 14
click at [267, 404] on p "Create a New Work Team" at bounding box center [283, 411] width 122 height 14
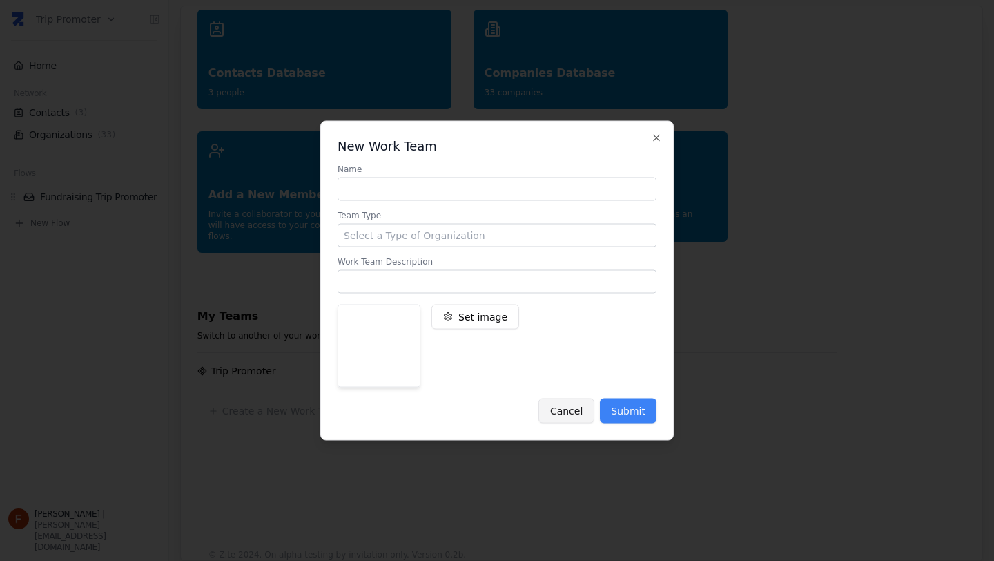
click at [570, 414] on button "Cancel" at bounding box center [567, 410] width 56 height 25
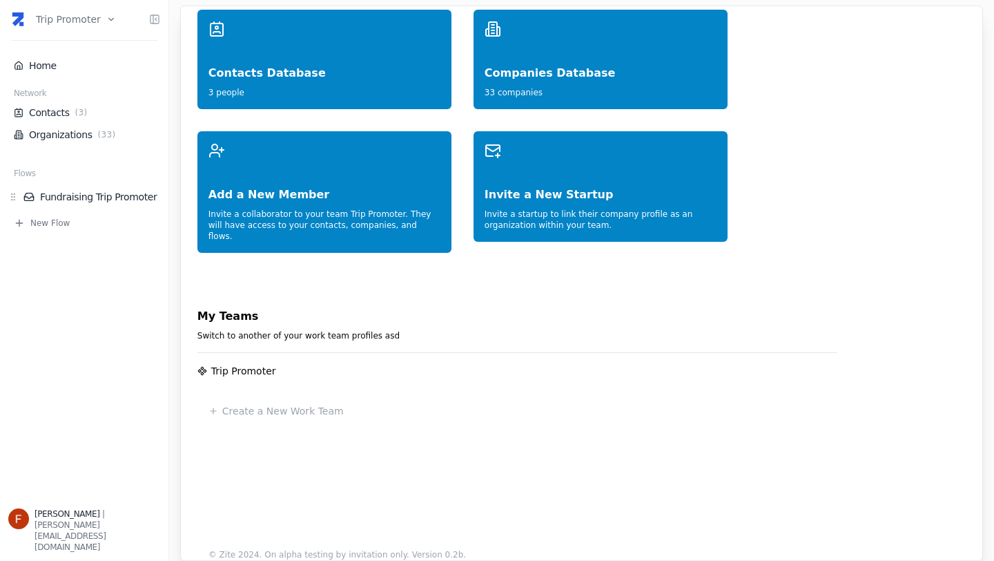
scroll to position [0, 0]
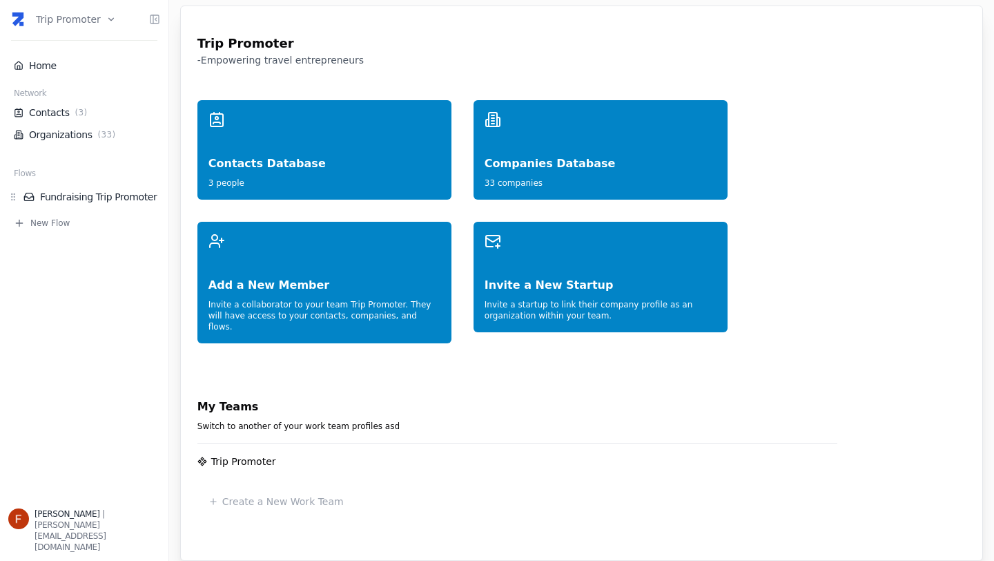
click at [101, 22] on html "Trip Promoter Home Network Contacts ( 3 ) Organizations ( 33 ) Flows Fundraisin…" at bounding box center [497, 280] width 994 height 561
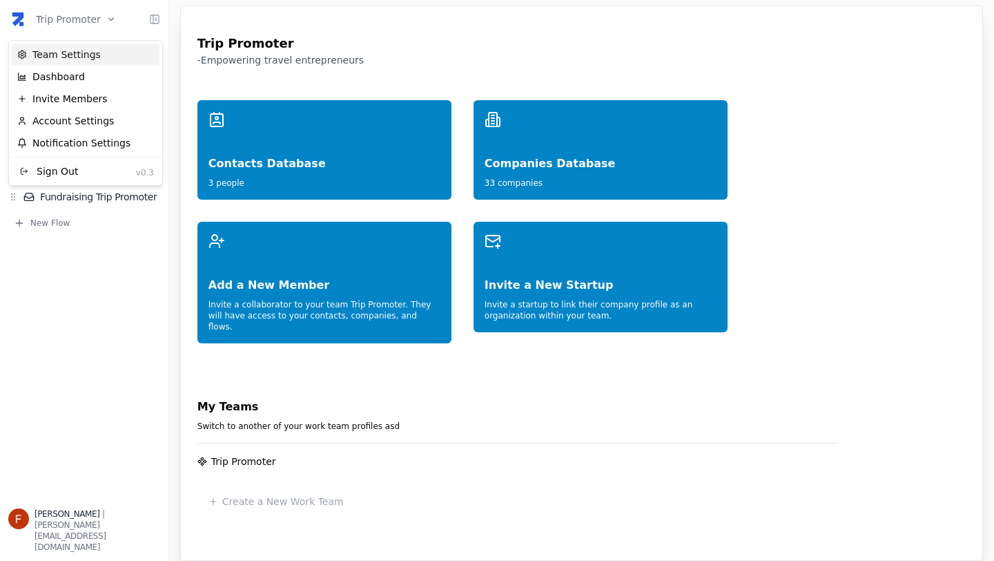
click at [91, 53] on div "Team Settings" at bounding box center [86, 55] width 148 height 22
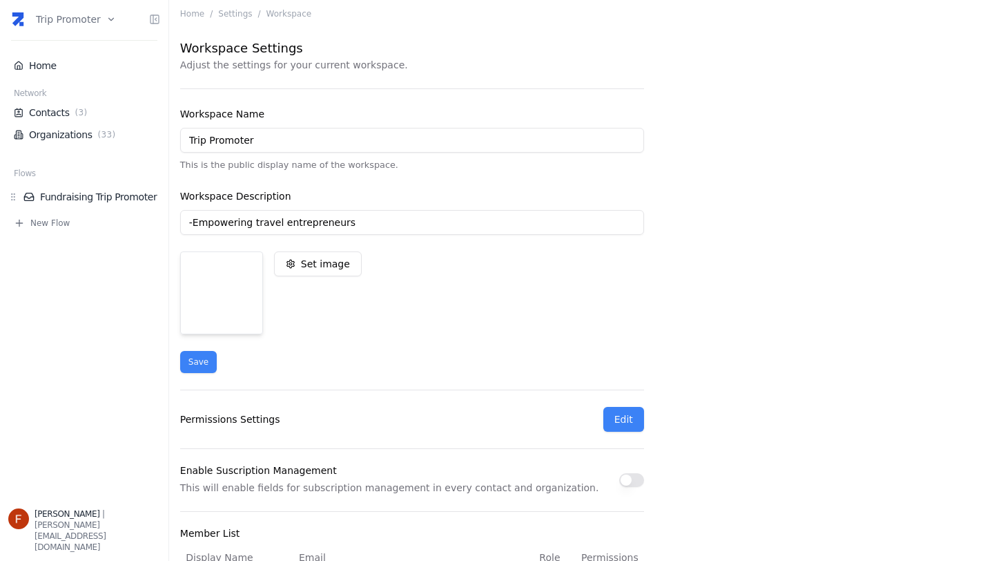
click at [345, 224] on input "-Empowering travel entrepreneurs" at bounding box center [412, 222] width 464 height 25
click at [355, 226] on input "-Empowering travel entrepreneurs" at bounding box center [412, 222] width 464 height 25
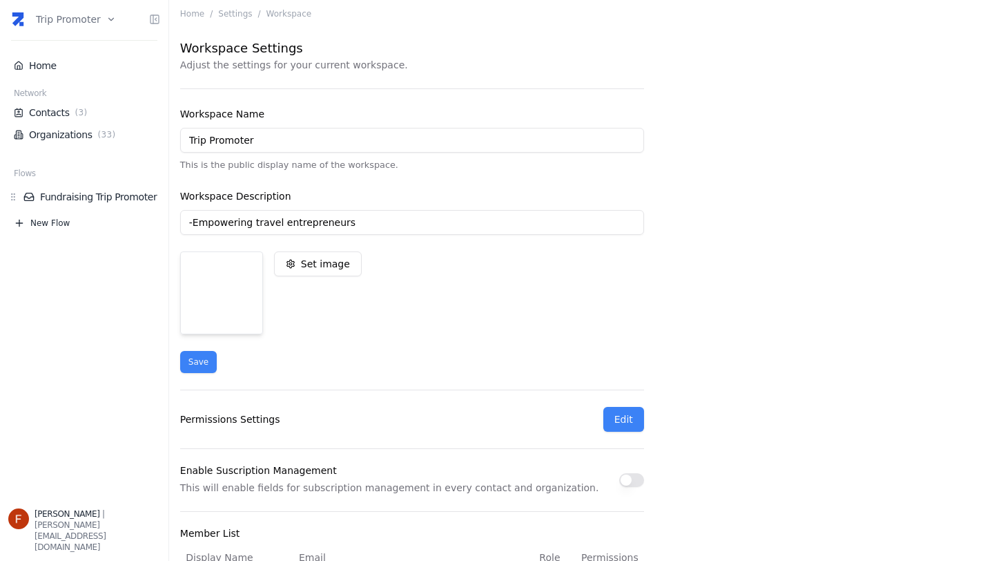
drag, startPoint x: 346, startPoint y: 224, endPoint x: 78, endPoint y: 224, distance: 267.9
click at [79, 224] on div "Trip Promoter Home Network Contacts ( 3 ) Organizations ( 33 ) Flows Fundraisin…" at bounding box center [497, 280] width 994 height 561
click at [688, 175] on div "Home / Settings / Workspace Workspace Settings Adjust the settings for your cur…" at bounding box center [581, 280] width 825 height 561
click at [331, 225] on input "Workspace Description" at bounding box center [412, 222] width 464 height 25
click at [52, 55] on li "Home" at bounding box center [84, 66] width 152 height 22
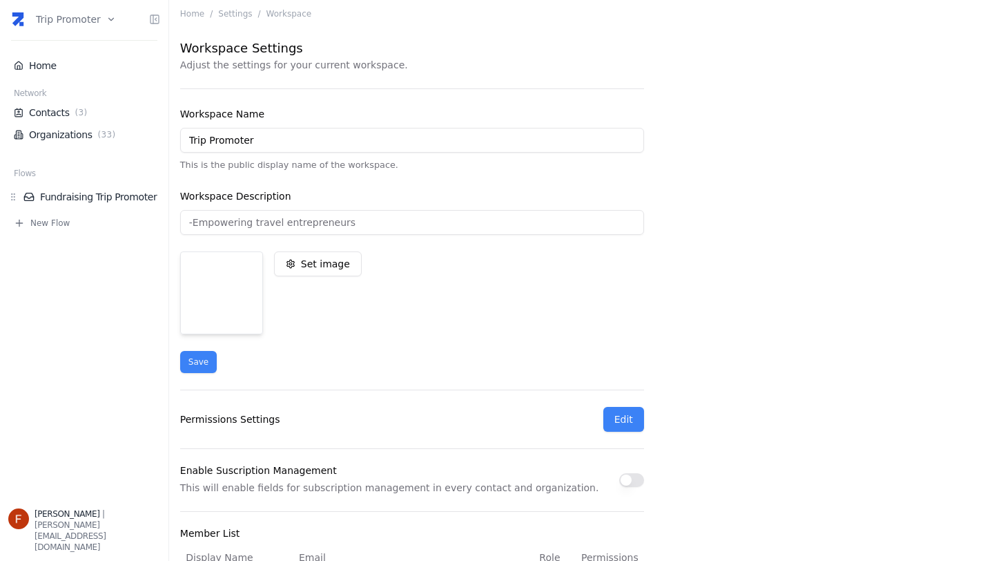
click at [348, 226] on input "Workspace Description" at bounding box center [412, 222] width 464 height 25
click at [493, 305] on div "Set image" at bounding box center [412, 292] width 464 height 83
click at [210, 365] on button "Save" at bounding box center [198, 362] width 37 height 22
click at [207, 140] on input "Trip Promoter" at bounding box center [412, 140] width 464 height 25
type input "tripPromoter"
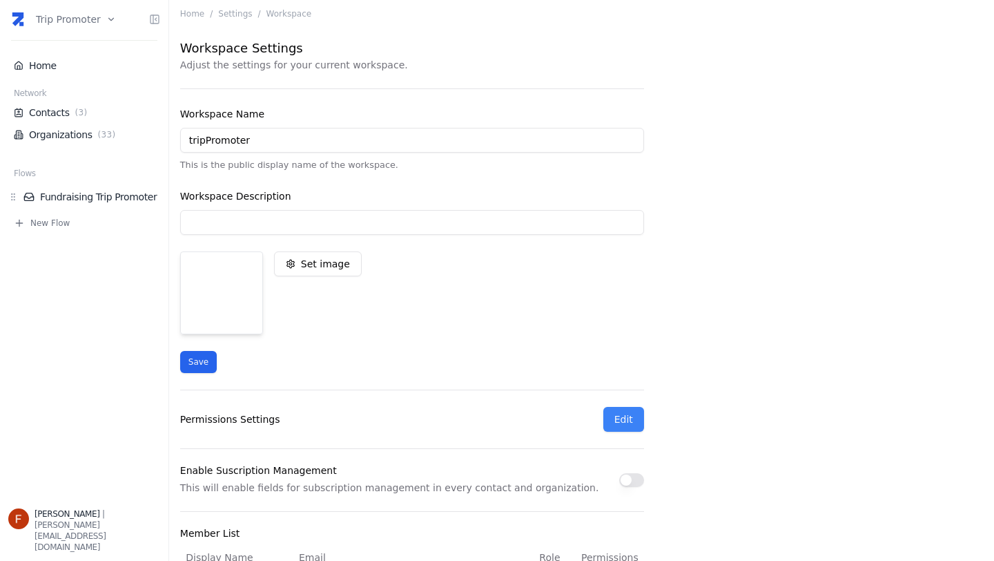
click at [204, 363] on button "Save" at bounding box center [198, 362] width 37 height 22
click at [48, 64] on link "Home" at bounding box center [84, 66] width 141 height 14
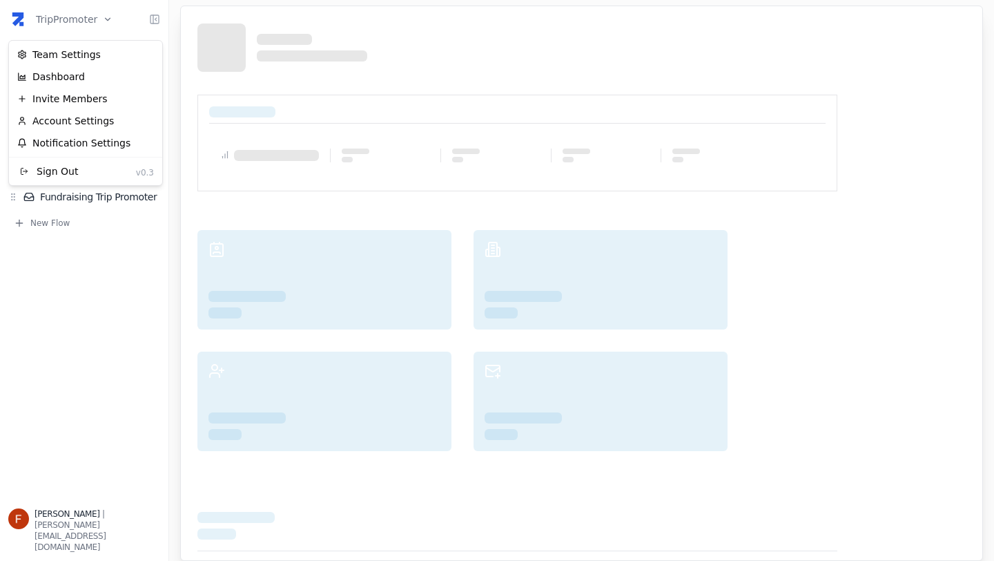
click at [95, 21] on html "tripPromoter Home Network Contacts ( 3 ) Organizations ( 33 ) Flows Fundraising…" at bounding box center [497, 280] width 994 height 561
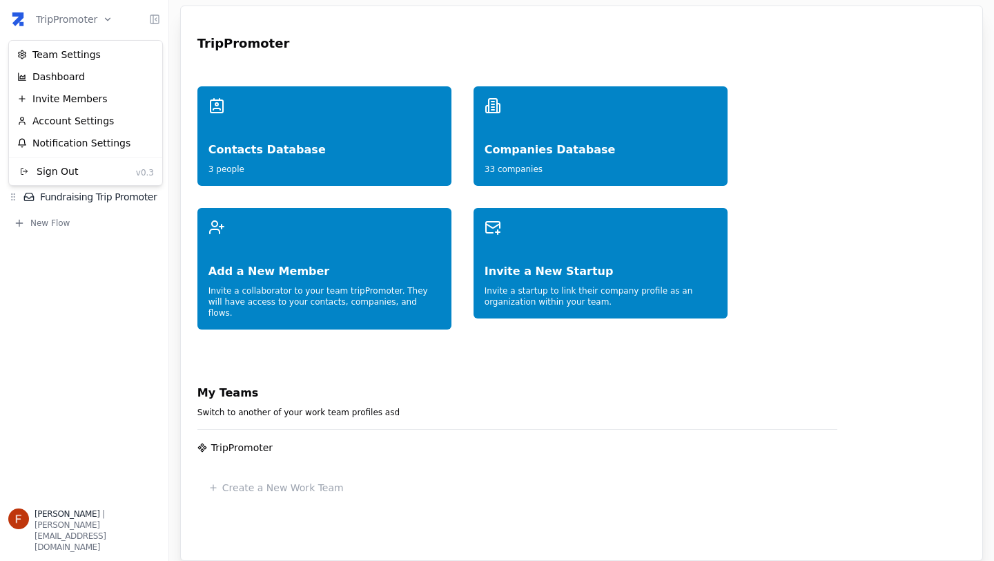
click at [797, 103] on html "tripPromoter Home Network Contacts ( 3 ) Organizations ( 33 ) Flows Fundraising…" at bounding box center [497, 280] width 994 height 561
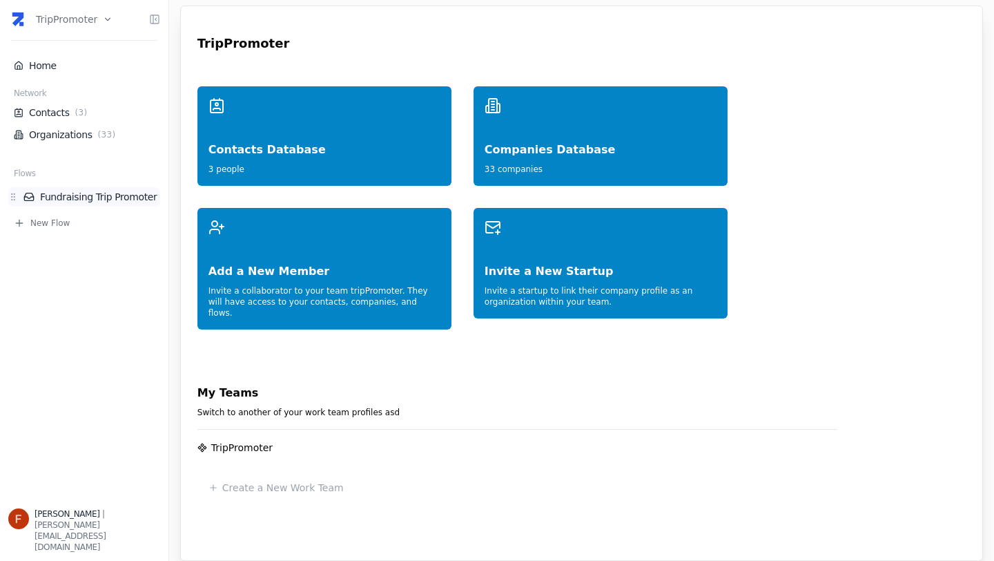
click at [107, 197] on link "Fundraising Trip Promoter" at bounding box center [91, 197] width 137 height 14
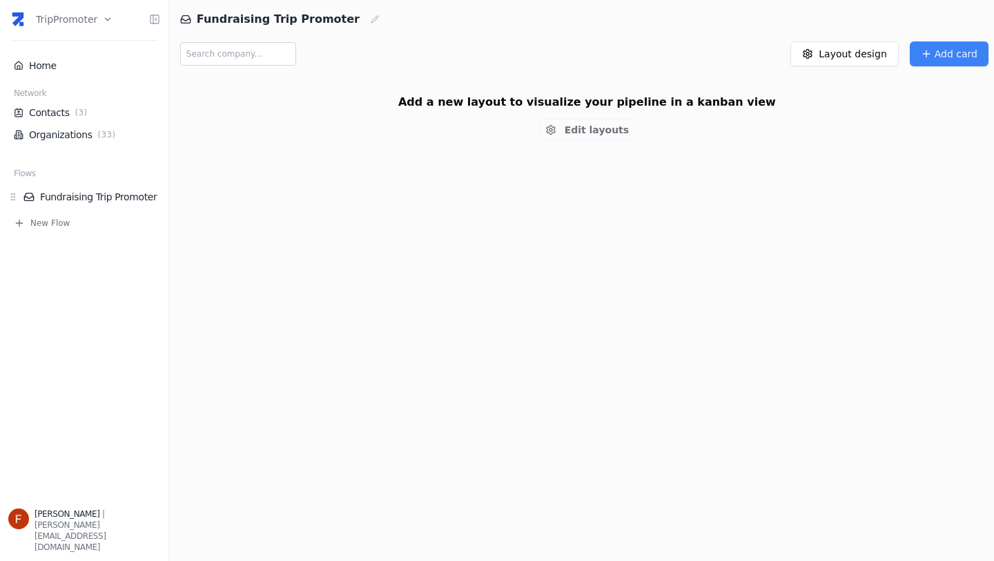
click at [239, 52] on input "text" at bounding box center [238, 53] width 116 height 23
click at [68, 137] on link "Organizations ( 33 )" at bounding box center [84, 135] width 141 height 14
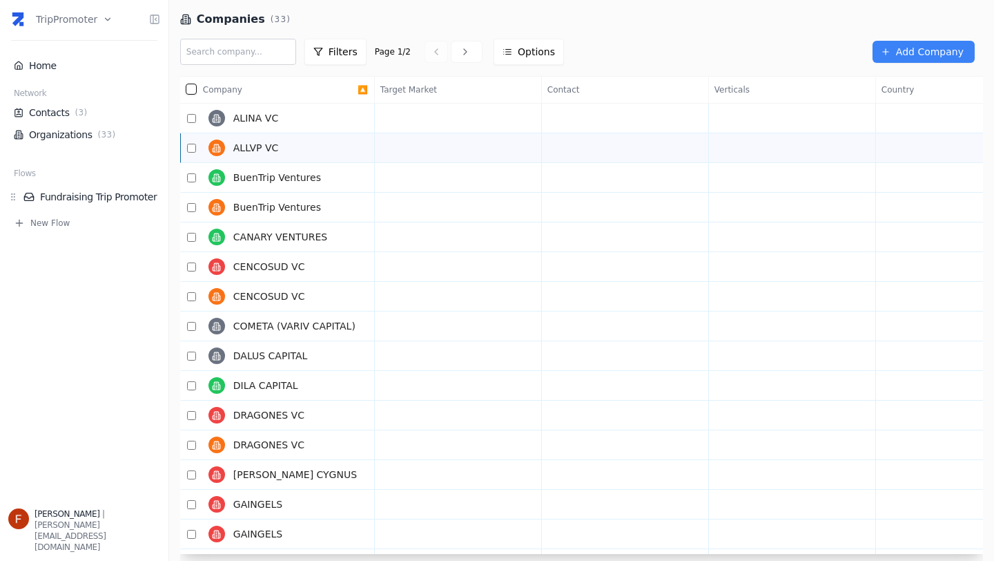
click at [269, 144] on span "ALLVP VC" at bounding box center [255, 148] width 45 height 14
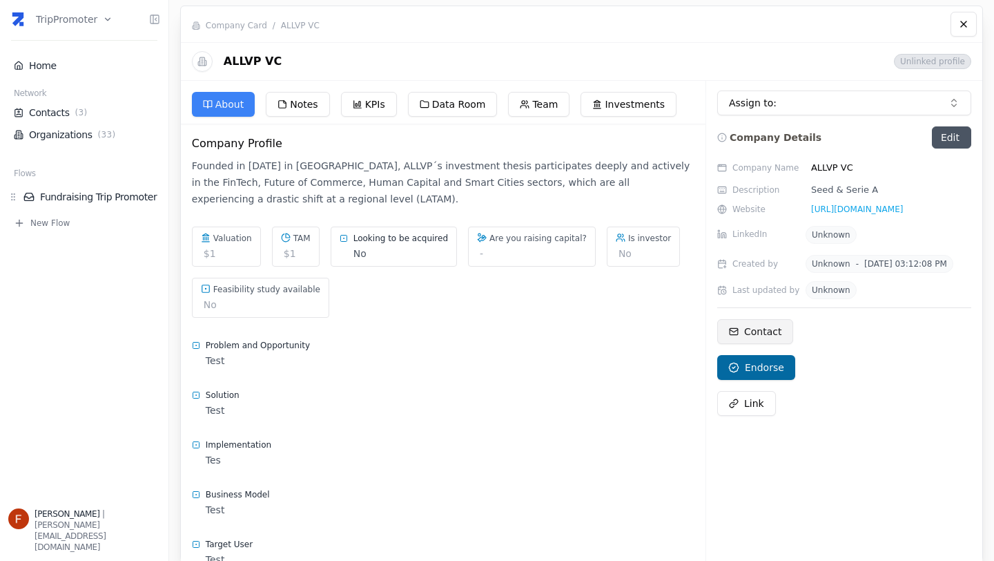
click at [771, 334] on span "Contact" at bounding box center [762, 332] width 37 height 14
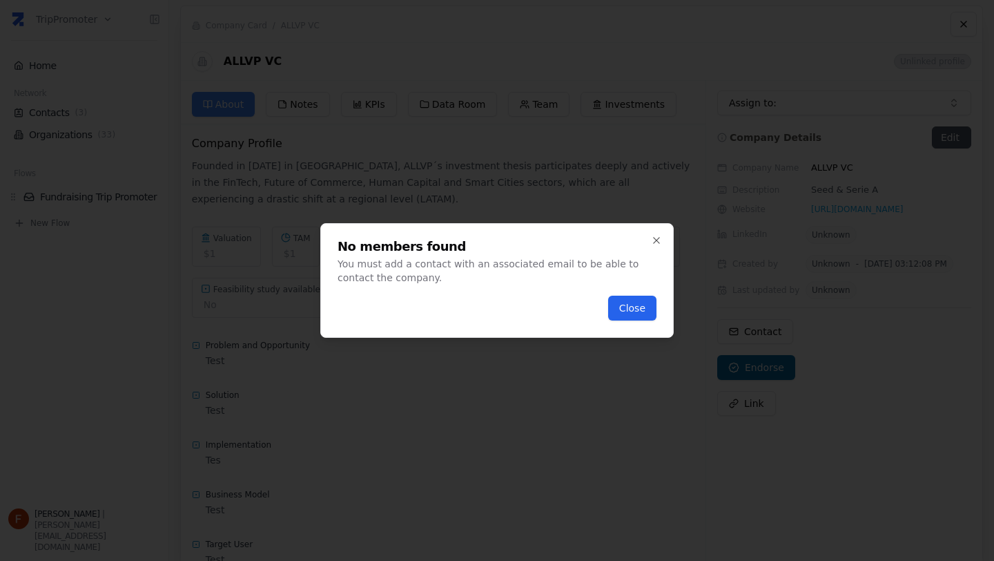
click at [644, 307] on button "Close" at bounding box center [632, 308] width 48 height 25
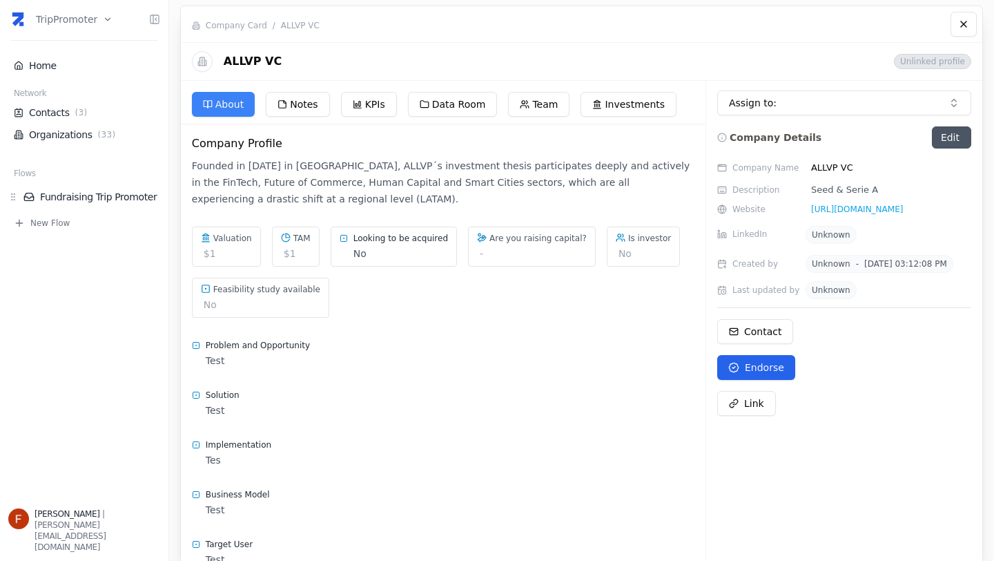
click at [763, 374] on button "Endorse" at bounding box center [756, 367] width 78 height 25
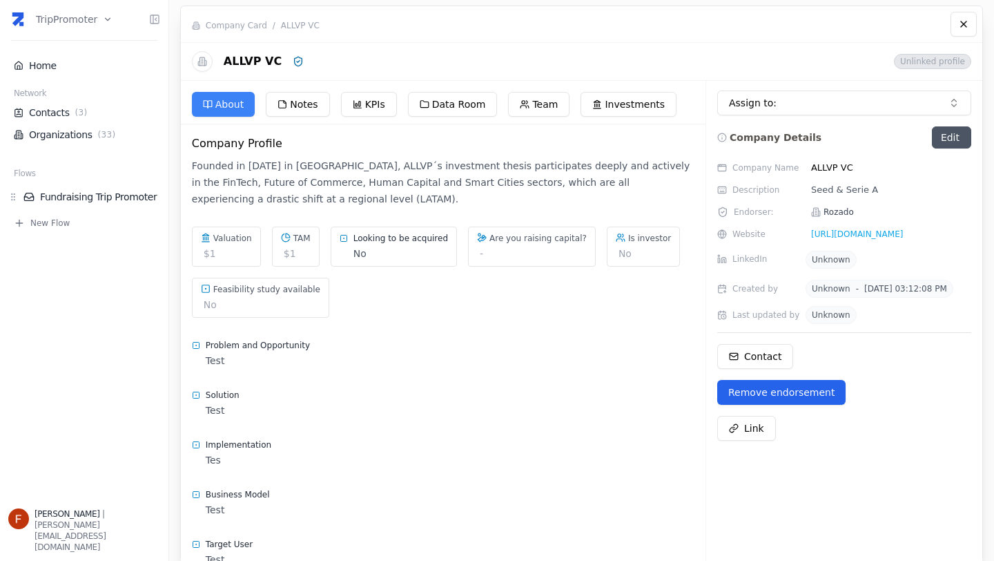
click at [810, 394] on p "Remove endorsement" at bounding box center [781, 392] width 106 height 14
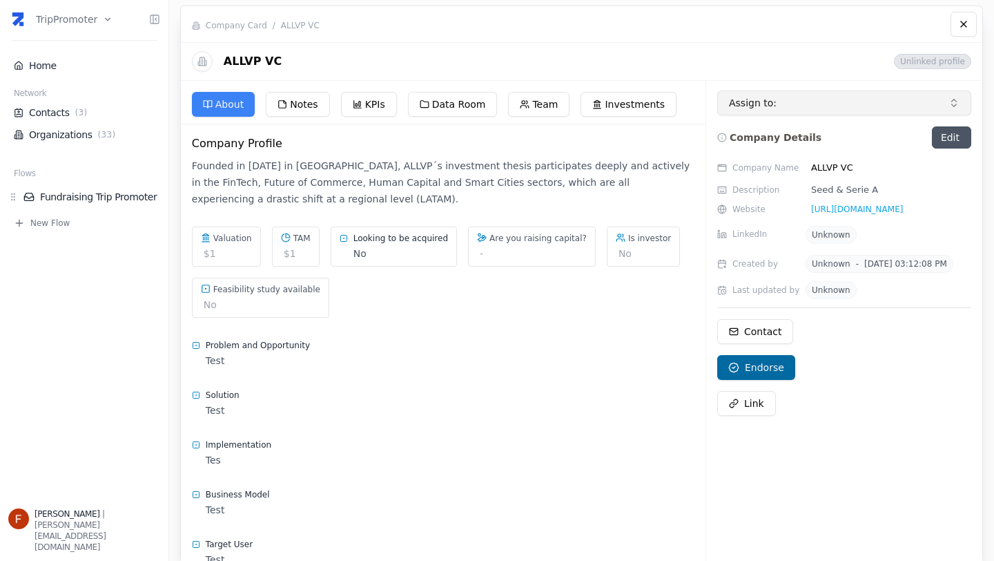
click at [902, 104] on div "Assign to:" at bounding box center [836, 103] width 214 height 14
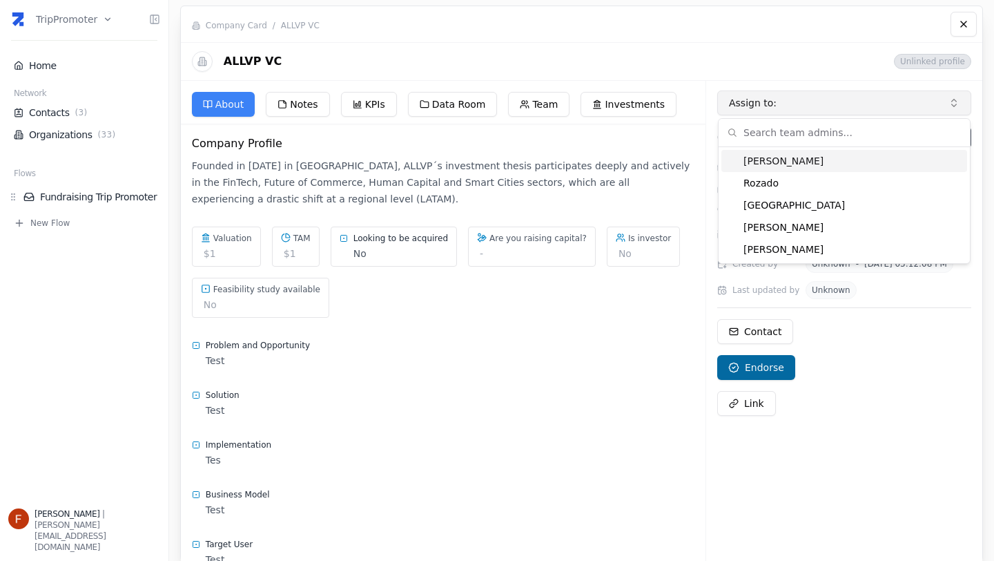
click at [902, 104] on div "Assign to:" at bounding box center [836, 103] width 214 height 14
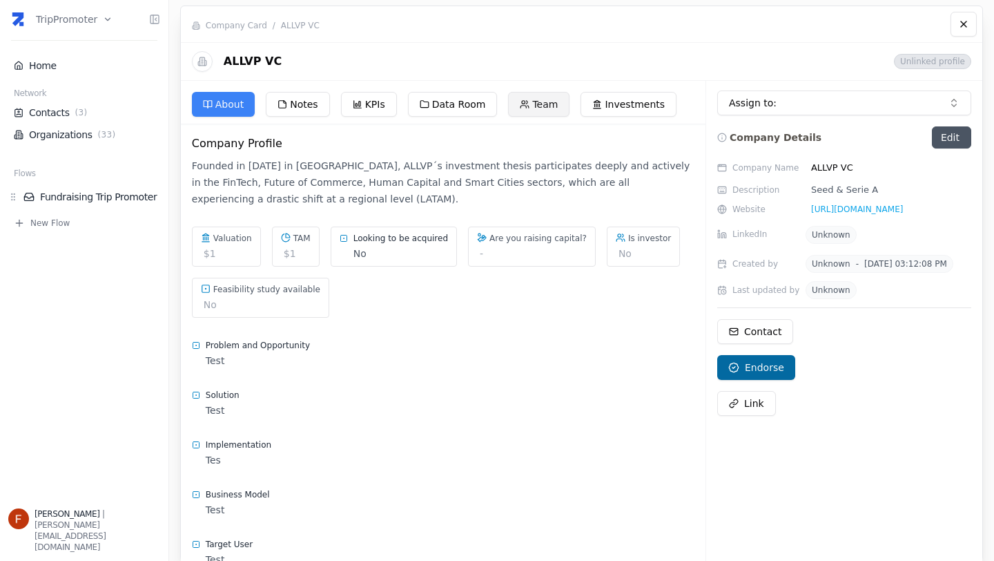
click at [548, 110] on button "Team" at bounding box center [538, 104] width 61 height 25
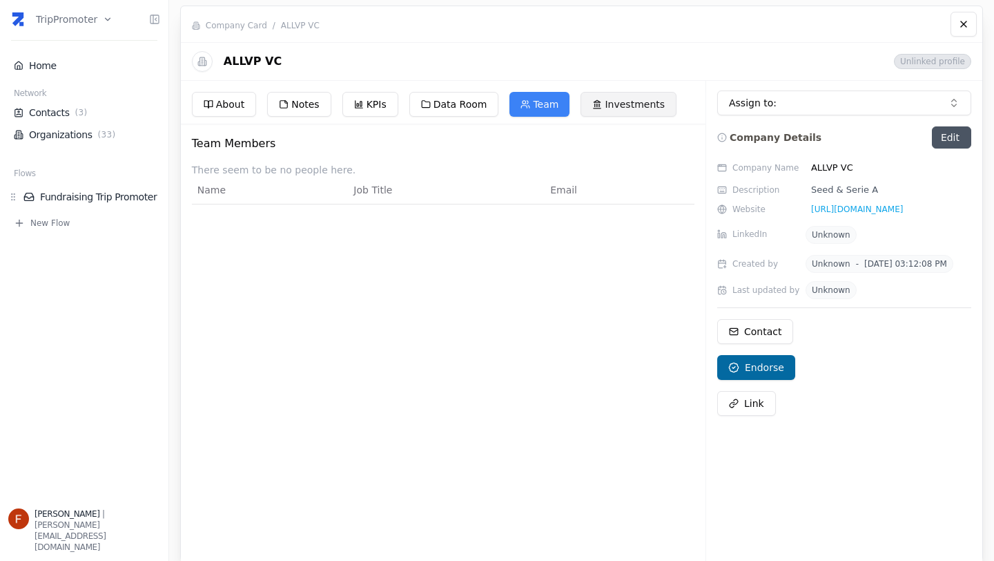
click at [615, 104] on button "Investments" at bounding box center [629, 104] width 96 height 25
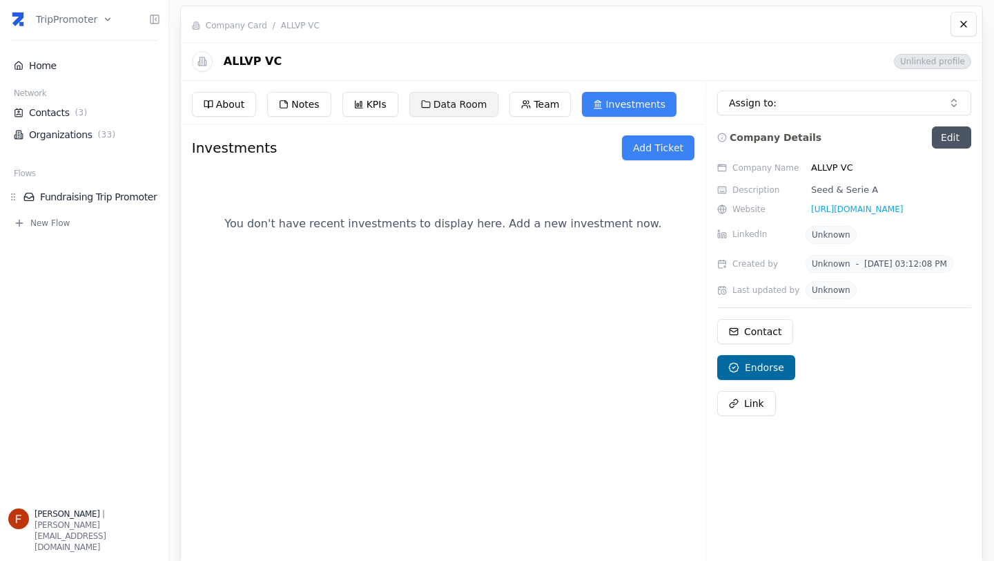
click at [472, 108] on button "Data Room" at bounding box center [454, 104] width 90 height 25
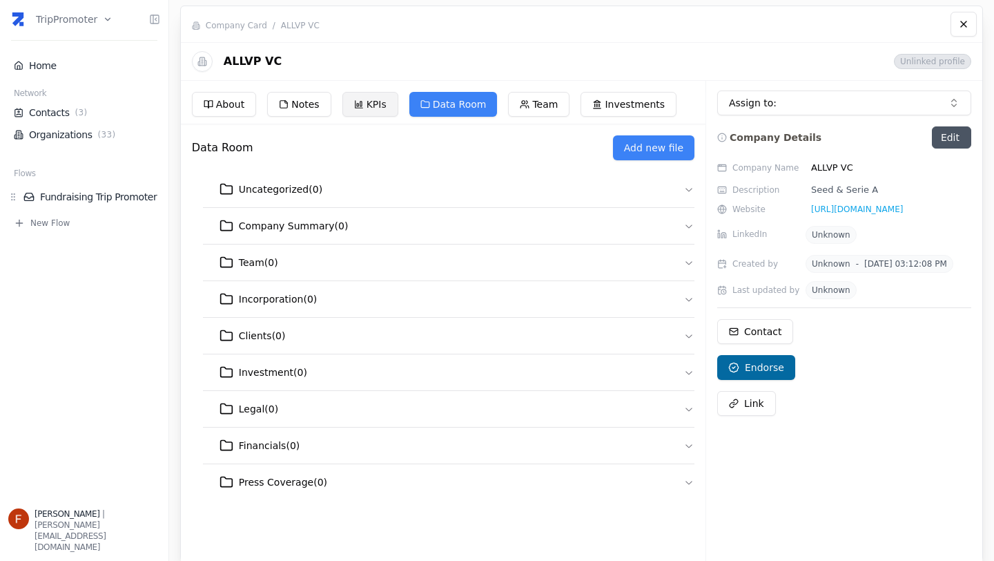
click at [378, 103] on button "KPIs" at bounding box center [370, 104] width 56 height 25
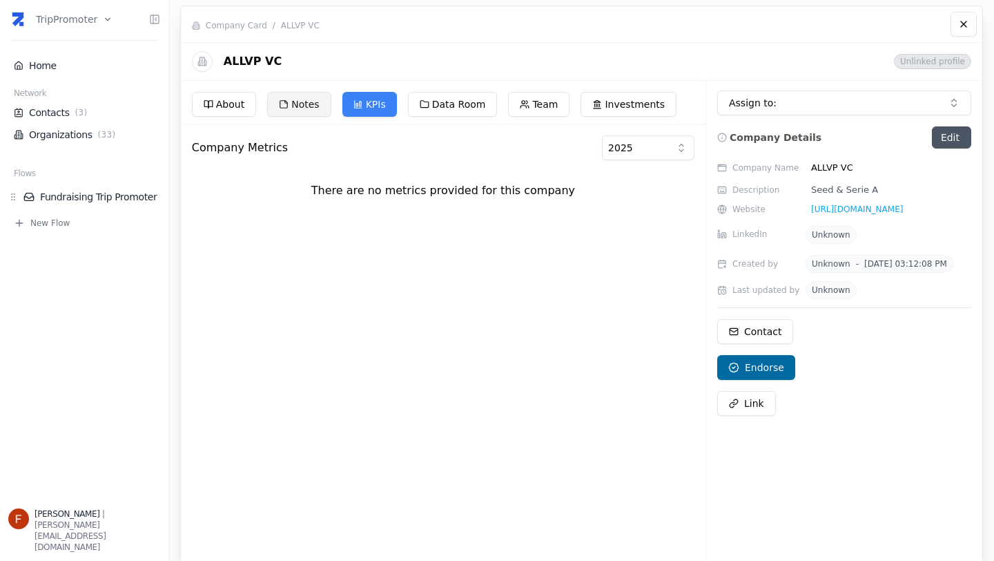
click at [309, 113] on button "Notes" at bounding box center [299, 104] width 64 height 25
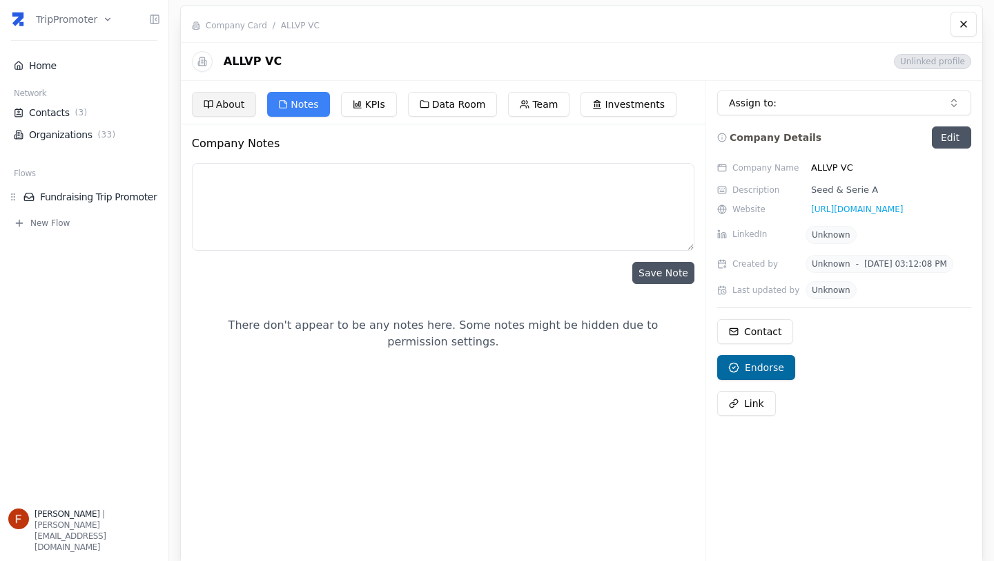
click at [238, 108] on button "About" at bounding box center [224, 104] width 64 height 25
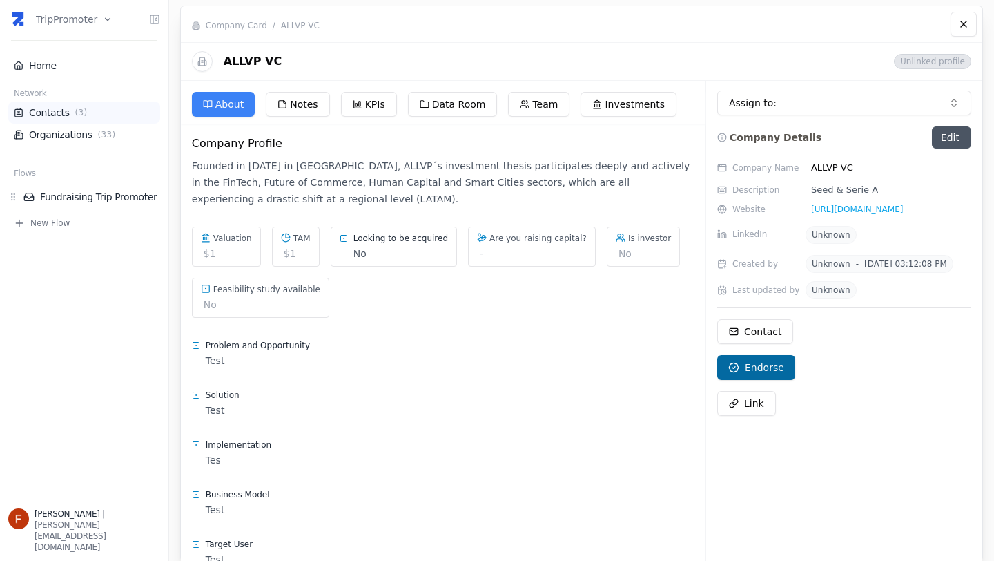
click at [76, 115] on span "( 3 )" at bounding box center [82, 112] width 18 height 11
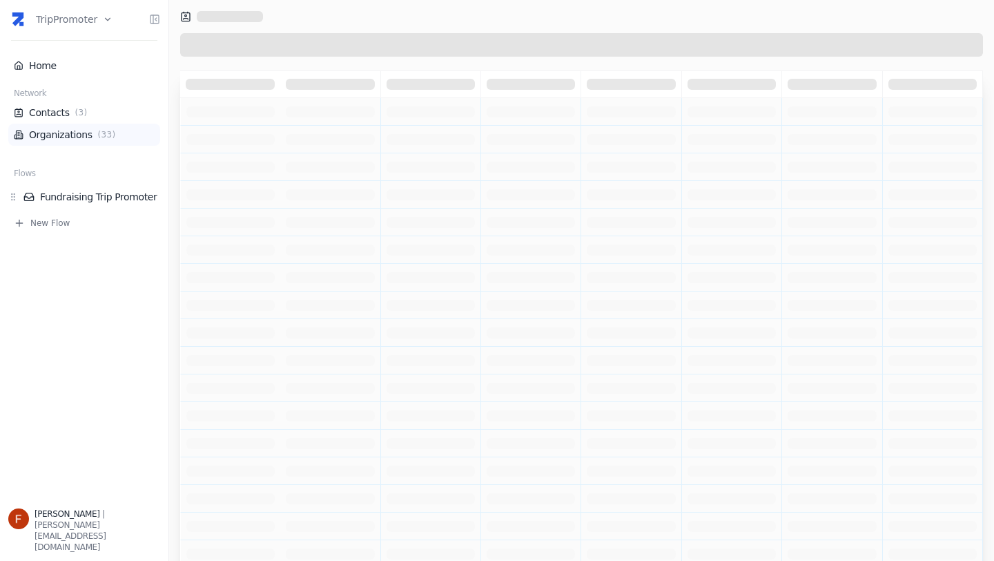
click at [77, 139] on link "Organizations ( 33 )" at bounding box center [84, 135] width 141 height 14
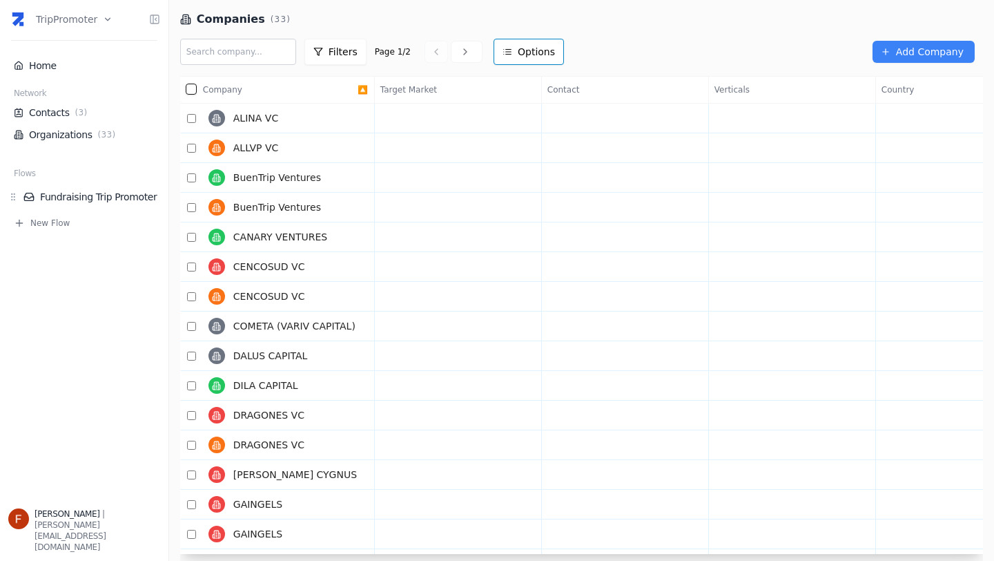
click at [521, 50] on html "tripPromoter Home Network Contacts ( 3 ) Organizations ( 33 ) Flows Fundraising…" at bounding box center [497, 280] width 994 height 561
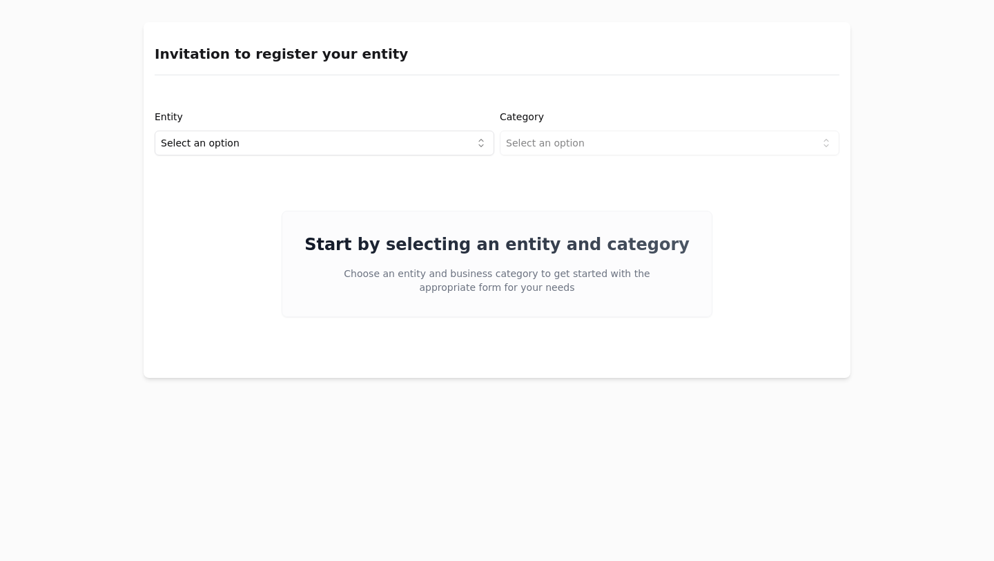
click at [465, 153] on html "Invitation to register your entity Entity Select an option Category Select an o…" at bounding box center [497, 280] width 994 height 561
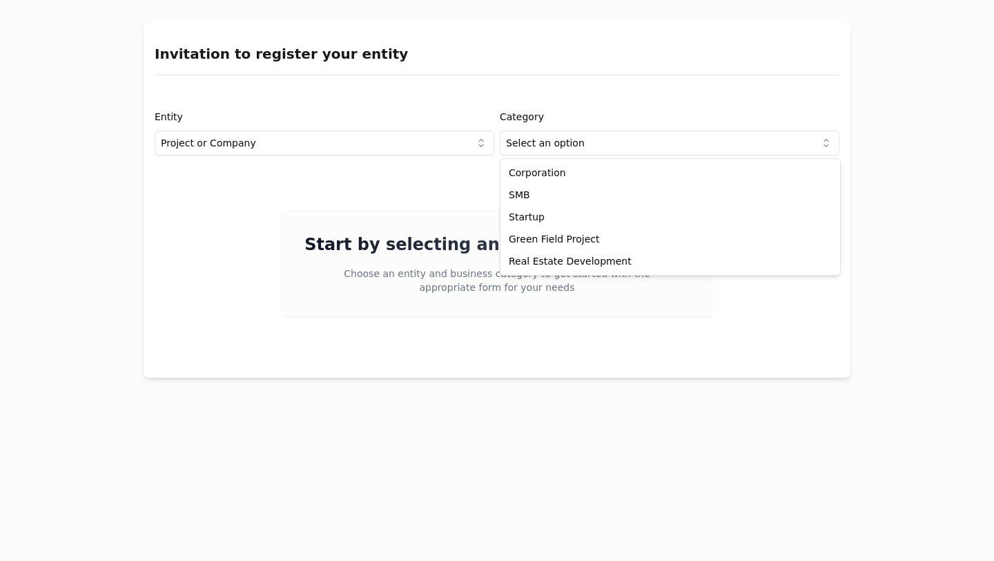
click at [557, 148] on html "Invitation to register your entity Entity Project or Company Category Select an…" at bounding box center [497, 280] width 994 height 561
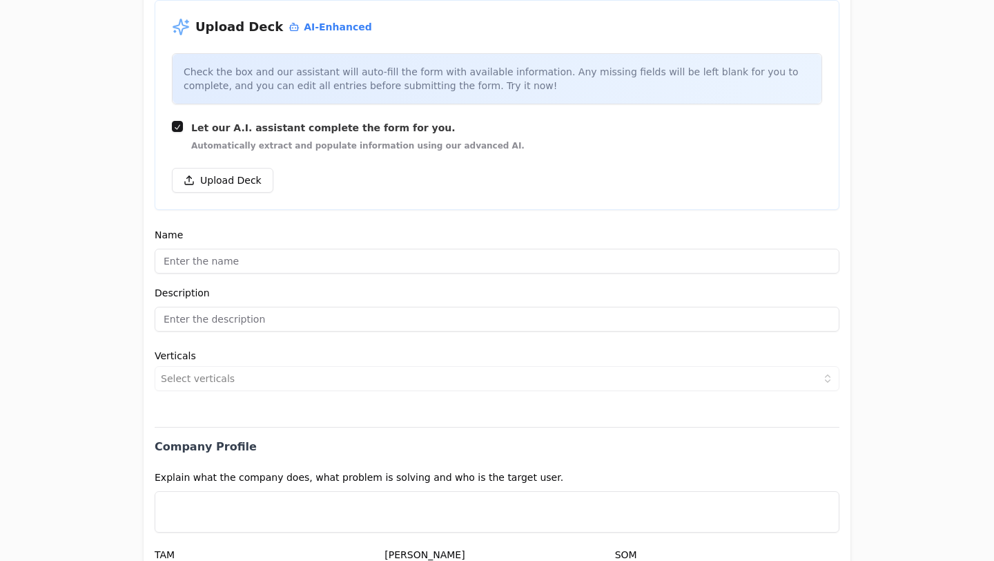
scroll to position [210, 0]
click at [265, 185] on button "Upload Deck" at bounding box center [223, 180] width 102 height 25
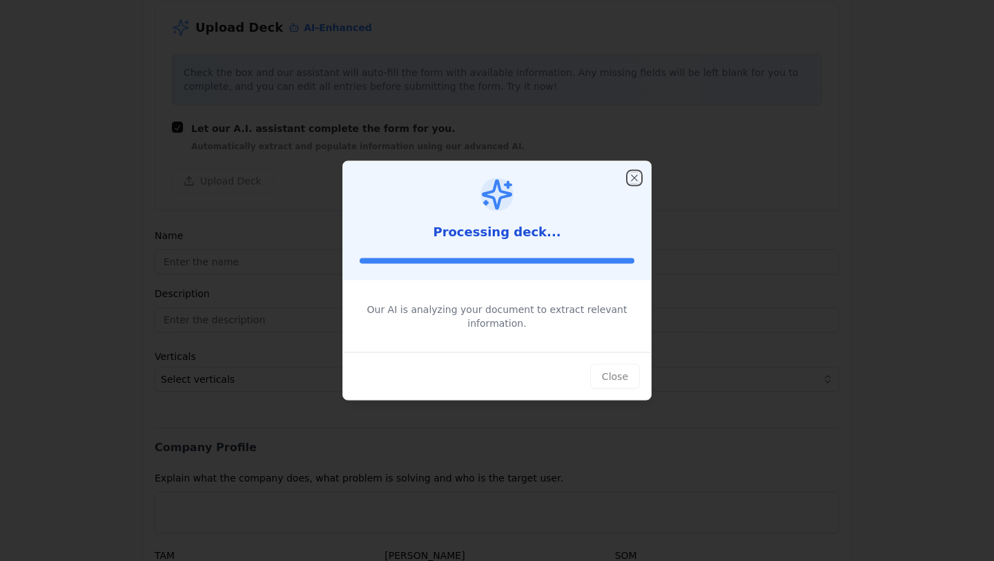
type input "trip promoter"
type input "Redefining how people book experiences"
type textarea "tripPromoter empowers travel creators to turn content into bookable trips, allo…"
type input "$330,000,000,000"
type input "$0"
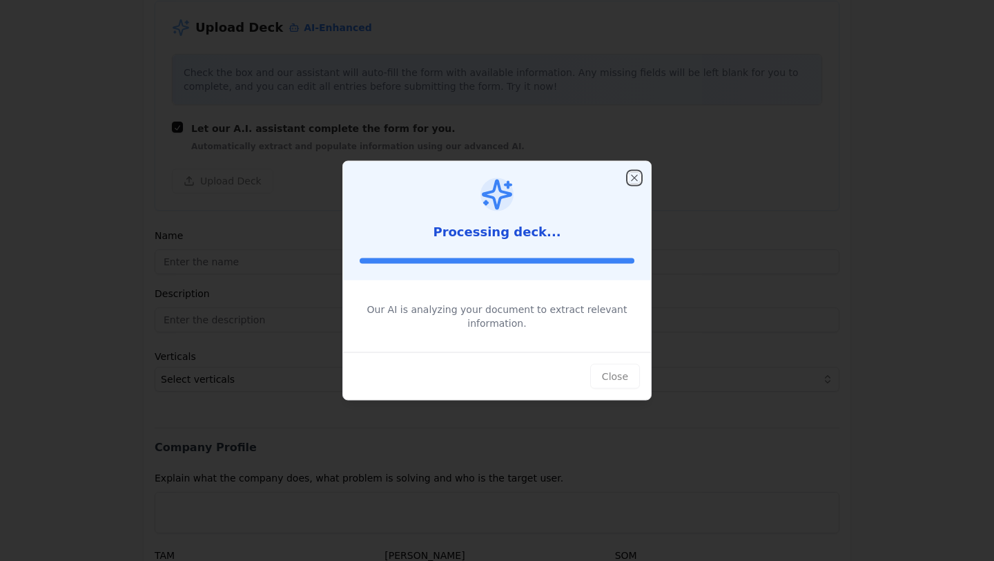
type input "$0"
type textarea "tripPromoter is a platform that transforms user-generated content into bookable…"
type textarea "Using reel2trip®, an AI-powered technology that converts digital content into b…"
type textarea "tripPromoter operates on a B2B2C model, charging a 15% commission on bookings f…"
type textarea "Travel influencers and content creators who want to monetize their content and …"
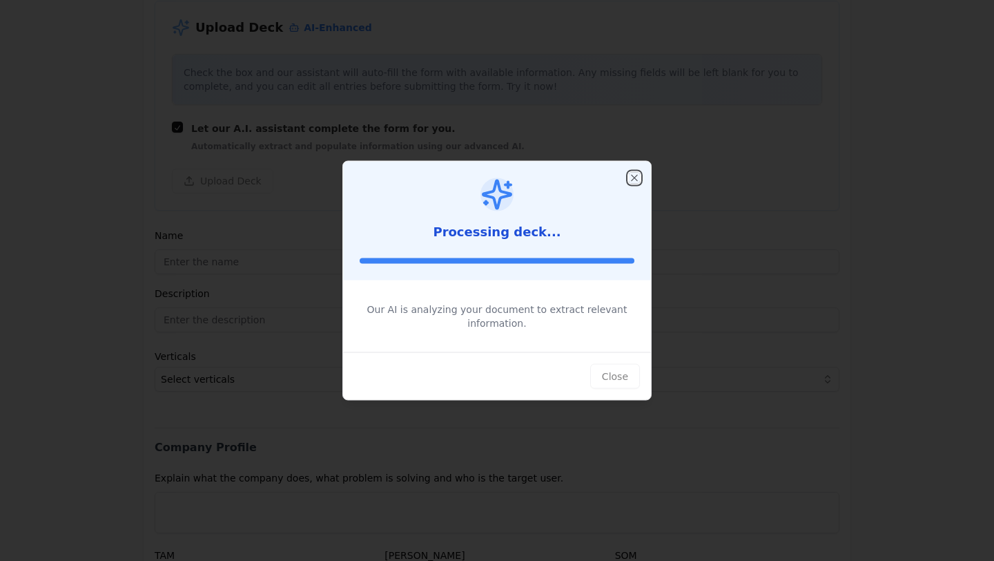
type textarea "The rise of influencer marketing in travel and the high trust in word-of-mouth …"
type textarea "There is a substantial market for using influencers as distribution engines in …"
type textarea "We are raising a $2M Seed Round to scale promoter acquisition, increase booking…"
type input "[URL][DOMAIN_NAME]"
type input "$0"
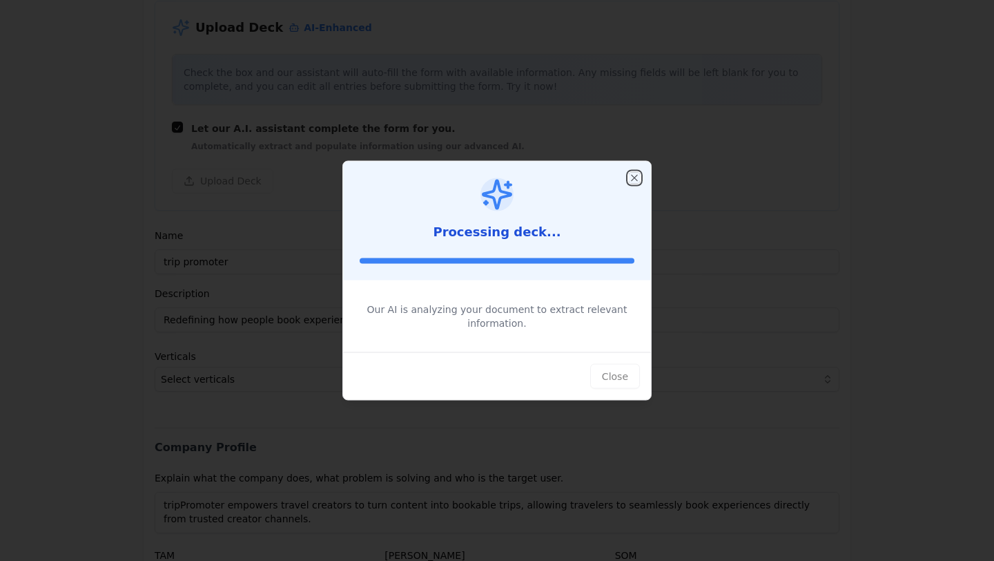
type textarea "Led by founders with expertise in tourism, digital product development, and tra…"
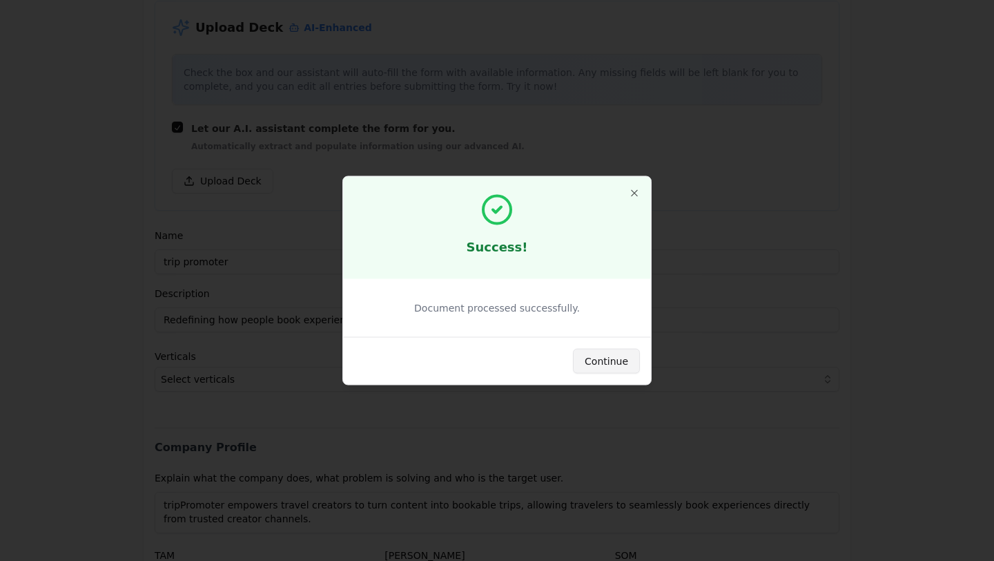
click at [622, 363] on button "Continue" at bounding box center [606, 361] width 67 height 25
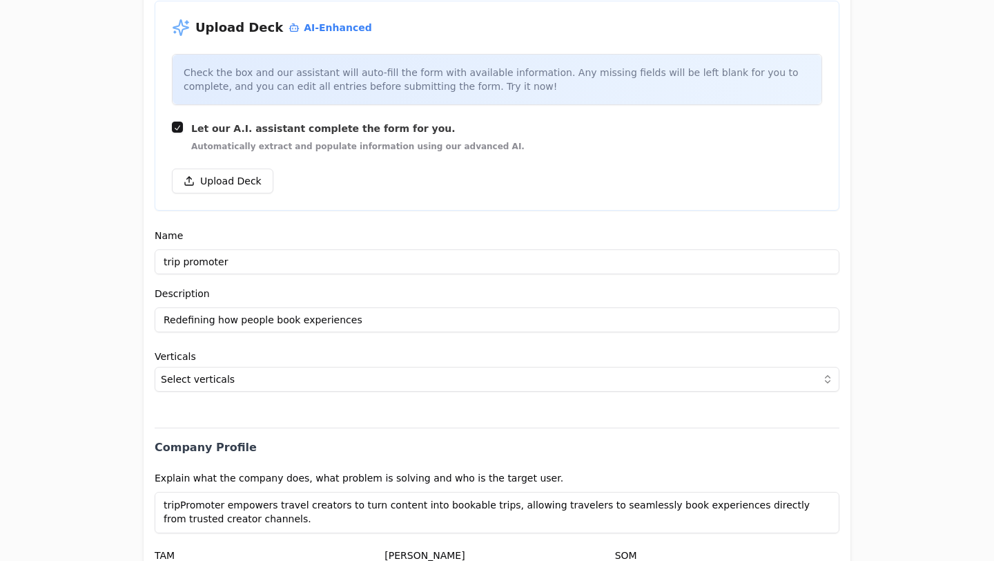
click at [276, 320] on input "Redefining how people book experiences" at bounding box center [497, 319] width 685 height 25
paste input "tripPromoter unlocks the billions left on the table by turning creator influenc…"
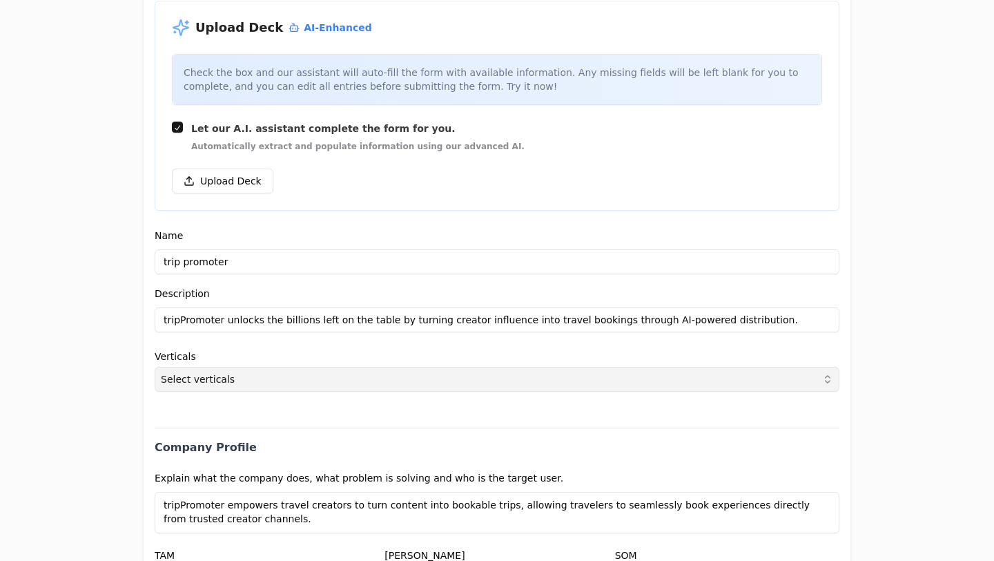
type input "tripPromoter unlocks the billions left on the table by turning creator influenc…"
click at [499, 376] on button "Select verticals" at bounding box center [497, 379] width 685 height 25
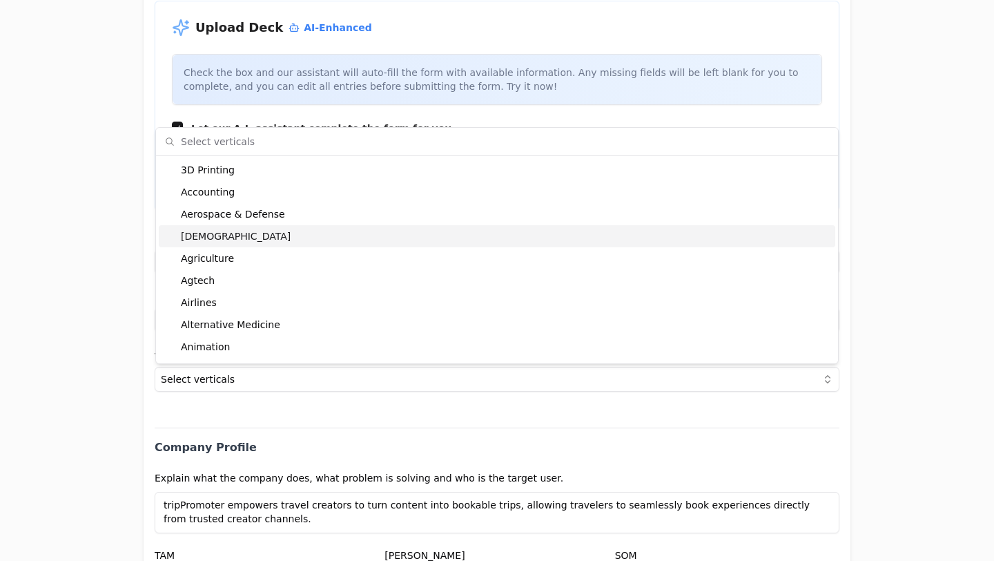
click at [306, 227] on div "[DEMOGRAPHIC_DATA]" at bounding box center [497, 236] width 677 height 22
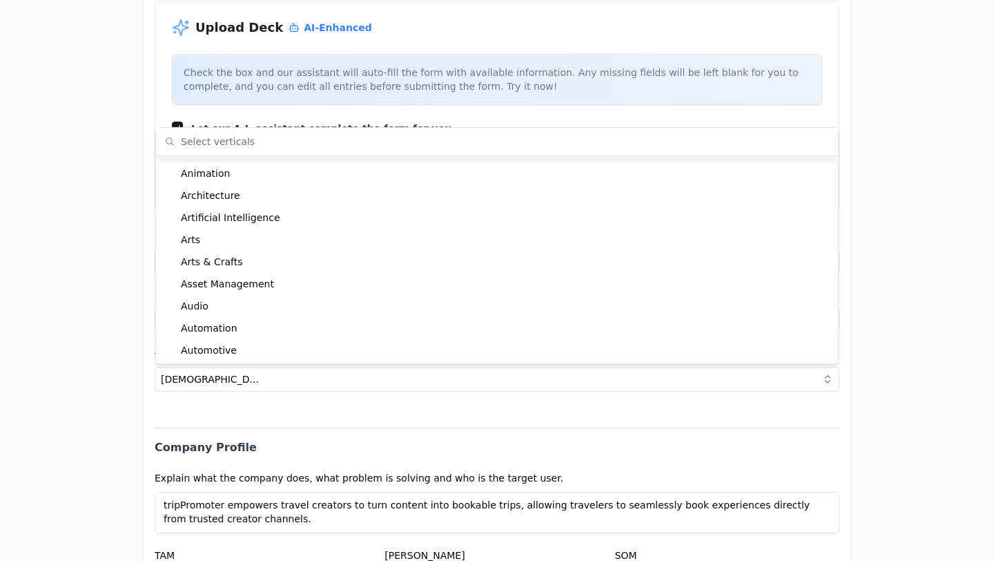
click at [316, 221] on div "Artificial Intelligence" at bounding box center [497, 217] width 677 height 22
click at [316, 221] on div "B2B" at bounding box center [497, 215] width 677 height 22
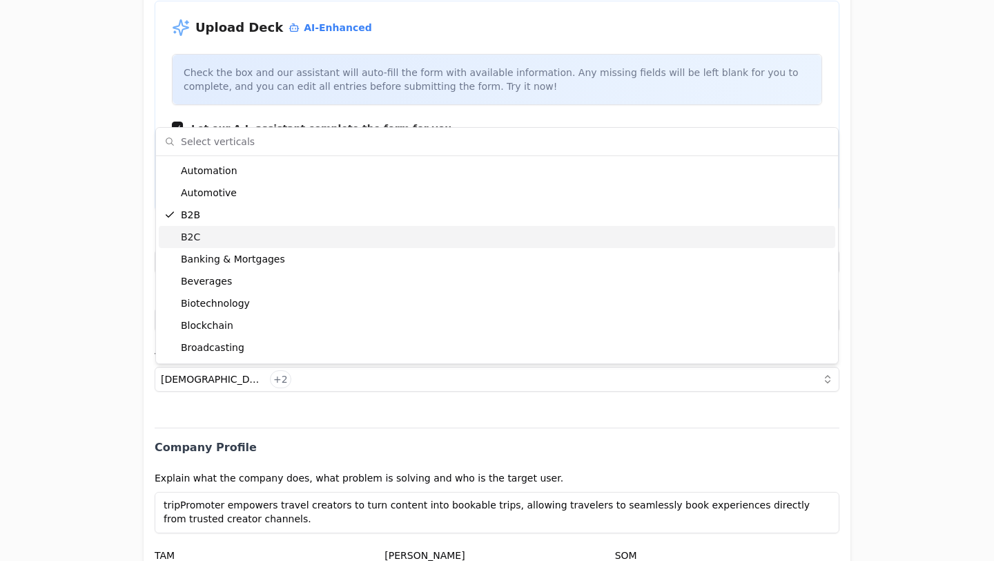
click at [317, 231] on div "B2C" at bounding box center [497, 237] width 677 height 22
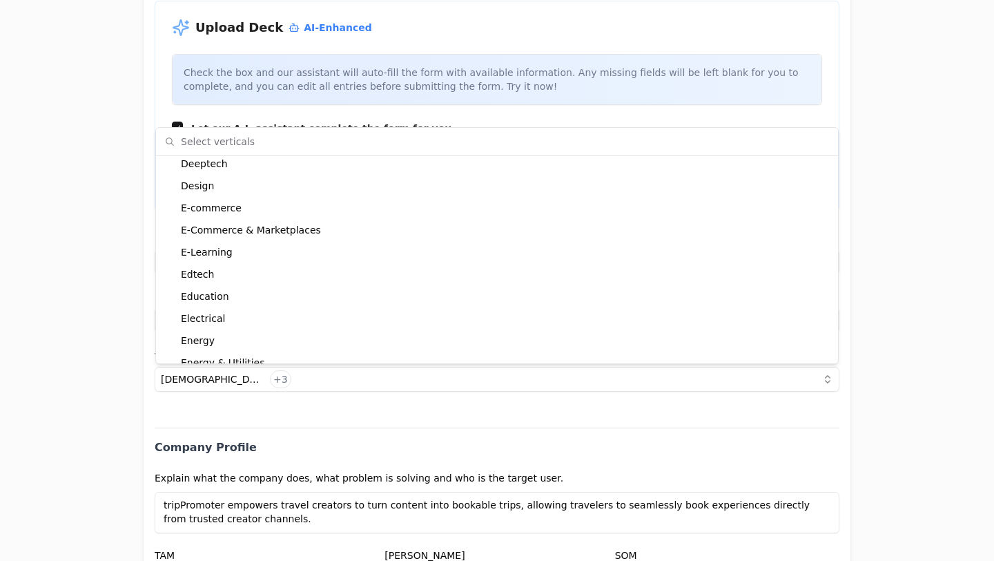
scroll to position [916, 0]
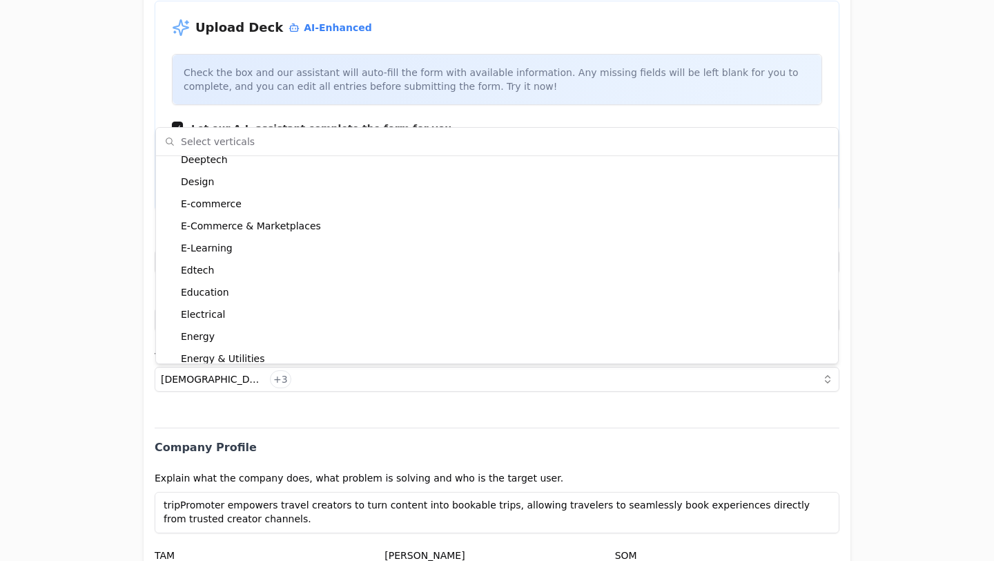
click at [317, 231] on div "E-Commerce & Marketplaces" at bounding box center [497, 226] width 677 height 22
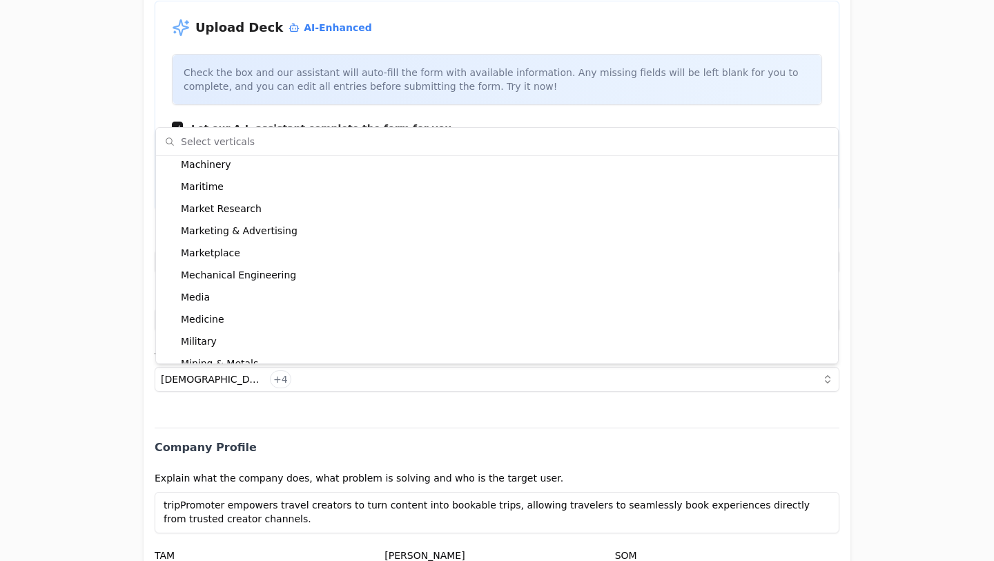
scroll to position [2105, 0]
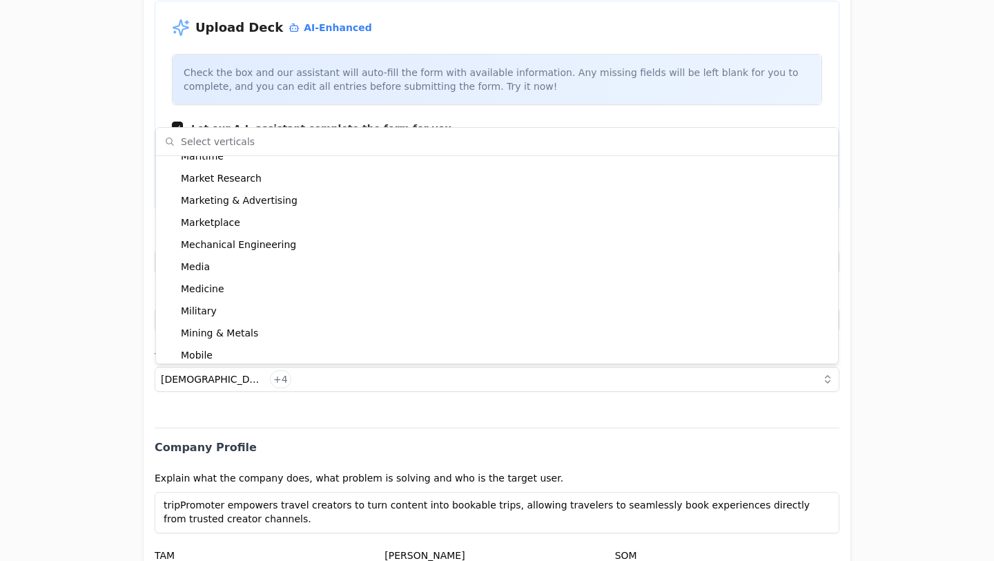
click at [317, 231] on div "Marketplace" at bounding box center [497, 222] width 677 height 22
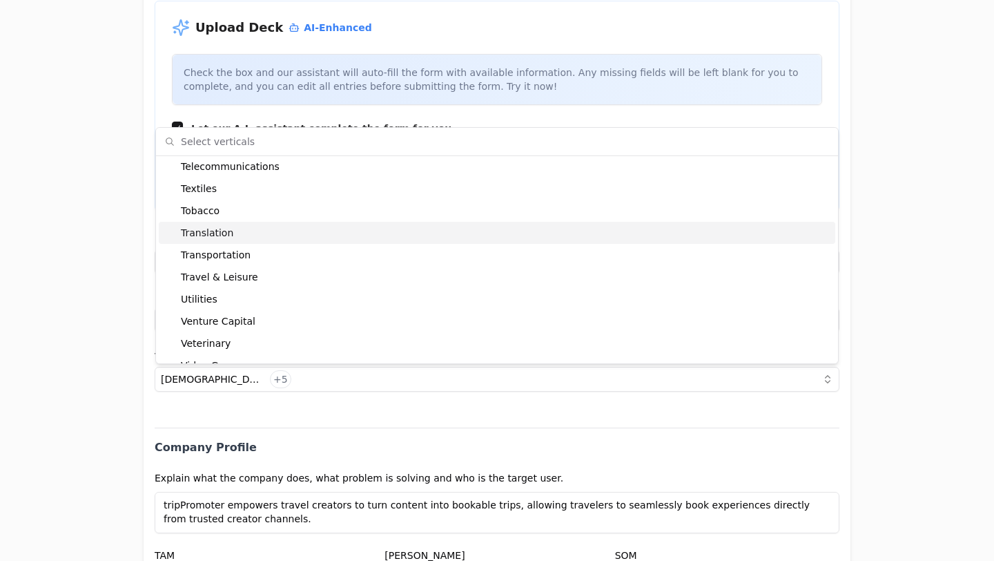
scroll to position [3253, 0]
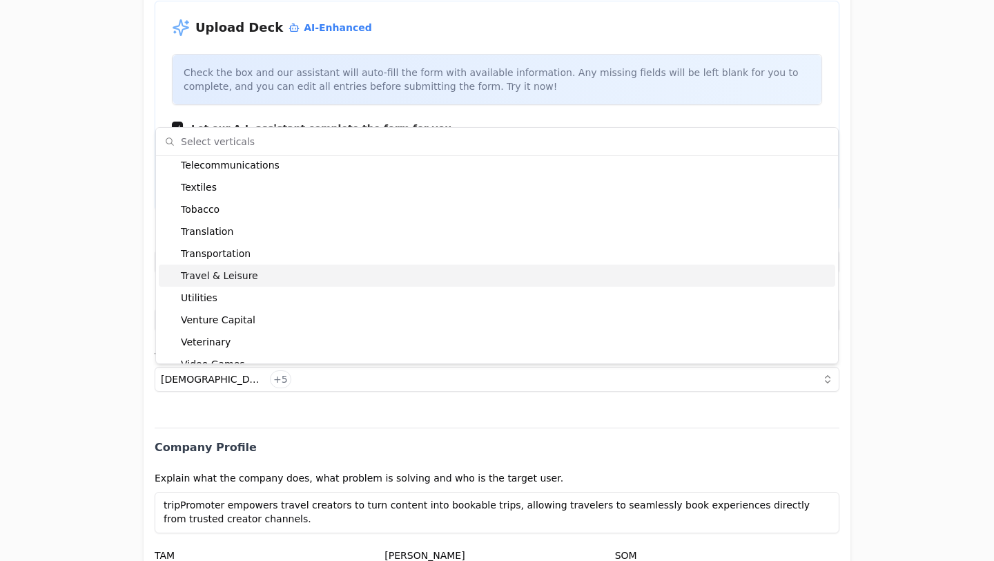
click at [241, 276] on div "Travel & Leisure" at bounding box center [497, 275] width 677 height 22
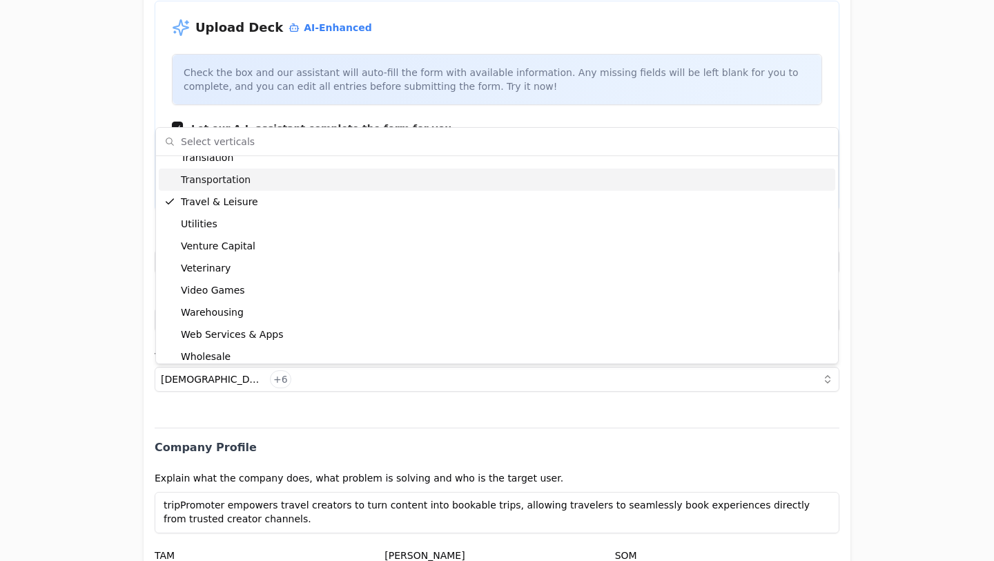
scroll to position [3334, 0]
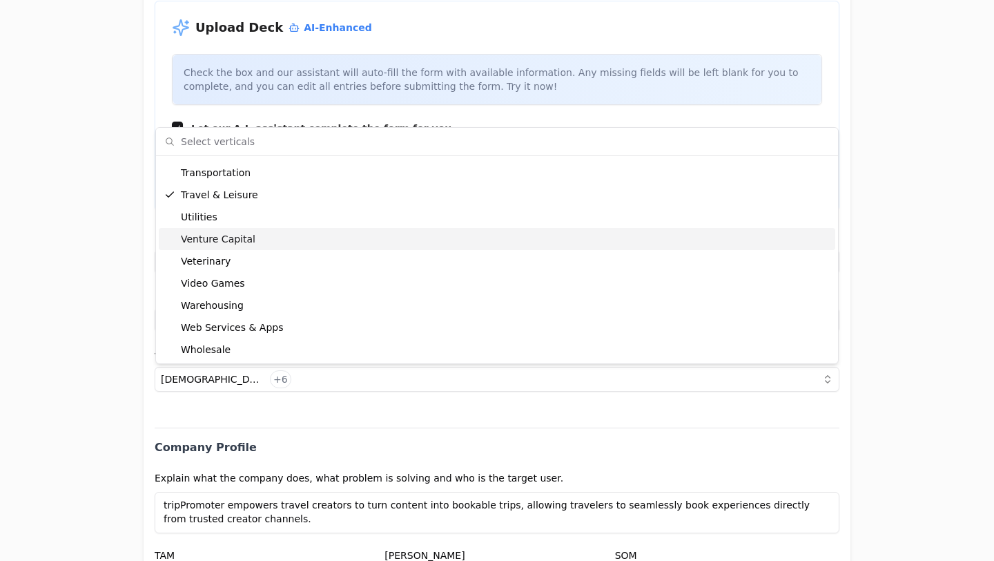
click at [916, 279] on div "Invitation to register your entity Entity Project or Company Category Startup A…" at bounding box center [497, 280] width 994 height 561
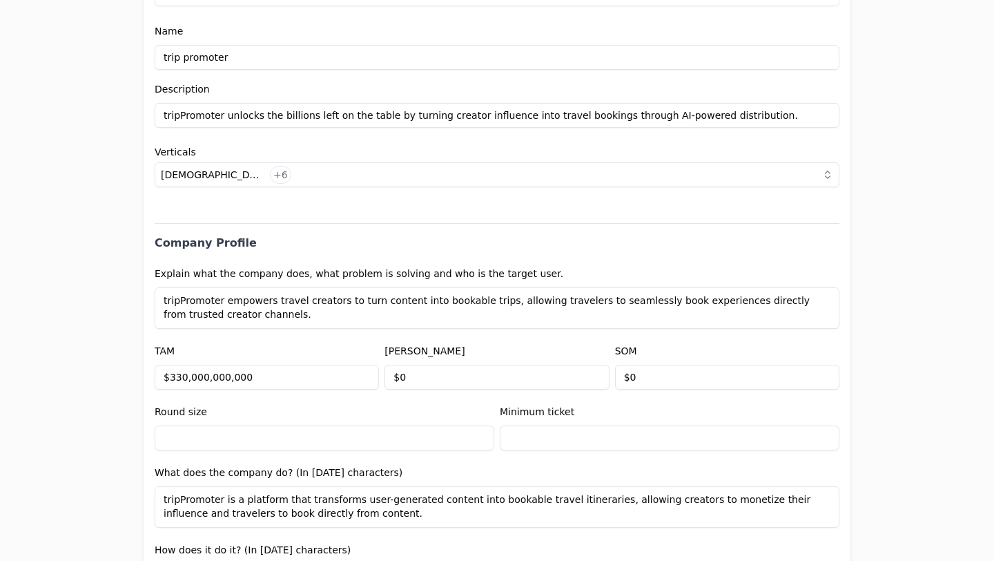
scroll to position [415, 0]
drag, startPoint x: 253, startPoint y: 318, endPoint x: 48, endPoint y: 287, distance: 206.7
click at [48, 287] on div "Invitation to register your entity Entity Project or Company Category Startup A…" at bounding box center [497, 280] width 994 height 561
paste textarea "promoter is a platform transforming travel creators into Promoters, turning con…"
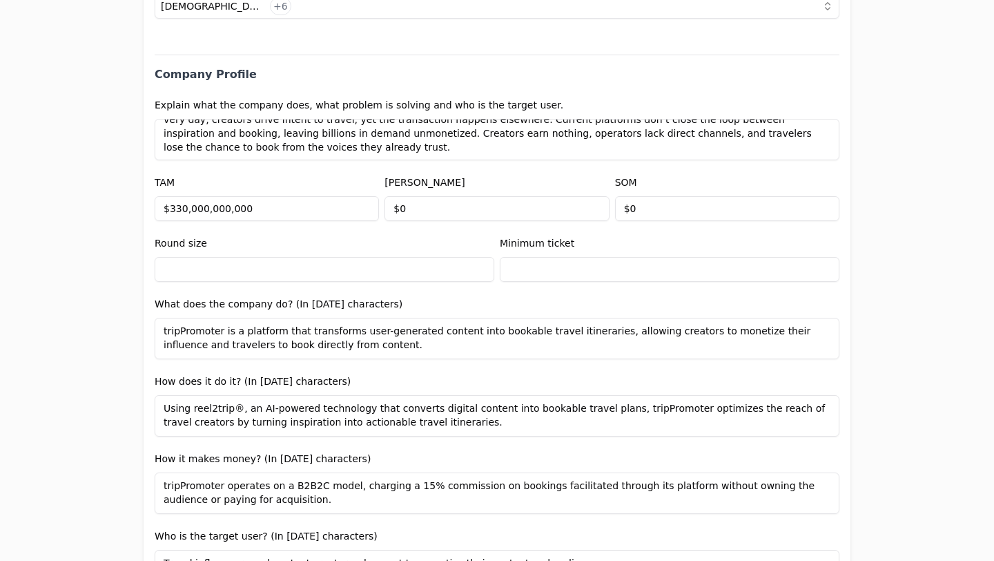
scroll to position [599, 0]
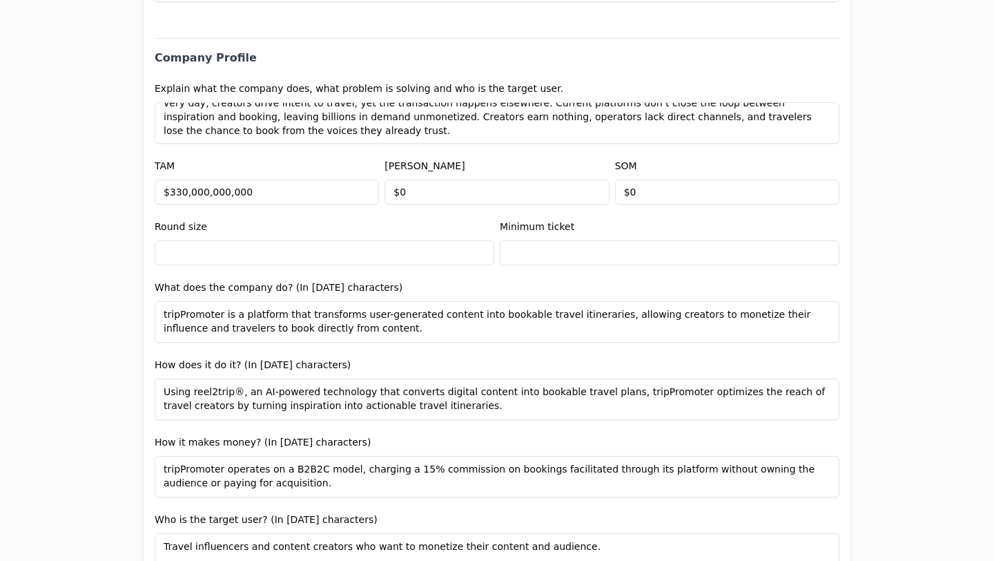
type textarea "trip promoter is a platform transforming travel creators into Promoters, turnin…"
click at [371, 263] on input "text" at bounding box center [325, 252] width 340 height 25
type input "$1,500,000"
click at [598, 249] on input "text" at bounding box center [670, 252] width 340 height 25
type input "$50,000"
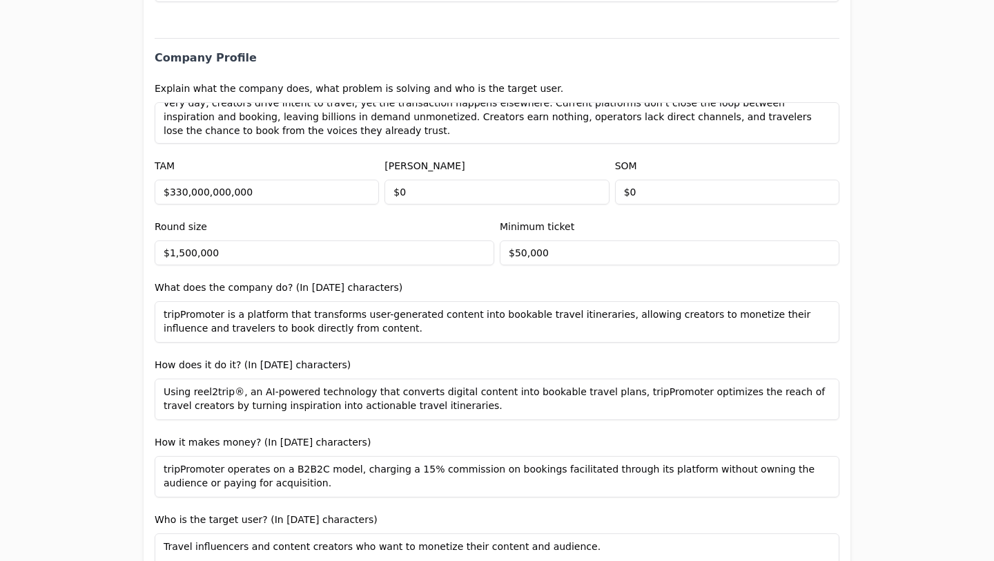
drag, startPoint x: 346, startPoint y: 337, endPoint x: 118, endPoint y: 313, distance: 229.1
click at [118, 313] on div "Invitation to register your entity Entity Project or Company Category Startup A…" at bounding box center [497, 280] width 994 height 561
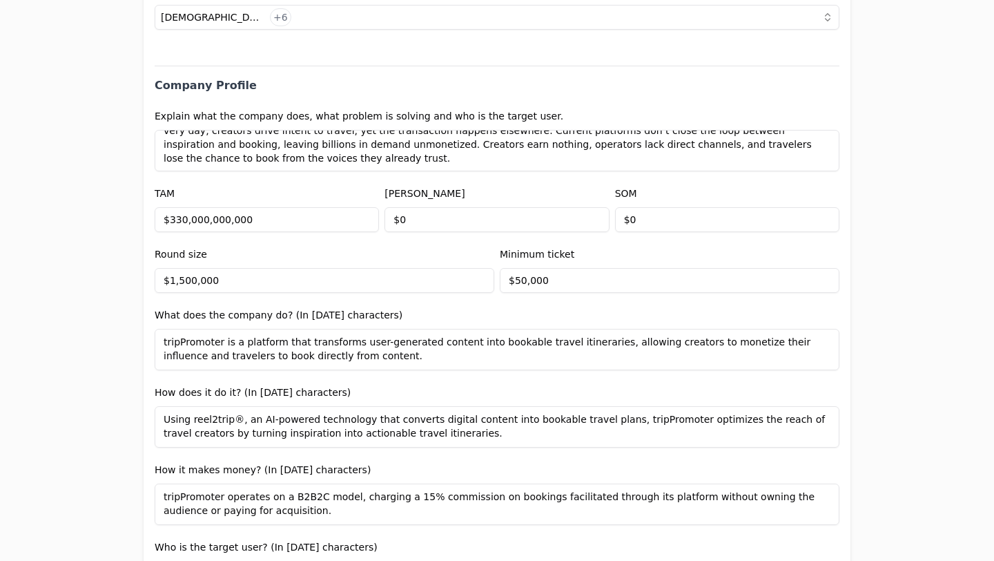
scroll to position [567, 0]
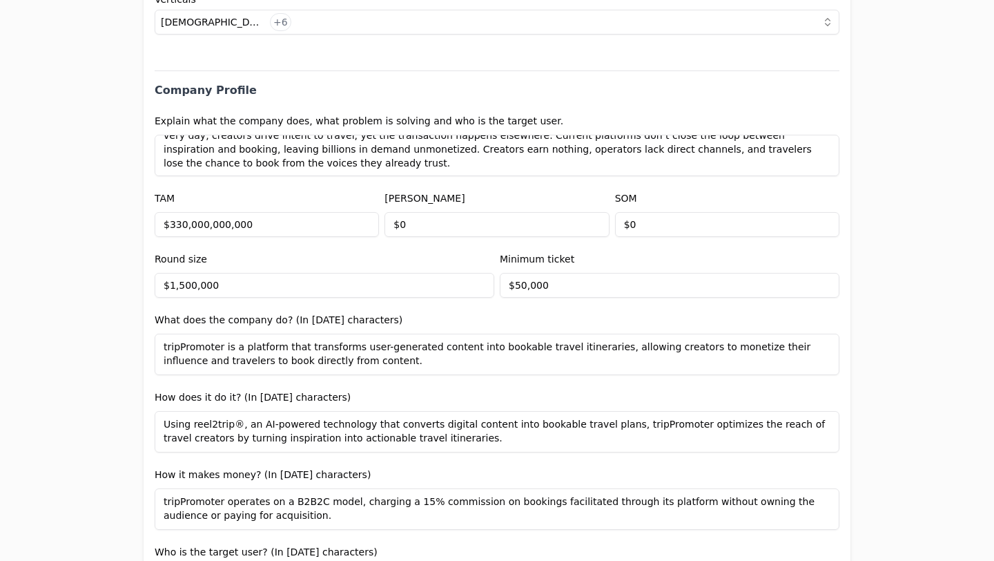
paste textarea "promoter empowers travel creators to monetize their content and influence by fa…"
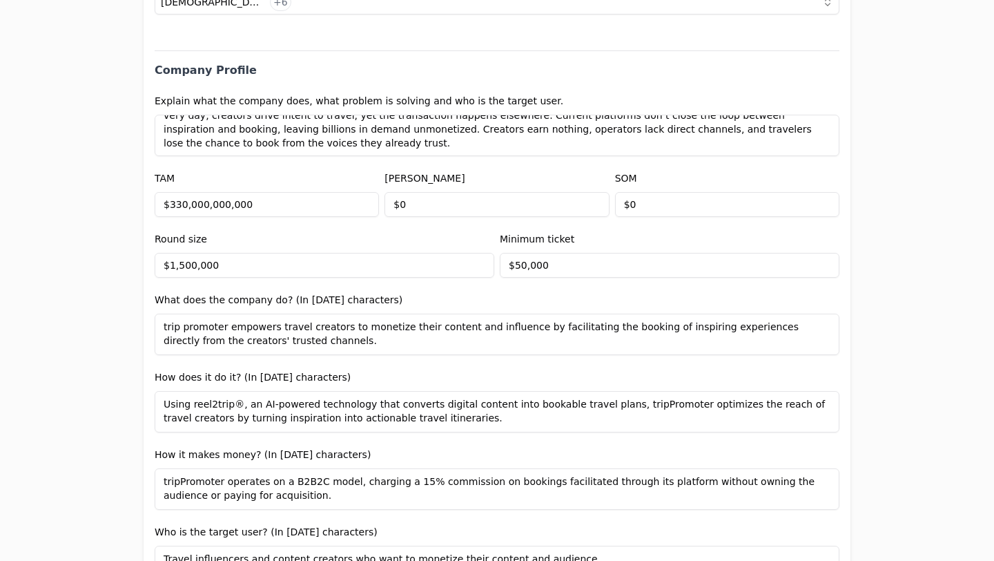
scroll to position [595, 0]
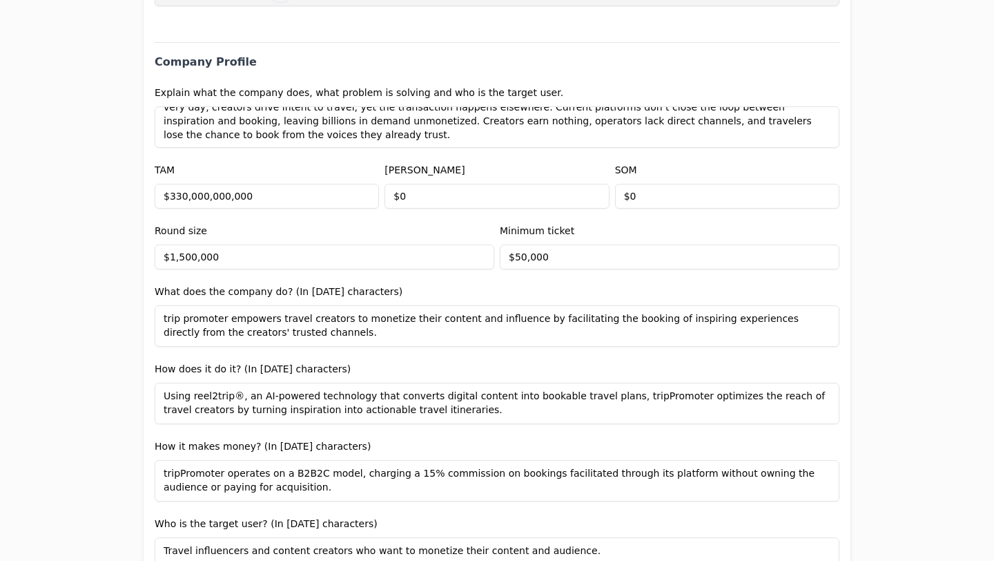
type textarea "trip promoter empowers travel creators to monetize their content and influence …"
drag, startPoint x: 454, startPoint y: 412, endPoint x: 40, endPoint y: 385, distance: 414.5
click at [40, 385] on div "Invitation to register your entity Entity Project or Company Category Startup A…" at bounding box center [497, 280] width 994 height 561
paste textarea "proprietary AI-powered technology reel2trip® and Audience Potential, it transfo…"
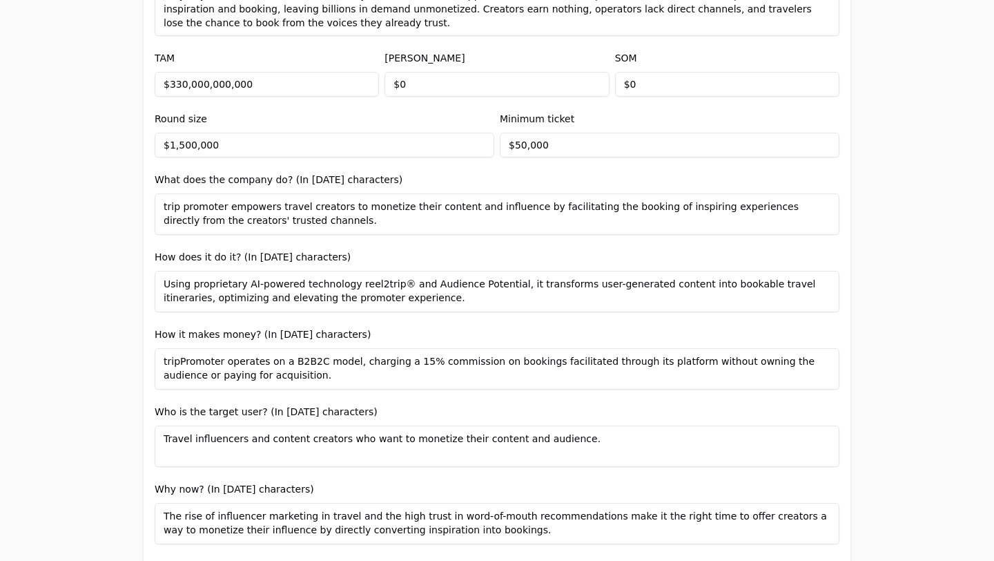
scroll to position [722, 0]
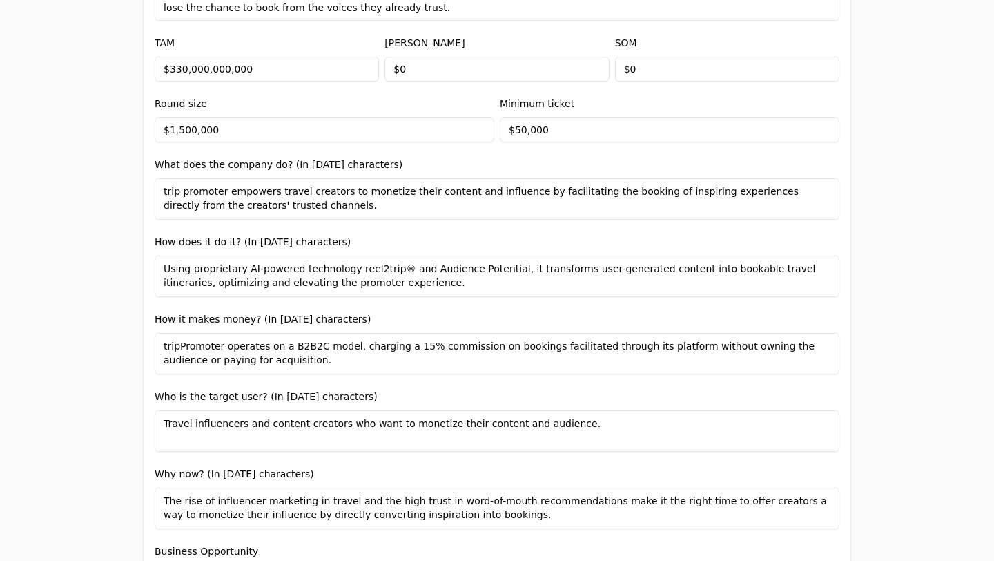
type textarea "Using proprietary AI-powered technology reel2trip® and Audience Potential, it t…"
drag, startPoint x: 257, startPoint y: 359, endPoint x: 129, endPoint y: 347, distance: 128.3
click at [129, 347] on div "Invitation to register your entity Entity Project or Company Category Startup A…" at bounding box center [497, 280] width 994 height 561
paste textarea "promoter operates on a B2B2C platform model, taking a commission on provider co…"
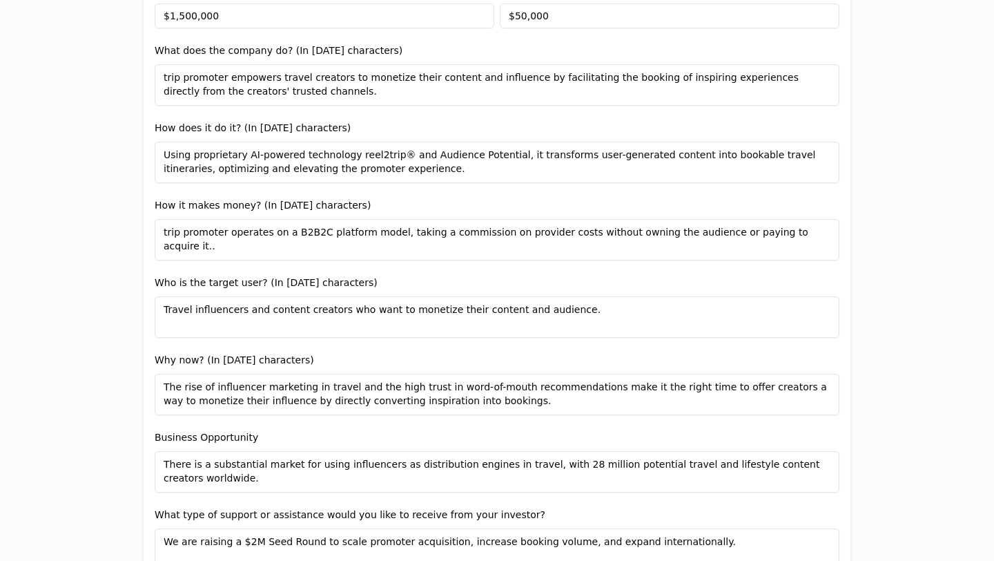
scroll to position [852, 0]
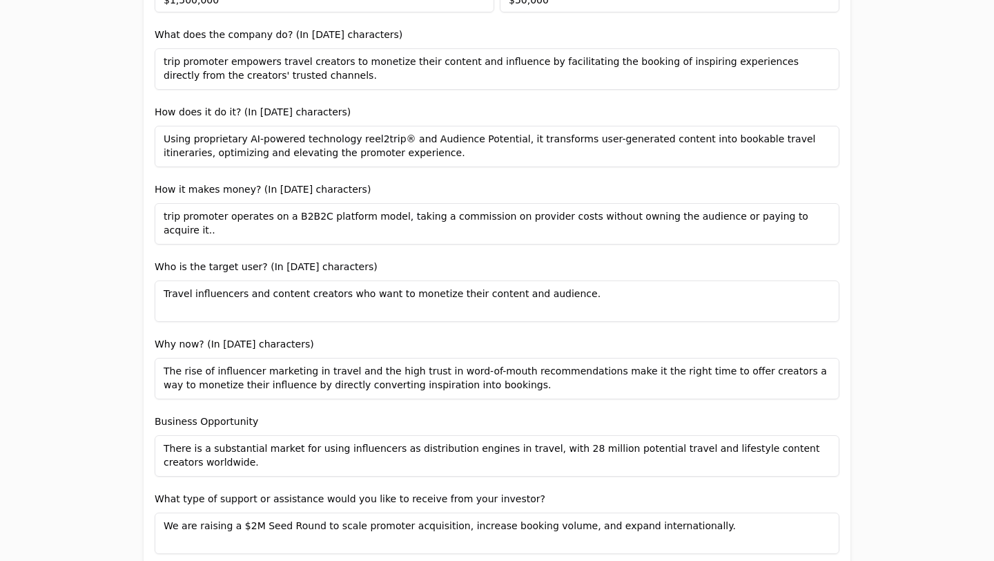
type textarea "trip promoter operates on a B2B2C platform model, taking a commission on provid…"
drag, startPoint x: 494, startPoint y: 385, endPoint x: 141, endPoint y: 365, distance: 354.1
click at [141, 365] on div "Invitation to register your entity Entity Project or Company Category Startup A…" at bounding box center [497, 280] width 994 height 561
drag, startPoint x: 575, startPoint y: 298, endPoint x: 146, endPoint y: 291, distance: 428.8
click at [146, 291] on div "Entity Project or Company Category Startup Add new company details Upload Deck …" at bounding box center [497, 268] width 707 height 2047
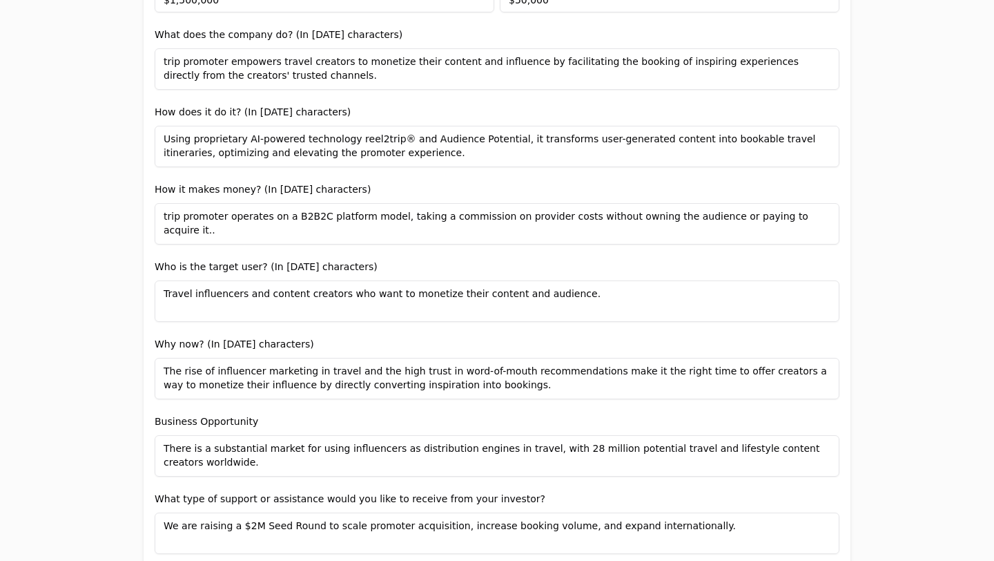
paste textarea "he target users are travel creators who wish to monetize their influence, and t…"
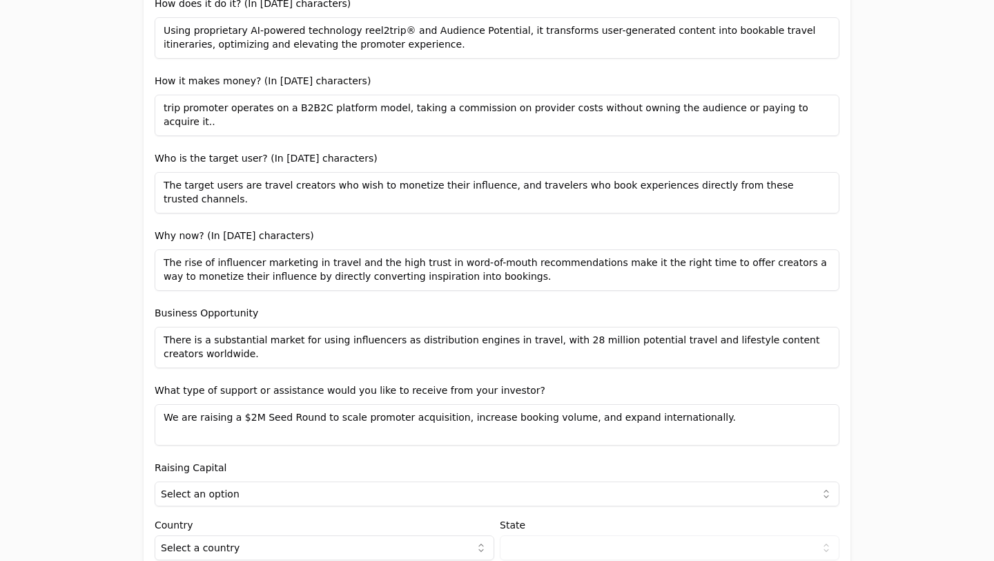
scroll to position [967, 0]
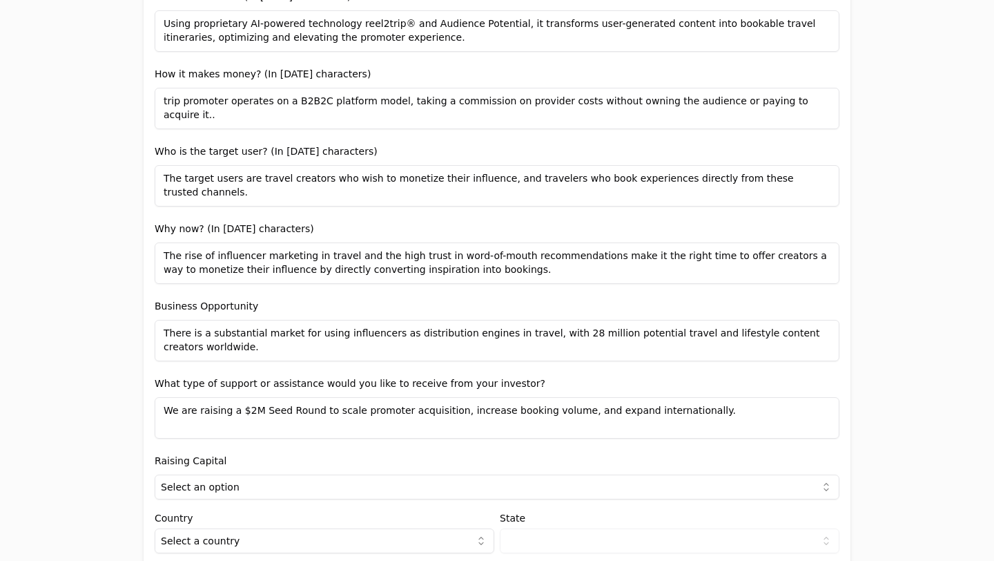
type textarea "The target users are travel creators who wish to monetize their influence, and …"
drag, startPoint x: 492, startPoint y: 267, endPoint x: 109, endPoint y: 246, distance: 383.1
click at [109, 246] on div "Invitation to register your entity Entity Project or Company Category Startup A…" at bounding box center [497, 280] width 994 height 561
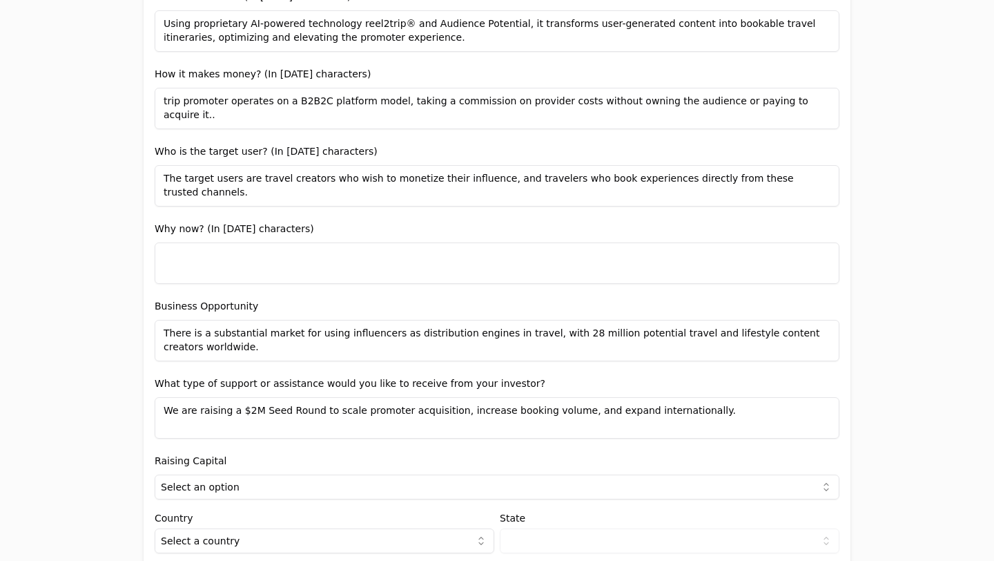
paste textarea "The creator economy is booming, with billions of followers shaping travel decis…"
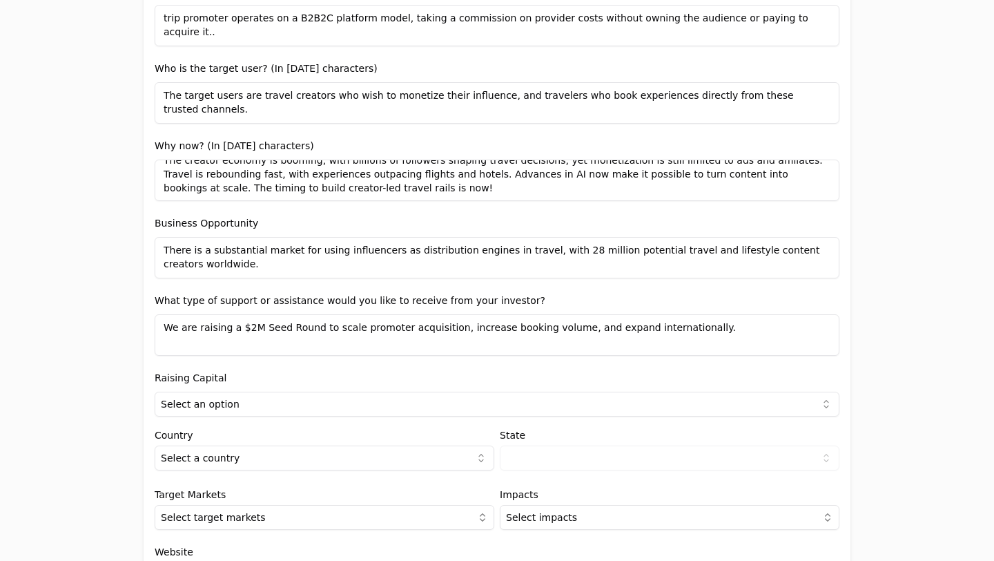
scroll to position [1064, 0]
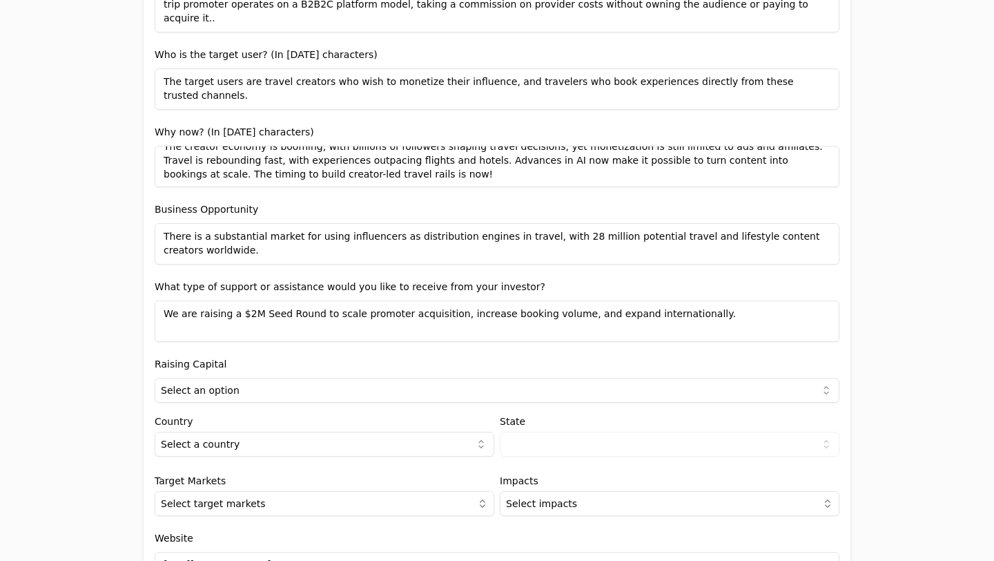
type textarea "The creator economy is booming, with billions of followers shaping travel decis…"
drag, startPoint x: 220, startPoint y: 253, endPoint x: 121, endPoint y: 231, distance: 102.0
click at [121, 231] on div "Invitation to register your entity Entity Project or Company Category Startup A…" at bounding box center [497, 280] width 994 height 561
paste textarea "With a market size of $330 billion for experiences globally, trip promoter seek…"
type textarea "With a market size of $330 billion for experiences globally, trip promoter seek…"
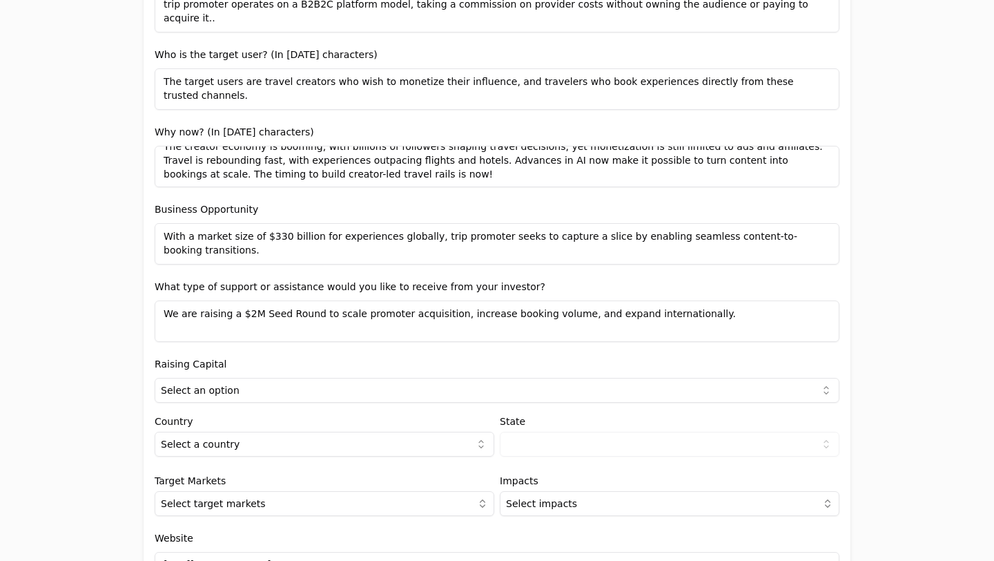
click at [342, 311] on textarea "We are raising a $2M Seed Round to scale promoter acquisition, increase booking…" at bounding box center [497, 320] width 685 height 41
paste textarea "trip promoter is seeking a $1.5M seed r"
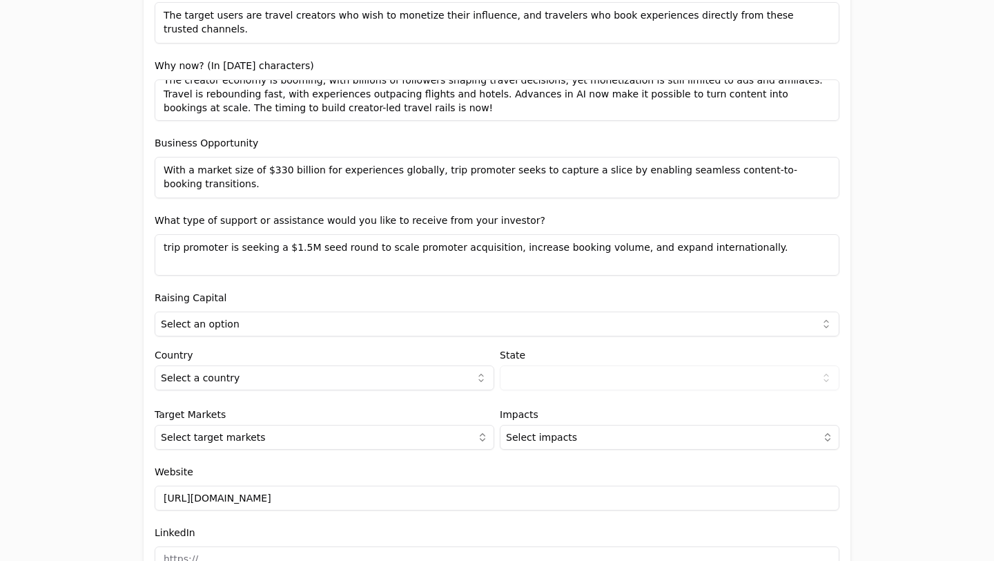
scroll to position [1136, 0]
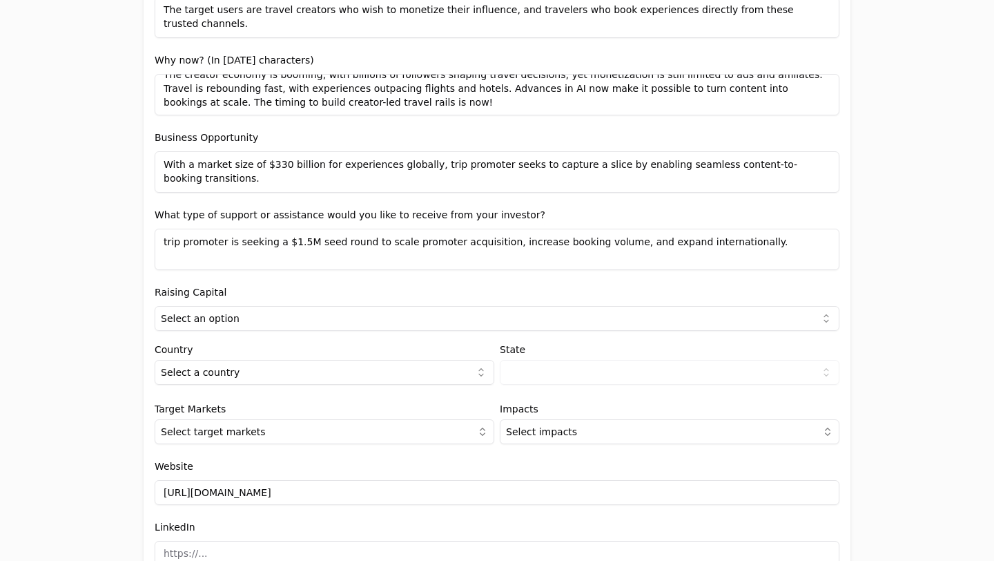
type textarea "trip promoter is seeking a $1.5M seed round to scale promoter acquisition, incr…"
click at [342, 311] on html "Invitation to register your entity Entity Project or Company Category Startup A…" at bounding box center [497, 280] width 994 height 561
click at [311, 380] on html "Invitation to register your entity Entity Project or Company Category Startup A…" at bounding box center [497, 280] width 994 height 561
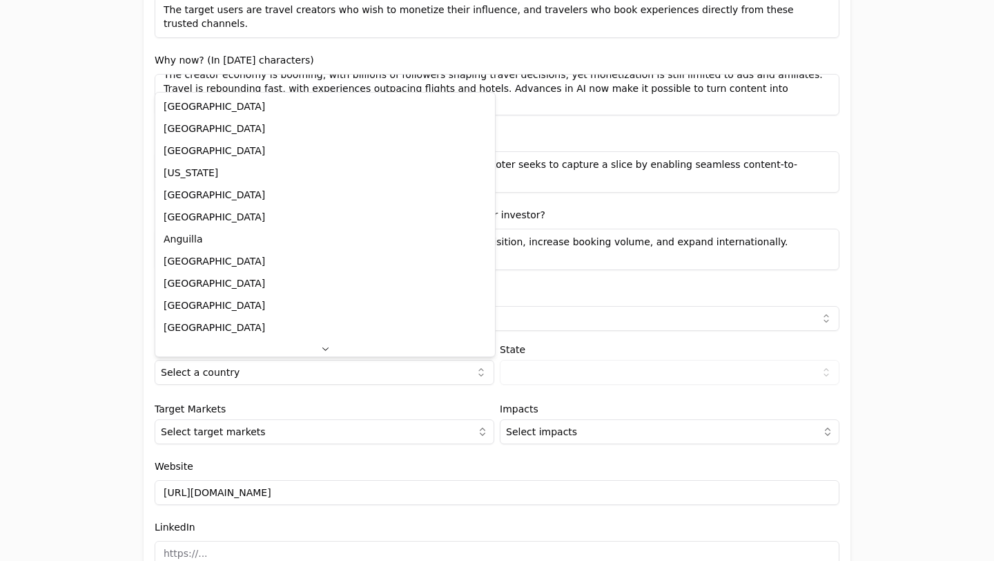
select select "1d353006-4738-4b62-8191-e6fb0769daa5"
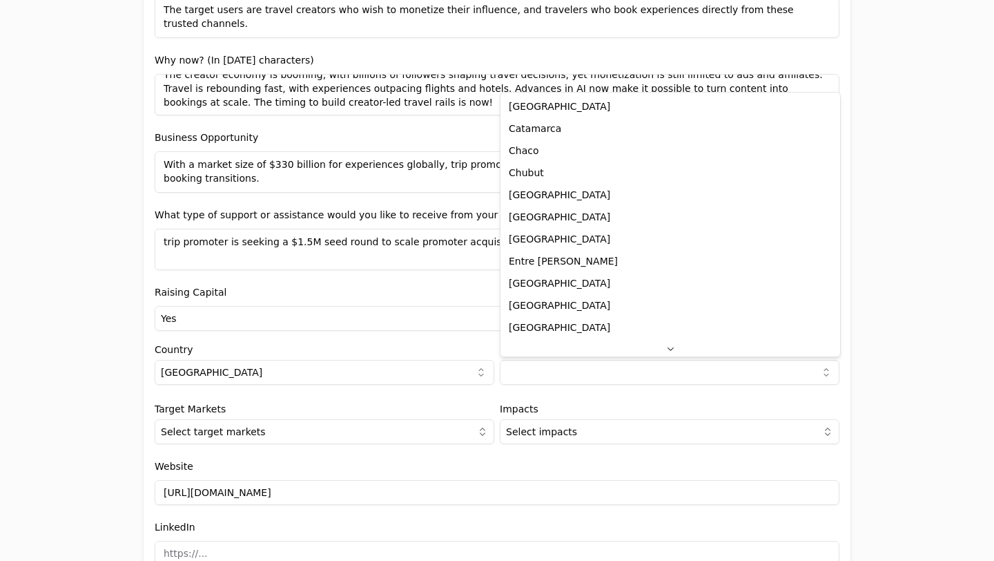
click at [519, 371] on html "Invitation to register your entity Entity Project or Company Category Startup A…" at bounding box center [497, 280] width 994 height 561
select select "C"
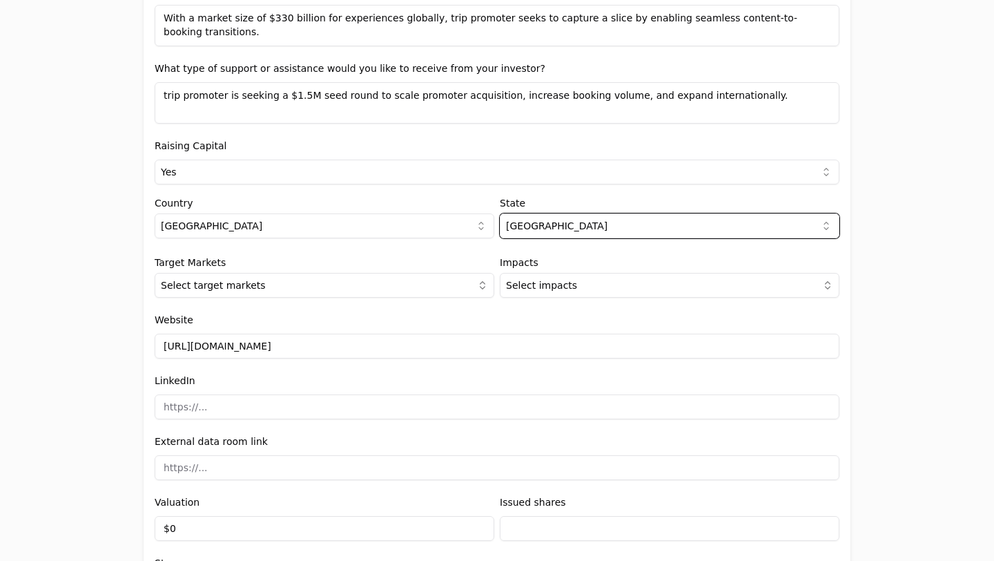
scroll to position [1294, 0]
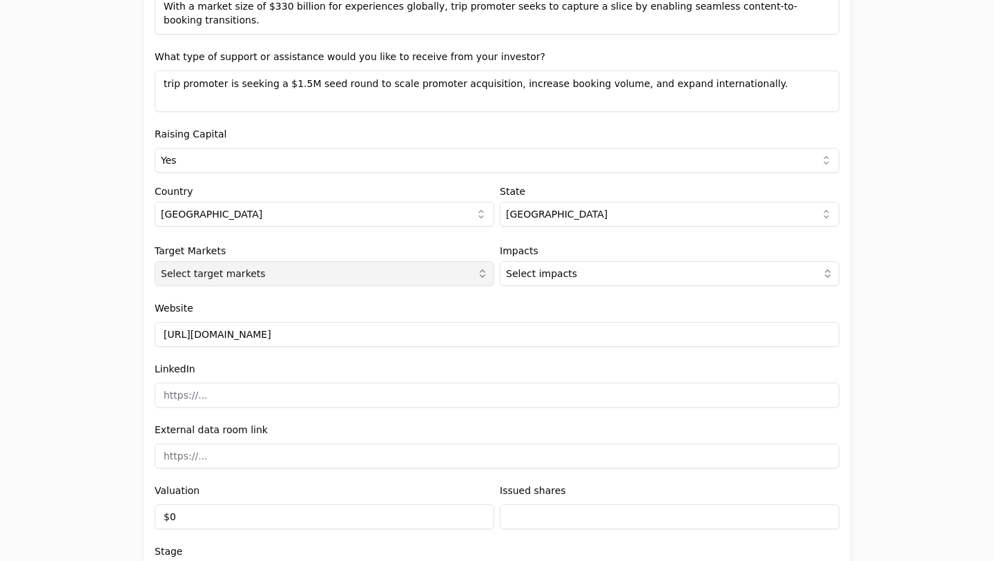
click at [429, 278] on button "Select target markets" at bounding box center [325, 273] width 340 height 25
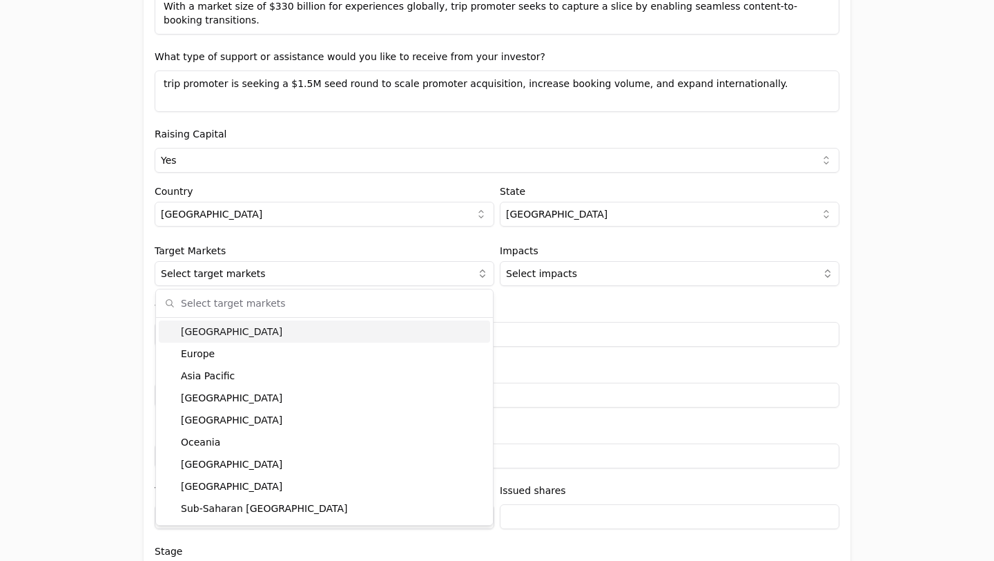
click at [372, 331] on div "[GEOGRAPHIC_DATA]" at bounding box center [324, 331] width 331 height 22
click at [359, 356] on div "Europe" at bounding box center [324, 353] width 331 height 22
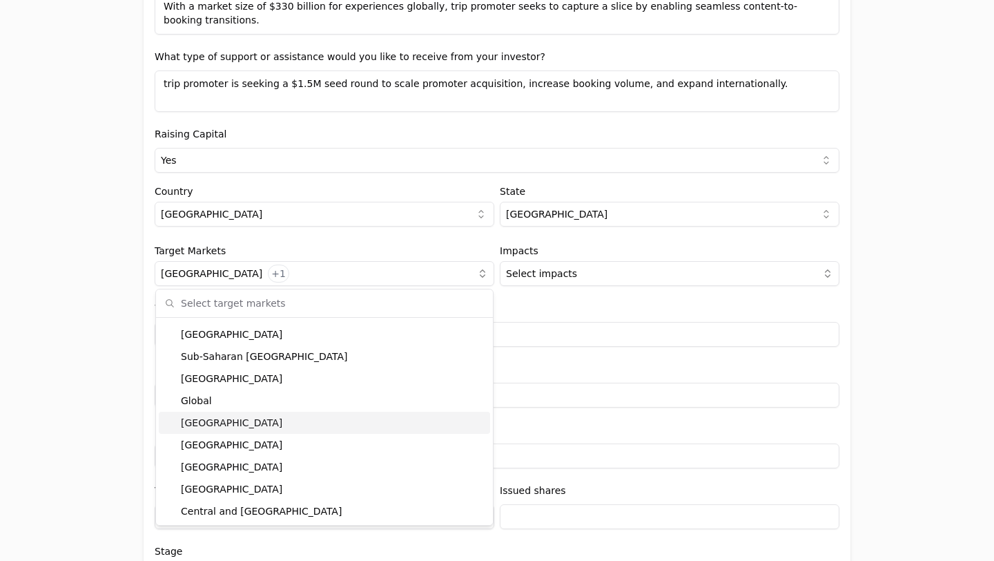
click at [329, 422] on div "[GEOGRAPHIC_DATA]" at bounding box center [324, 423] width 331 height 22
click at [905, 289] on div "Invitation to register your entity Entity Project or Company Category Startup A…" at bounding box center [497, 280] width 994 height 561
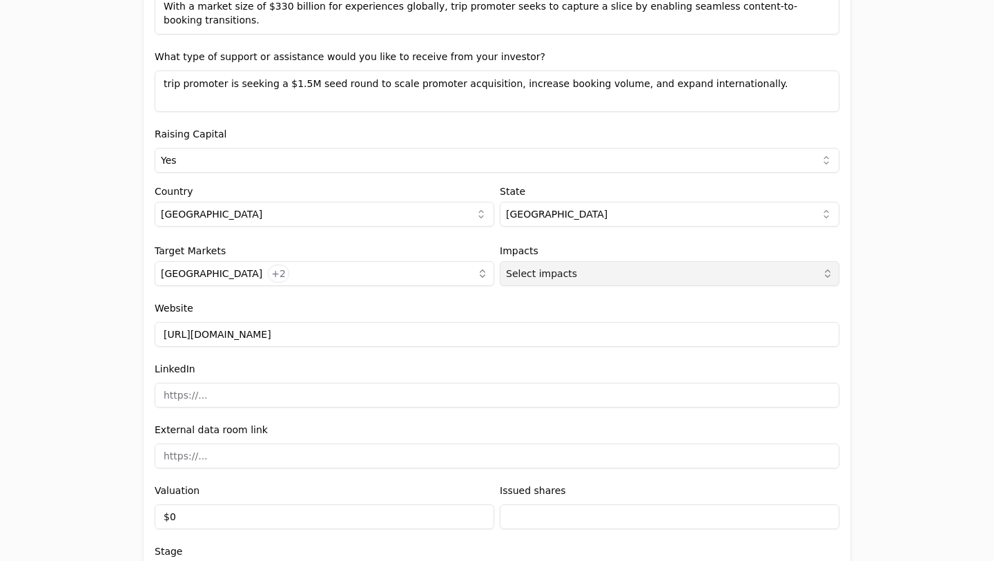
click at [795, 269] on button "Select impacts" at bounding box center [670, 273] width 340 height 25
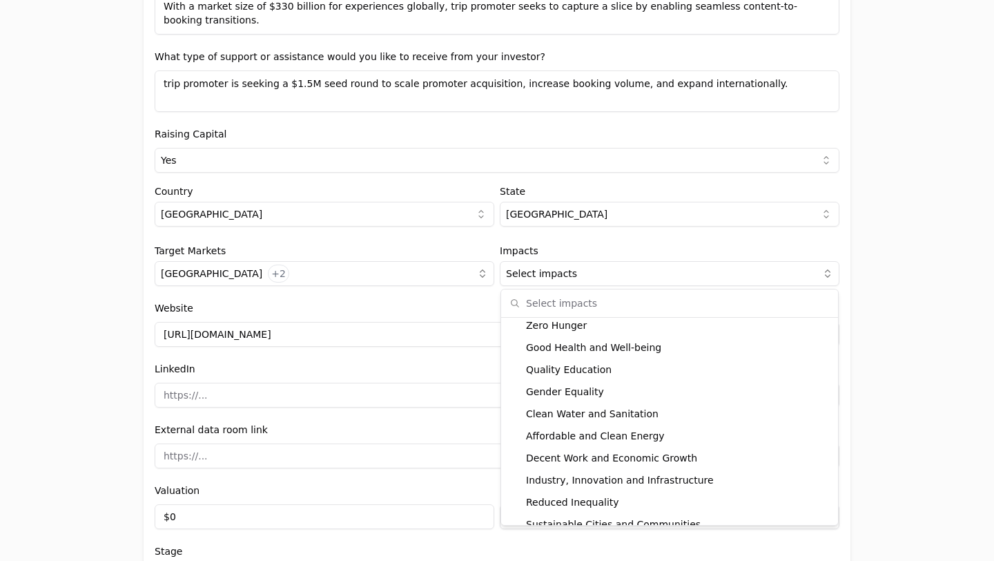
scroll to position [27, 0]
click at [621, 459] on div "Decent Work and Economic Growth" at bounding box center [669, 459] width 331 height 22
click at [879, 358] on div "Invitation to register your entity Entity Project or Company Category Startup A…" at bounding box center [497, 280] width 994 height 561
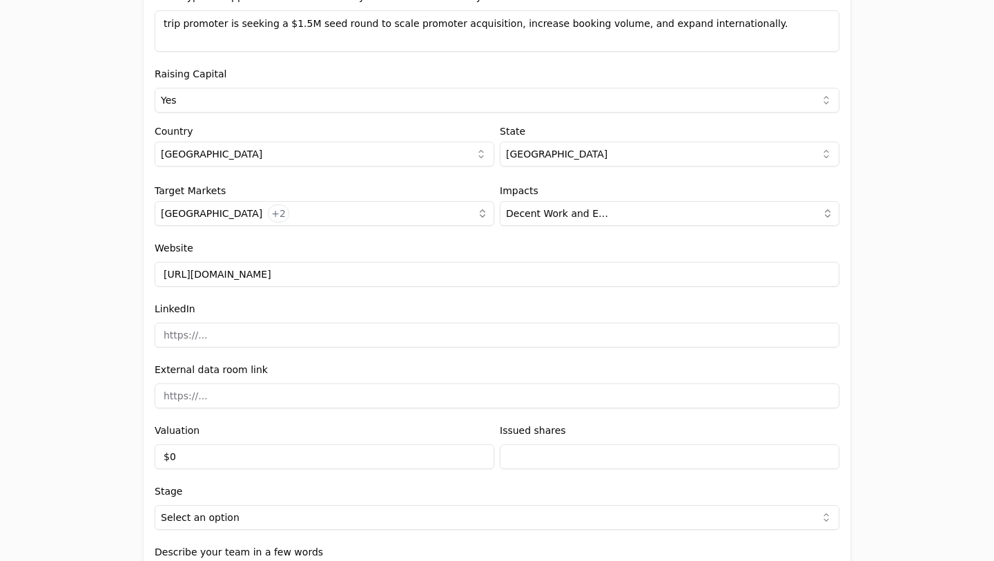
scroll to position [1365, 0]
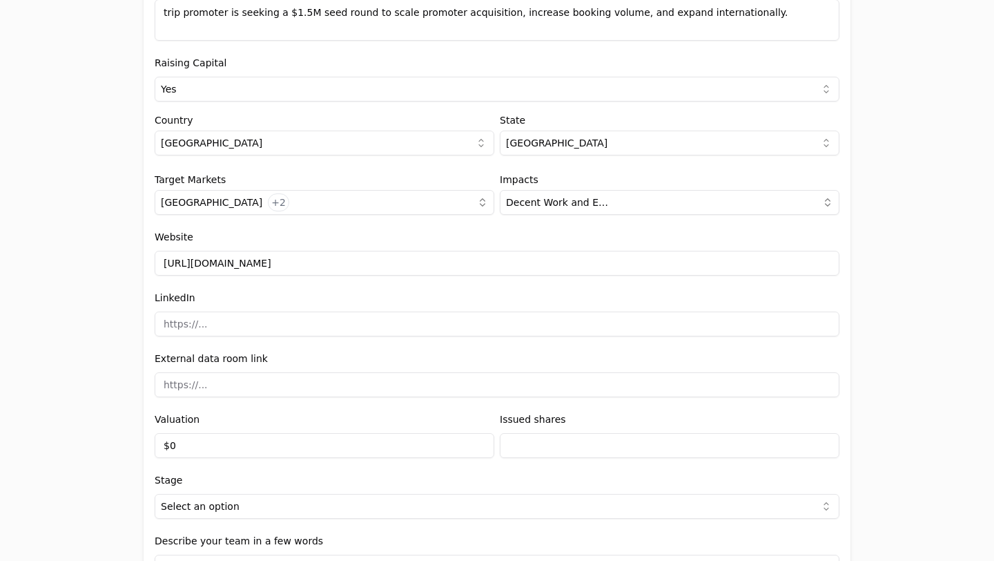
click at [298, 325] on input at bounding box center [497, 323] width 685 height 25
type input "[URL][DOMAIN_NAME]"
click at [319, 382] on input at bounding box center [497, 384] width 685 height 25
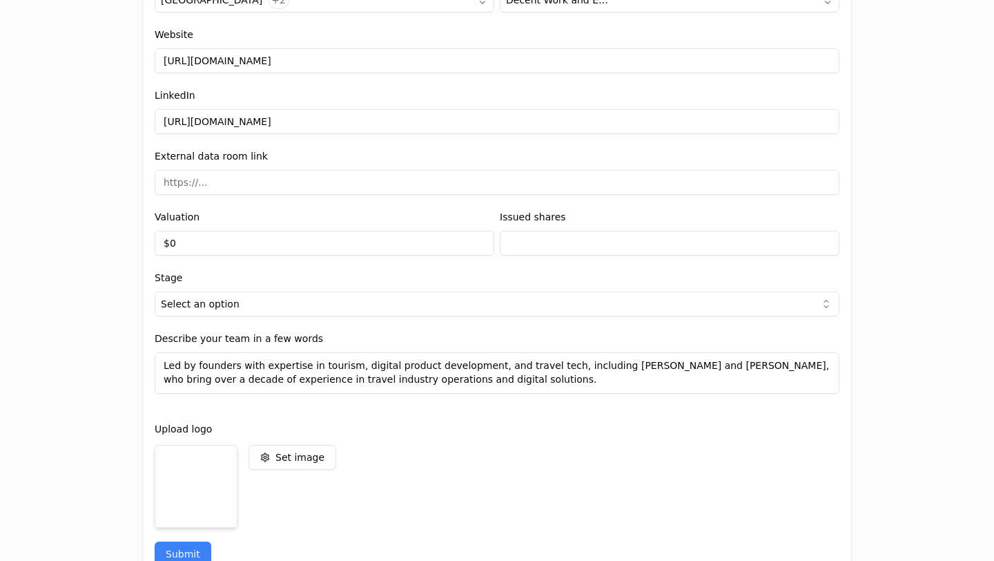
scroll to position [1586, 0]
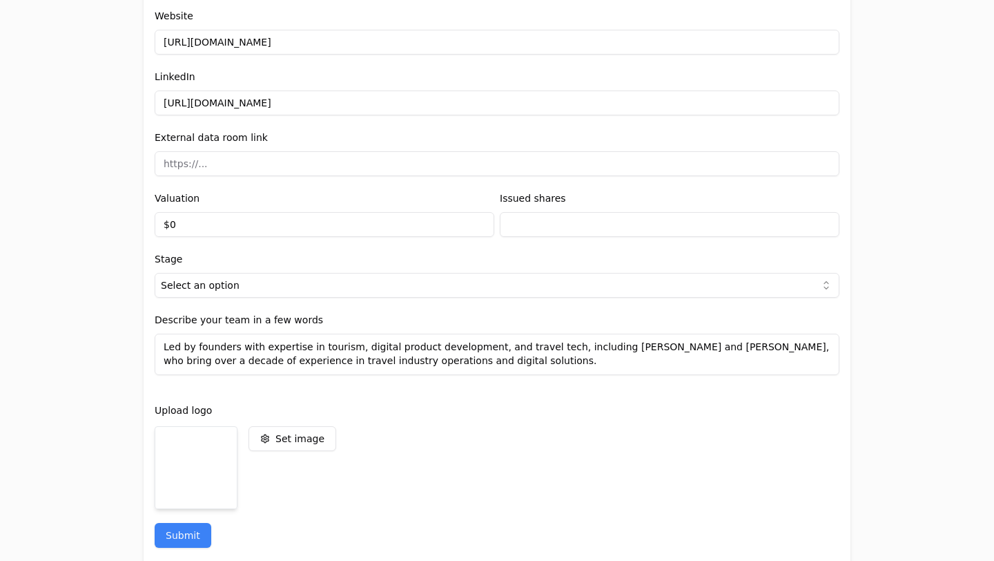
click at [301, 226] on input "$0" at bounding box center [325, 224] width 340 height 25
click at [300, 226] on input "$0" at bounding box center [325, 224] width 340 height 25
type input "$6,000,000"
click at [881, 233] on div "Invitation to register your entity Entity Project or Company Category Startup A…" at bounding box center [497, 280] width 994 height 561
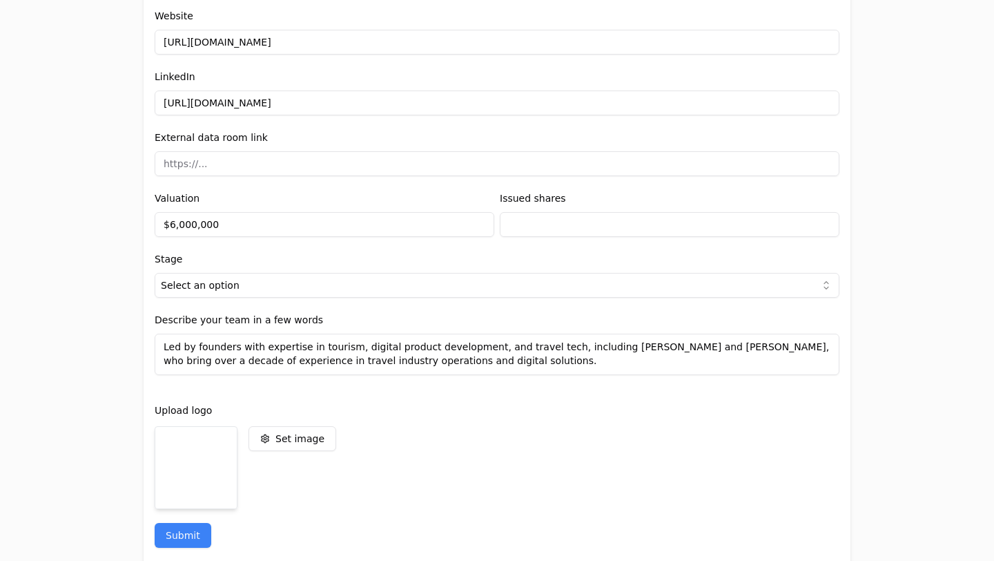
click at [714, 289] on html "Invitation to register your entity Entity Project or Company Category Startup A…" at bounding box center [497, 280] width 994 height 561
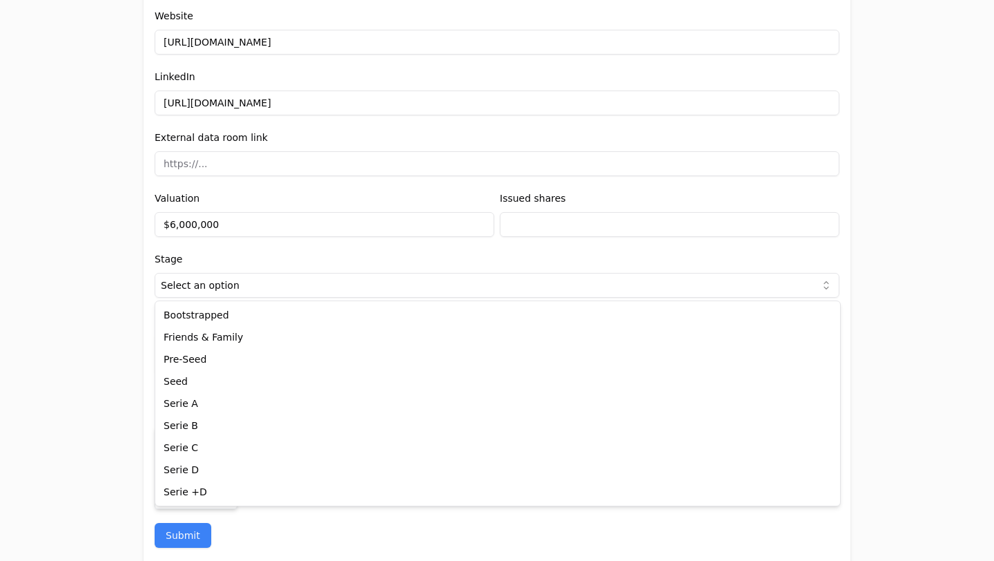
select select "738ef700-f130-44e3-98e2-a96b6b0c1128"
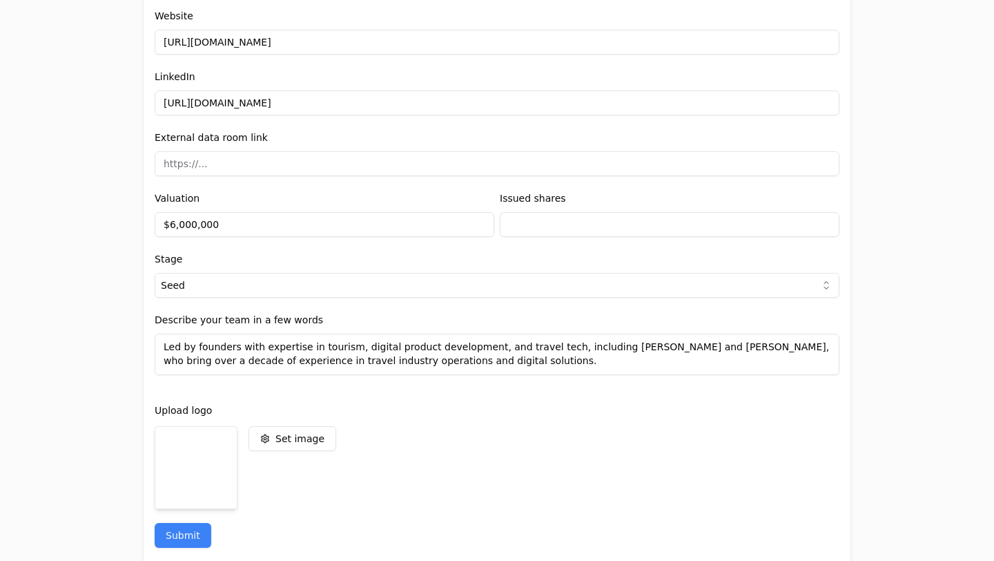
click at [878, 293] on div "Invitation to register your entity Entity Project or Company Category Startup A…" at bounding box center [497, 280] width 994 height 561
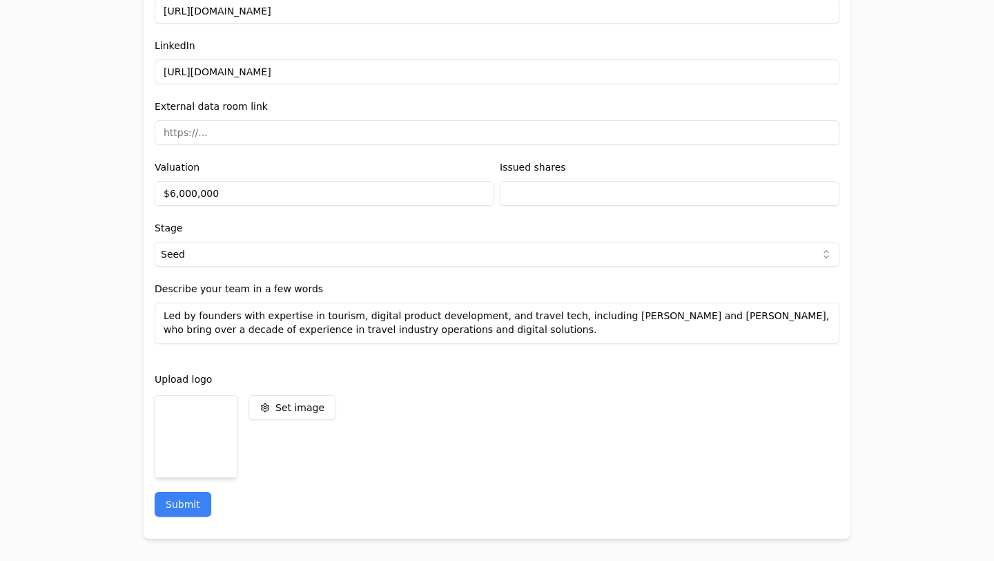
drag, startPoint x: 527, startPoint y: 330, endPoint x: 57, endPoint y: 293, distance: 471.0
click at [57, 293] on div "Invitation to register your entity Entity Project or Company Category Startup A…" at bounding box center [497, 280] width 994 height 561
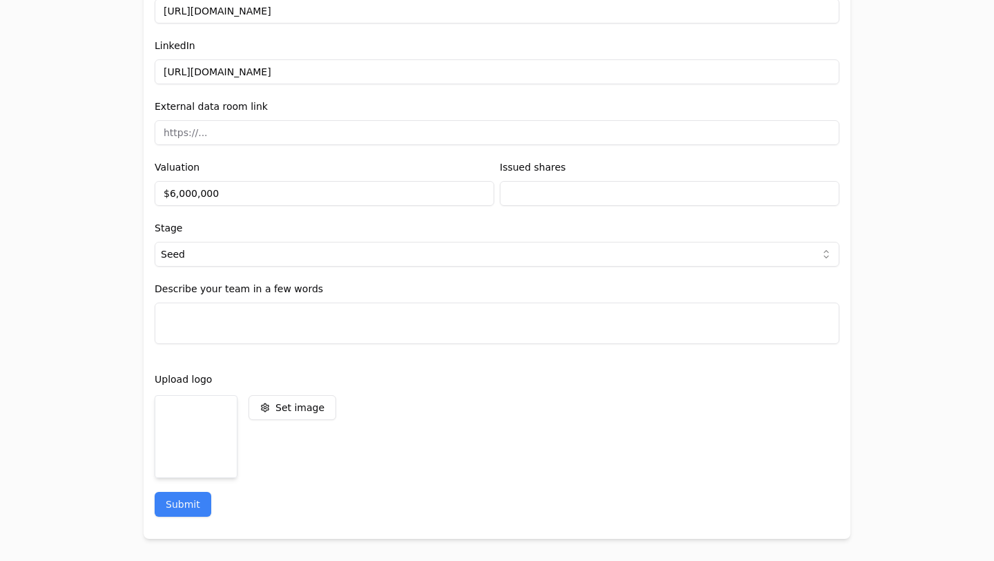
paste textarea "The team includes [PERSON_NAME] (Co-Founder & CEO), [PERSON_NAME] (Co-Founder &…"
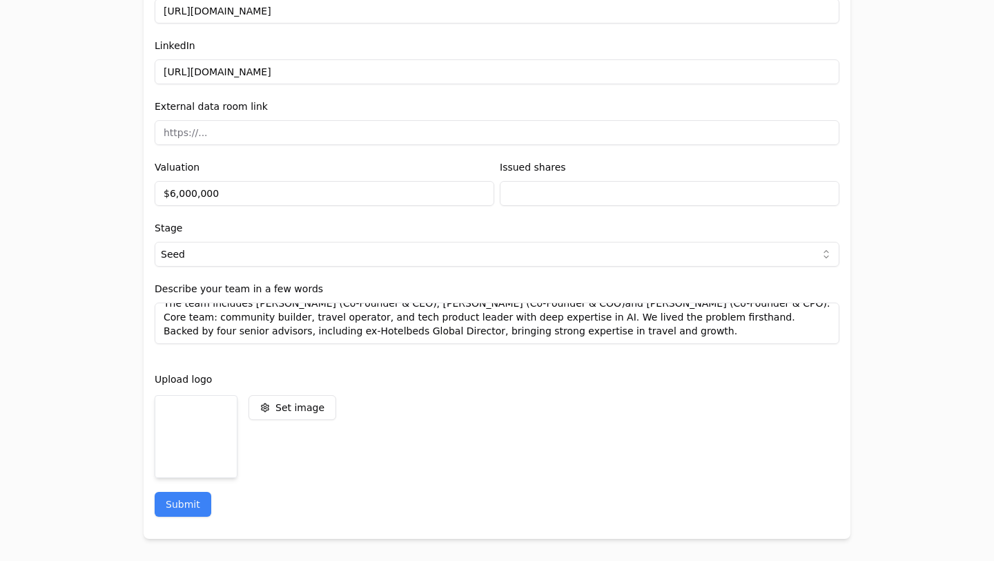
scroll to position [12, 0]
type textarea "The team includes [PERSON_NAME] (Co-Founder & CEO), [PERSON_NAME] (Co-Founder &…"
click at [459, 431] on div "Set image" at bounding box center [497, 436] width 685 height 83
click at [195, 499] on button "Submit" at bounding box center [183, 504] width 57 height 25
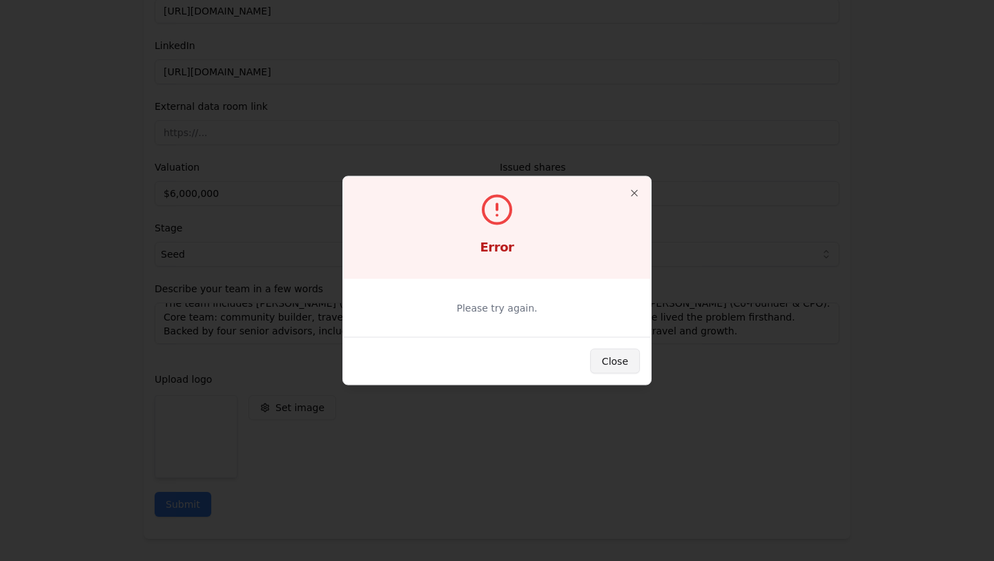
click at [613, 354] on button "Close" at bounding box center [615, 361] width 50 height 25
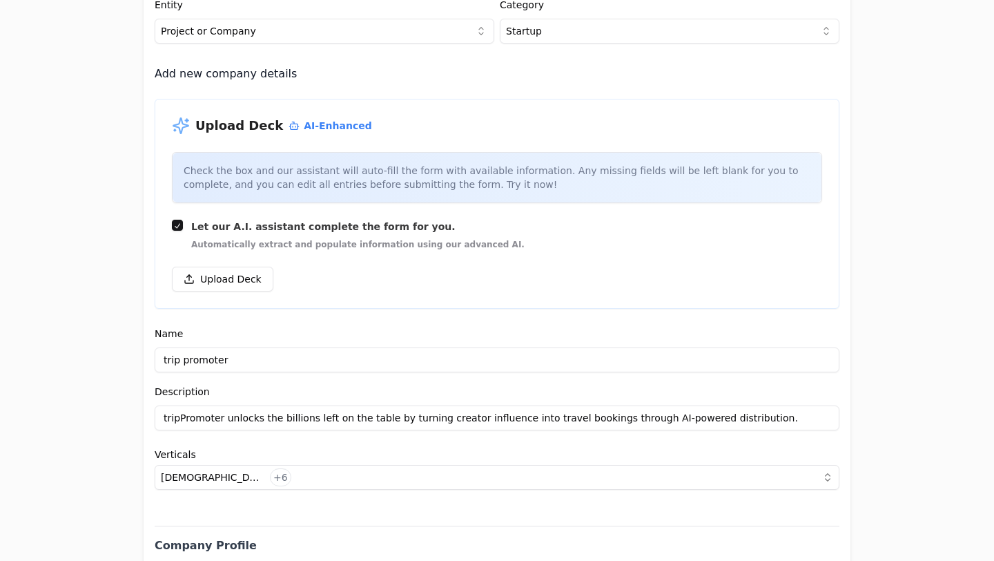
scroll to position [131, 0]
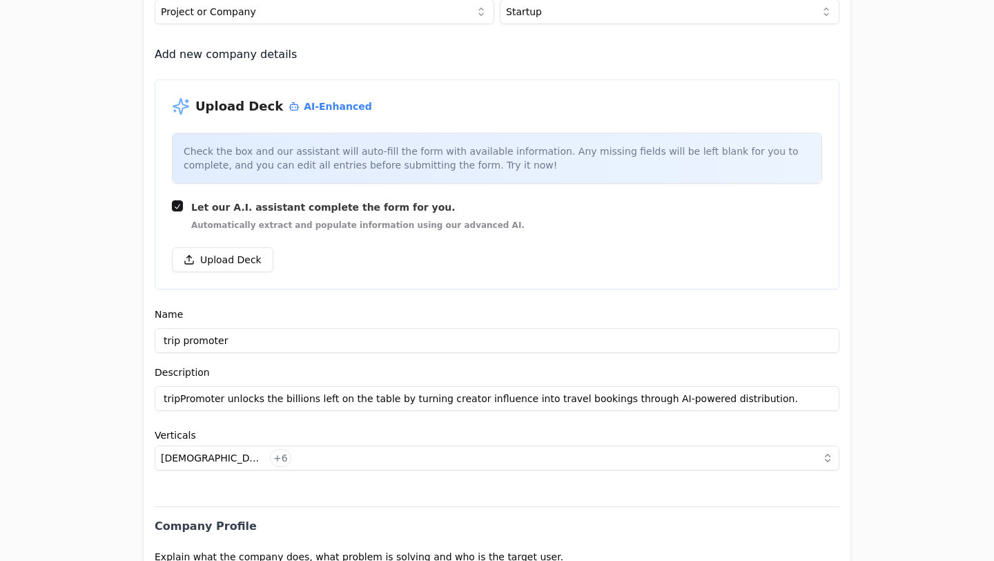
click at [186, 345] on input "trip promoter" at bounding box center [497, 340] width 685 height 25
type input "tripPromoter"
click at [905, 320] on div "Invitation to register your entity Entity Project or Company Category Startup A…" at bounding box center [497, 280] width 994 height 561
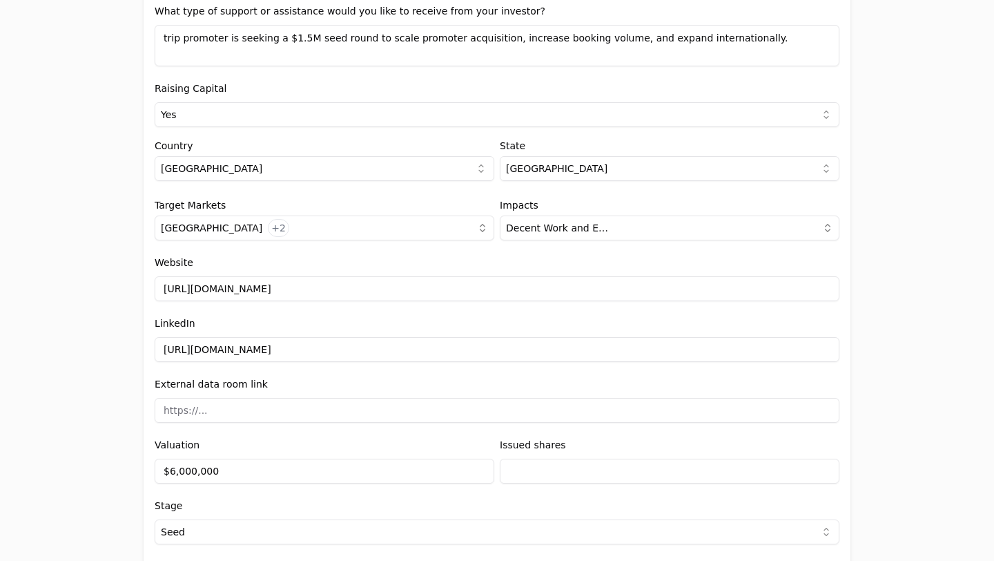
scroll to position [1617, 0]
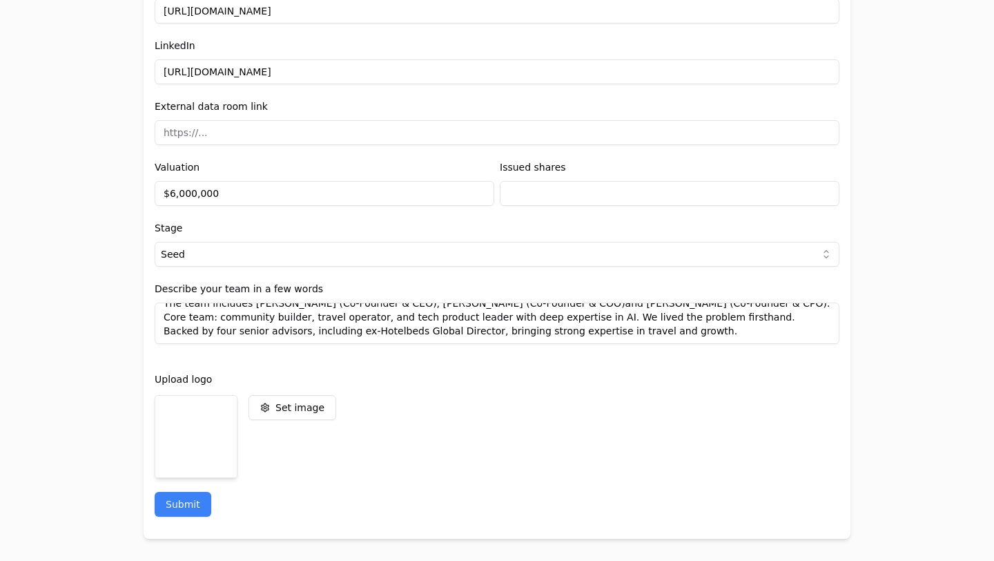
click at [197, 440] on div at bounding box center [196, 436] width 83 height 83
click at [188, 510] on button "Submit" at bounding box center [183, 504] width 57 height 25
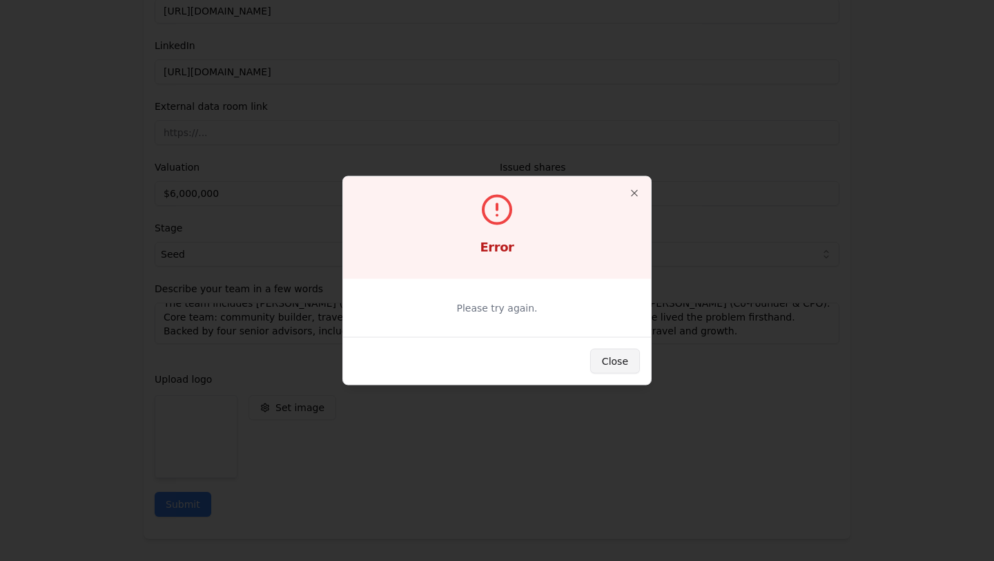
click at [617, 354] on button "Close" at bounding box center [615, 361] width 50 height 25
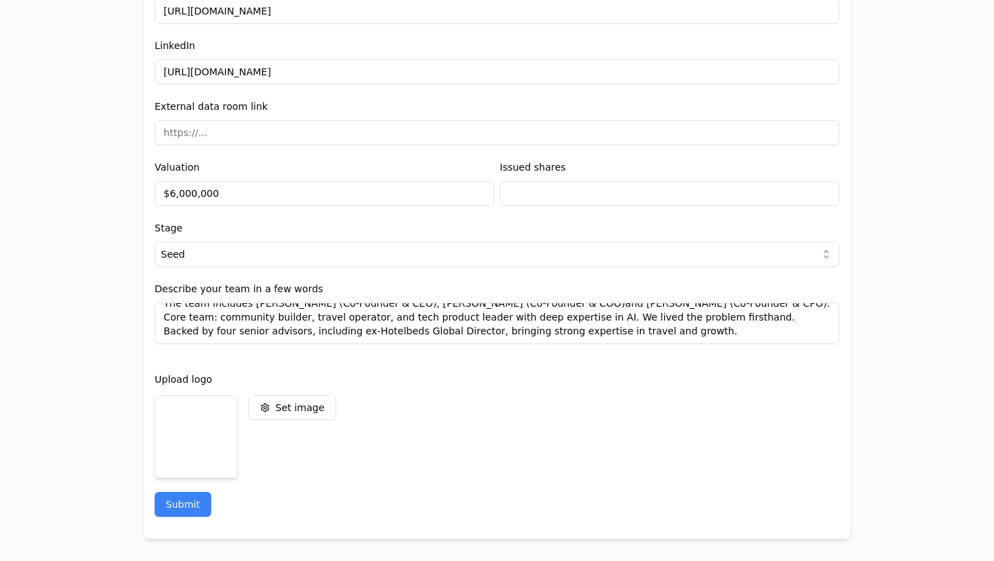
click at [312, 424] on div "Set image" at bounding box center [337, 436] width 177 height 83
click at [311, 398] on button "Set image" at bounding box center [293, 407] width 88 height 25
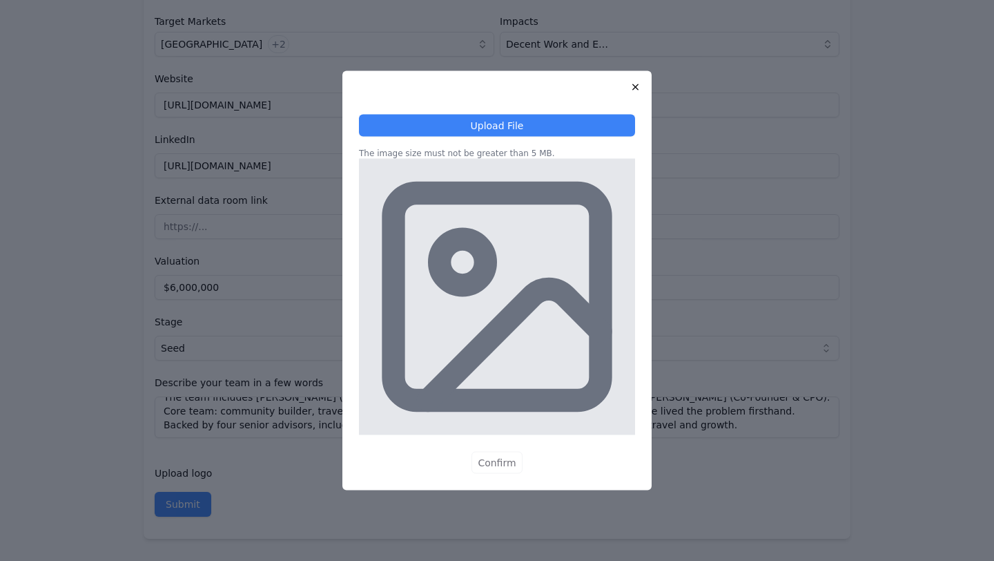
scroll to position [1523, 0]
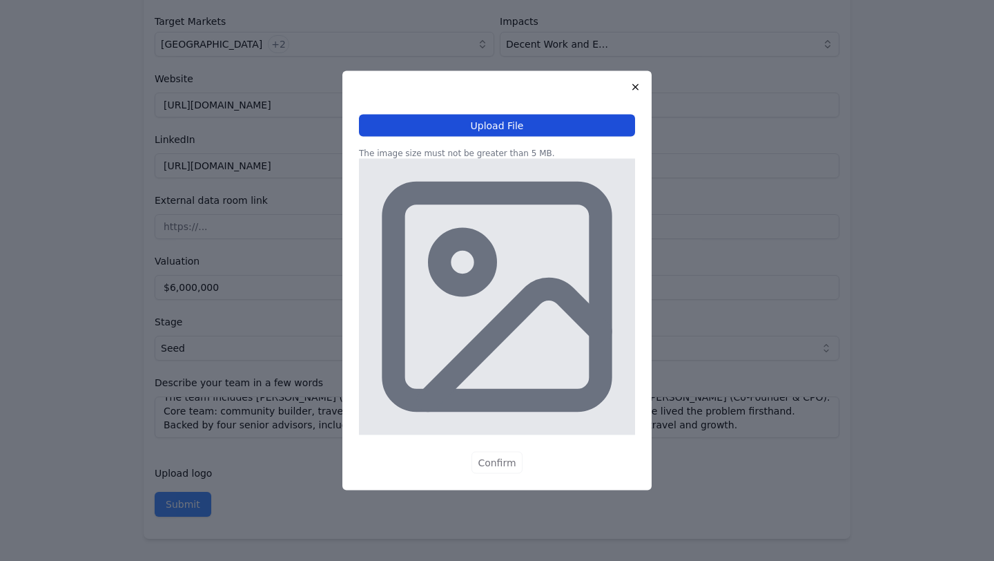
click at [542, 132] on button "Upload File" at bounding box center [497, 126] width 276 height 22
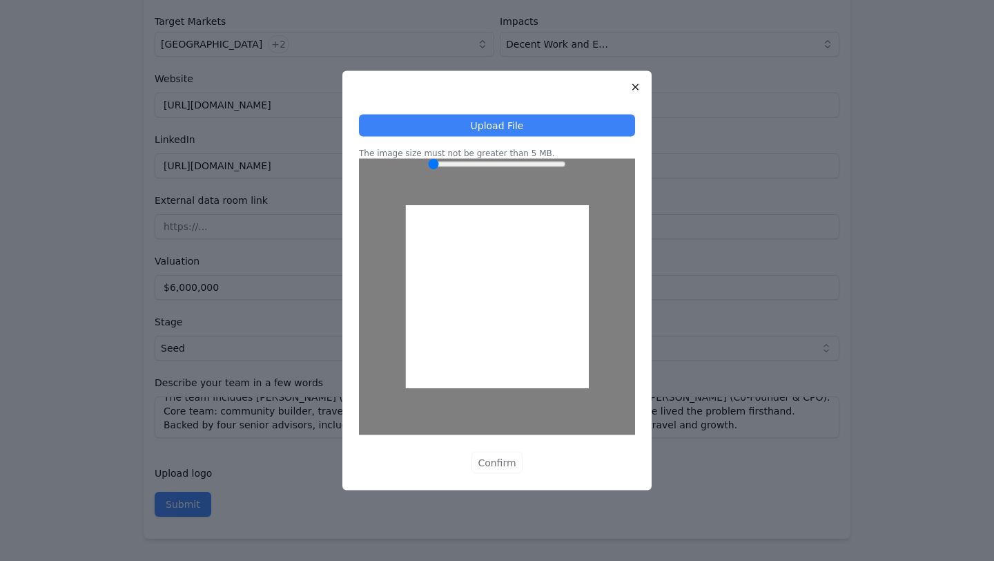
drag, startPoint x: 497, startPoint y: 298, endPoint x: 448, endPoint y: 398, distance: 111.5
click at [448, 398] on div at bounding box center [497, 297] width 276 height 276
click at [504, 467] on button "Confirm" at bounding box center [497, 463] width 50 height 22
